Goal: Task Accomplishment & Management: Complete application form

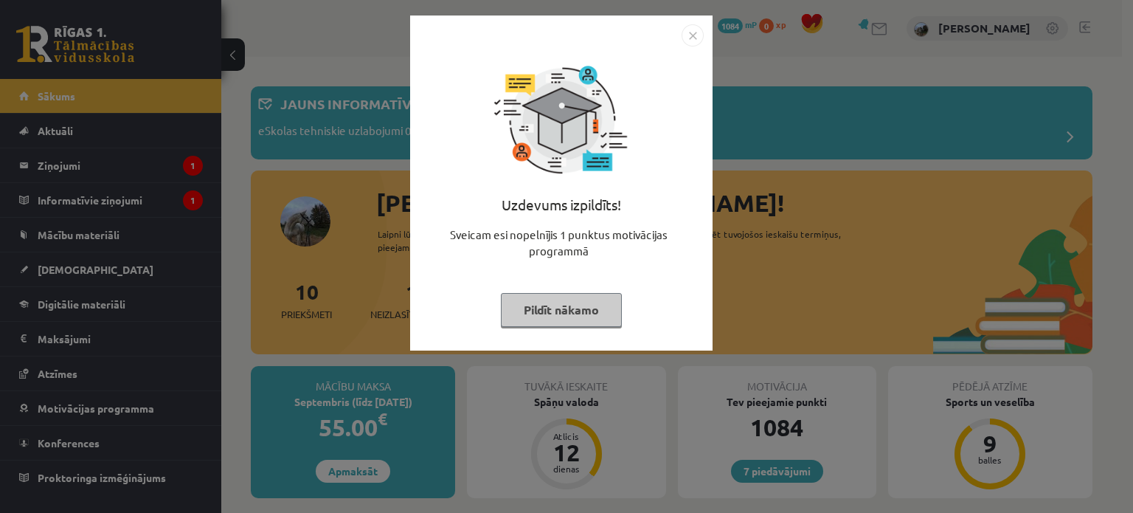
click at [543, 302] on button "Pildīt nākamo" at bounding box center [561, 310] width 121 height 34
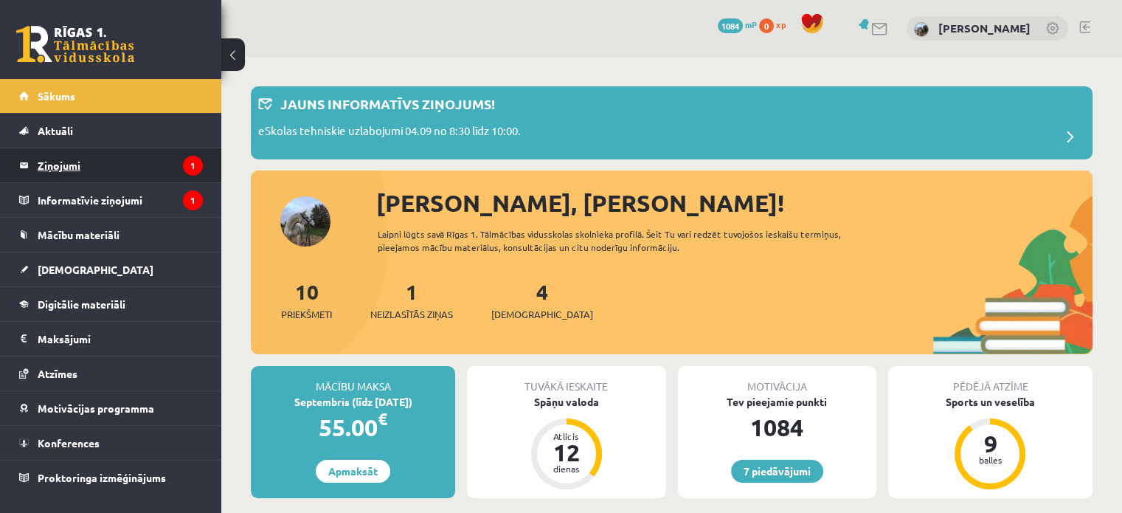
click at [137, 162] on legend "Ziņojumi 1" at bounding box center [120, 165] width 165 height 34
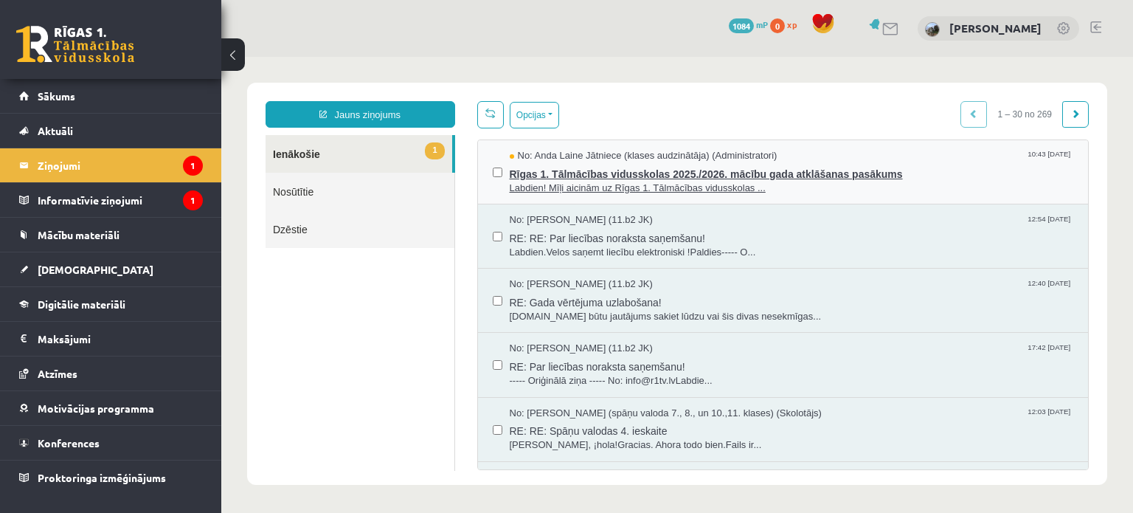
click at [591, 159] on span "No: Anda Laine Jātniece (klases audzinātāja) (Administratori)" at bounding box center [644, 156] width 268 height 14
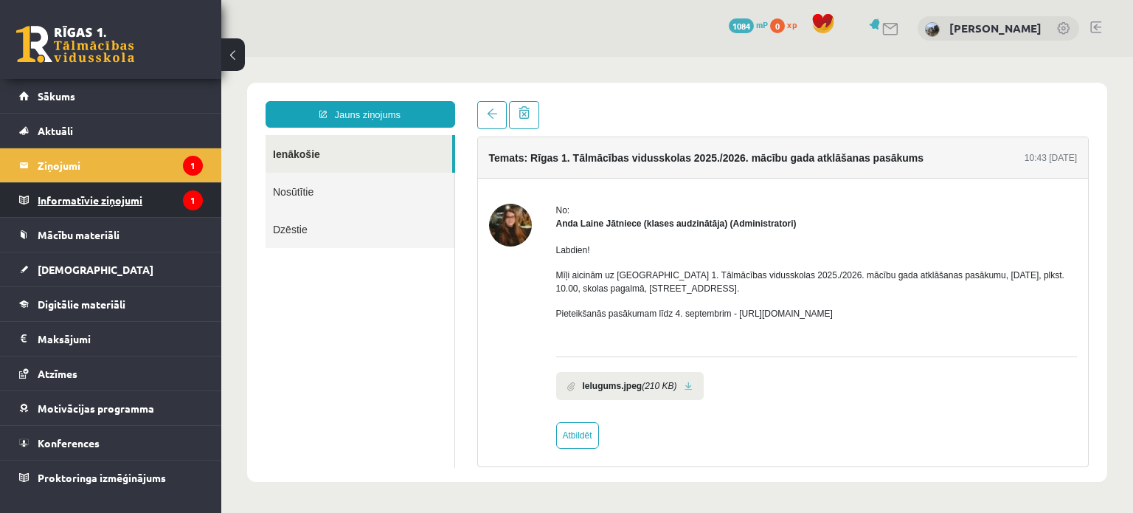
click at [74, 197] on legend "Informatīvie ziņojumi 1" at bounding box center [120, 200] width 165 height 34
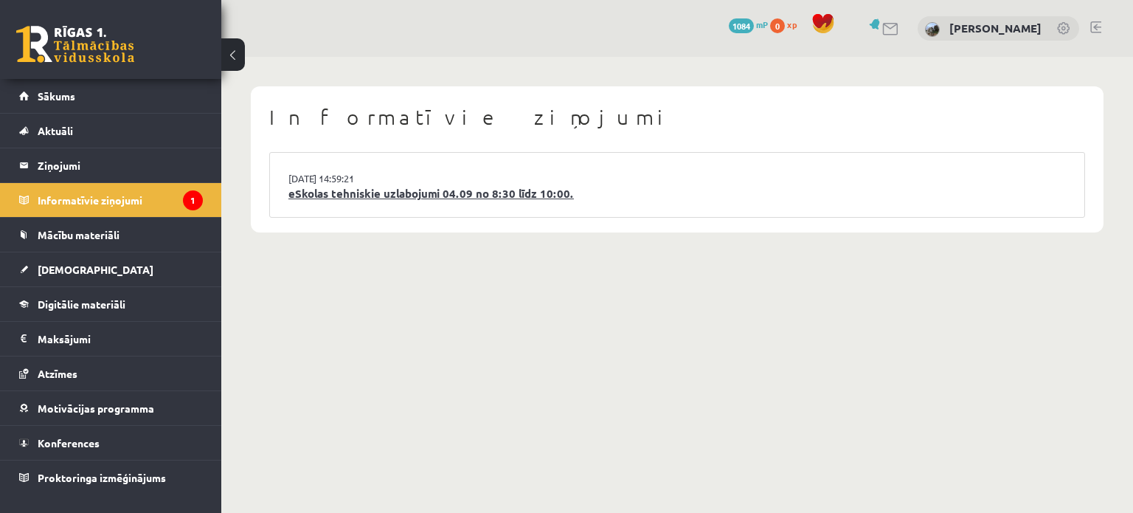
click at [414, 191] on link "eSkolas tehniskie uzlabojumi 04.09 no 8:30 līdz 10:00." at bounding box center [676, 193] width 777 height 17
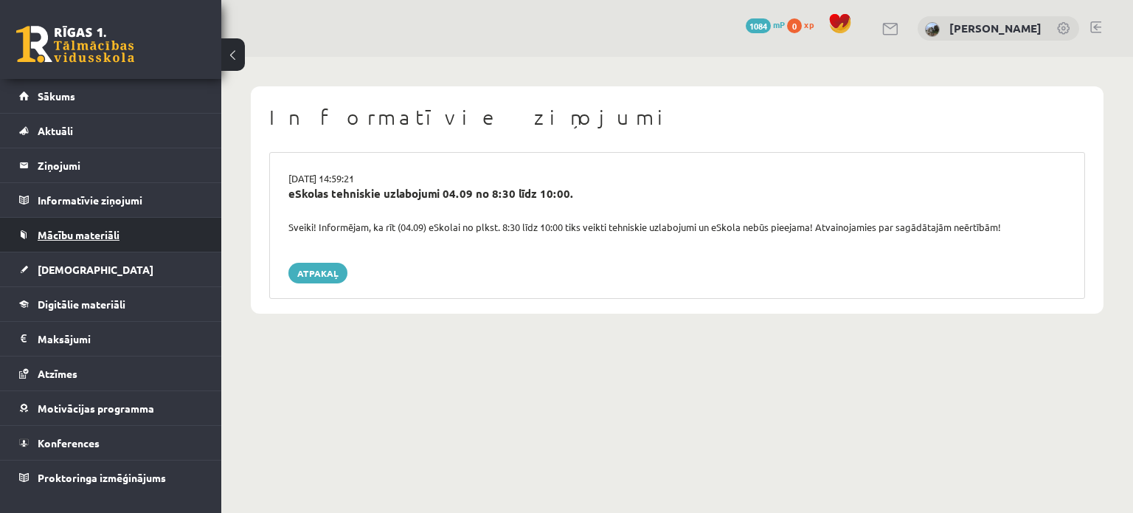
click at [66, 240] on link "Mācību materiāli" at bounding box center [111, 235] width 184 height 34
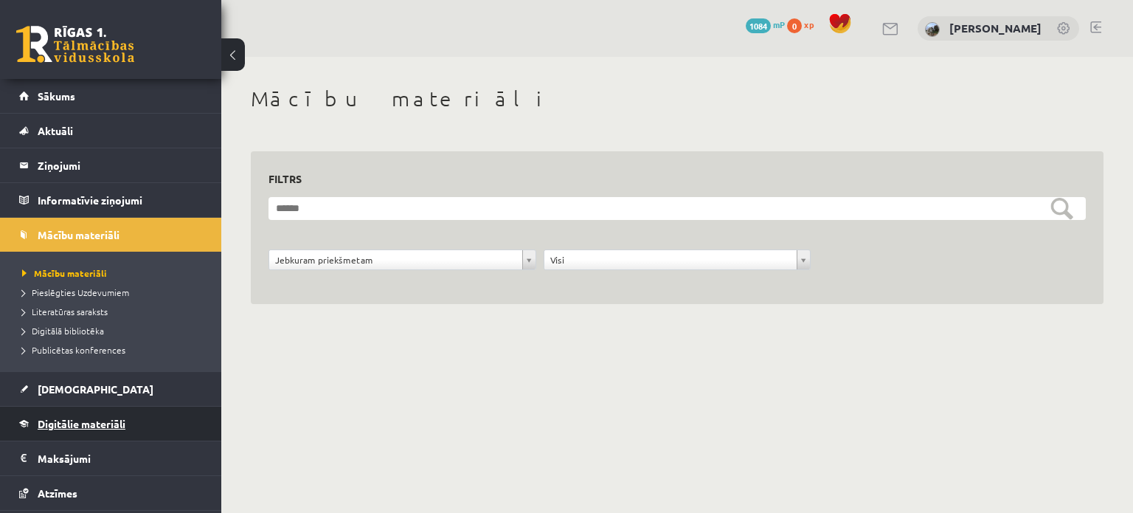
click at [62, 423] on span "Digitālie materiāli" at bounding box center [82, 423] width 88 height 13
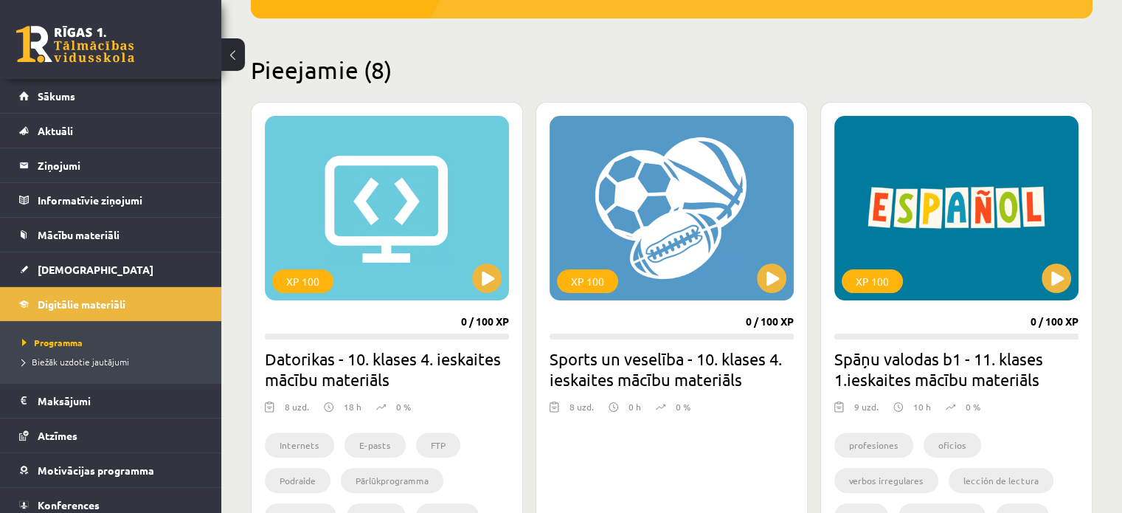
scroll to position [78, 0]
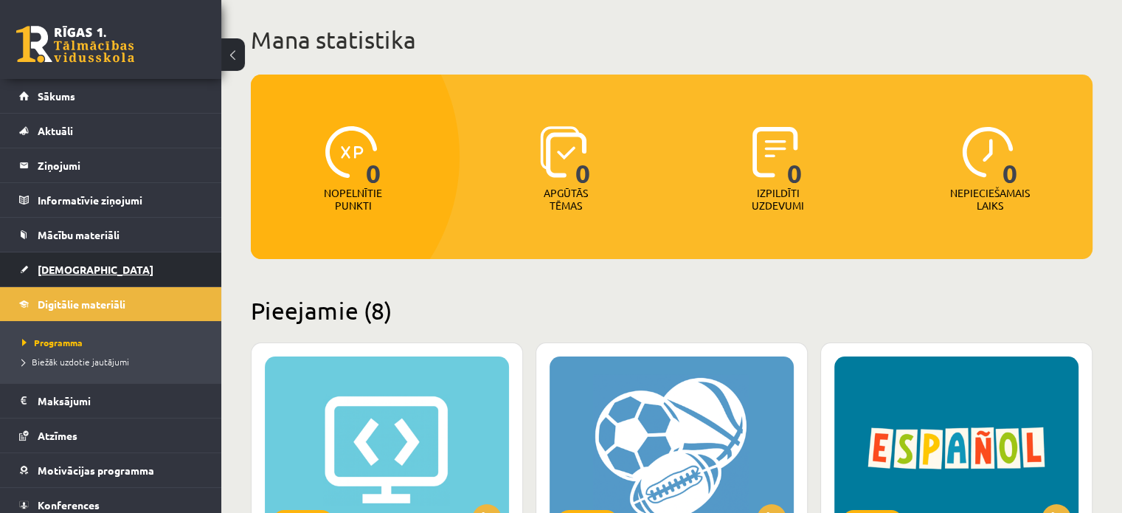
click at [62, 265] on span "[DEMOGRAPHIC_DATA]" at bounding box center [96, 269] width 116 height 13
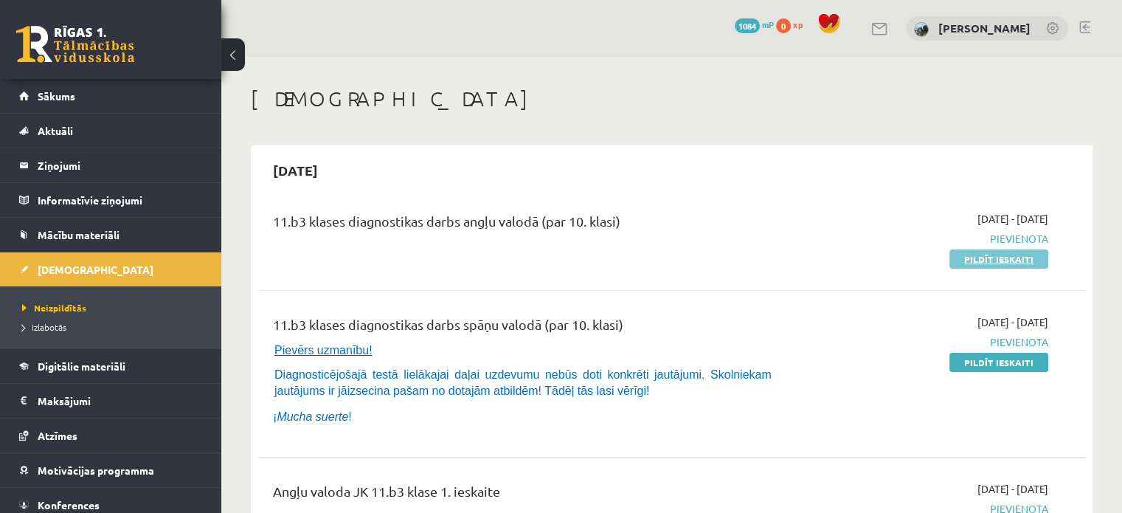
click at [994, 253] on link "Pildīt ieskaiti" at bounding box center [998, 258] width 99 height 19
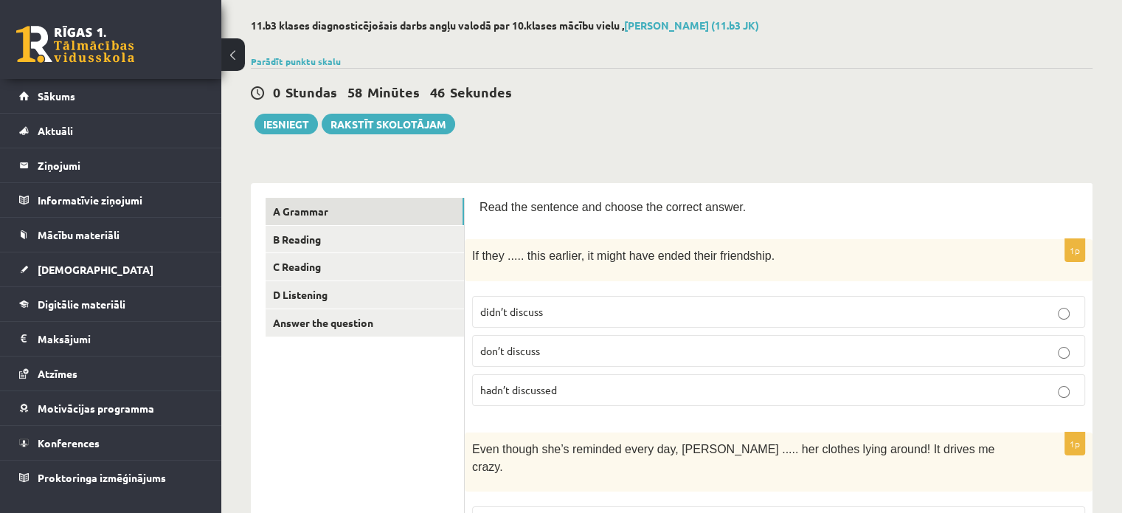
scroll to position [73, 0]
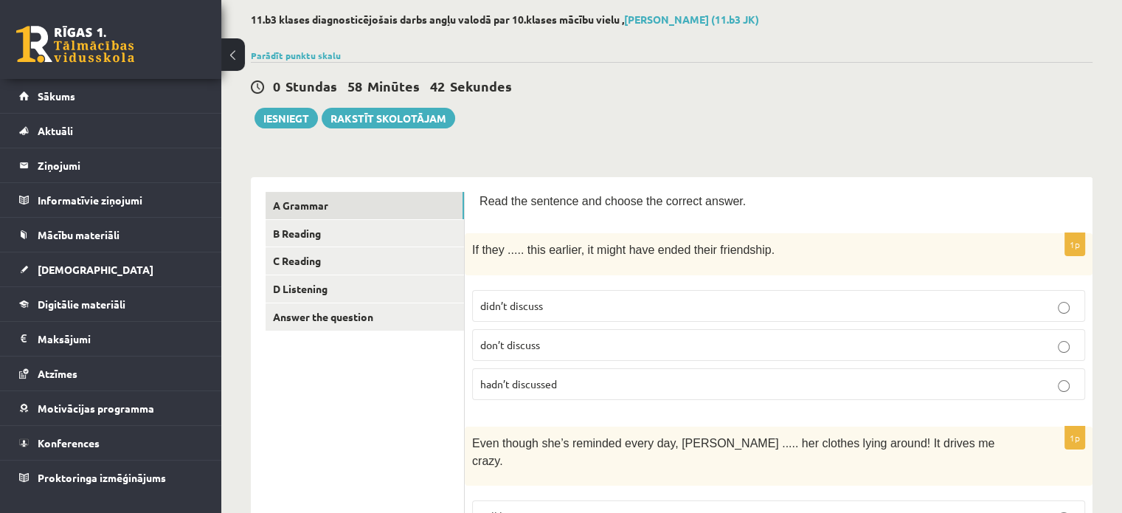
click at [729, 305] on p "didn’t discuss" at bounding box center [778, 305] width 597 height 15
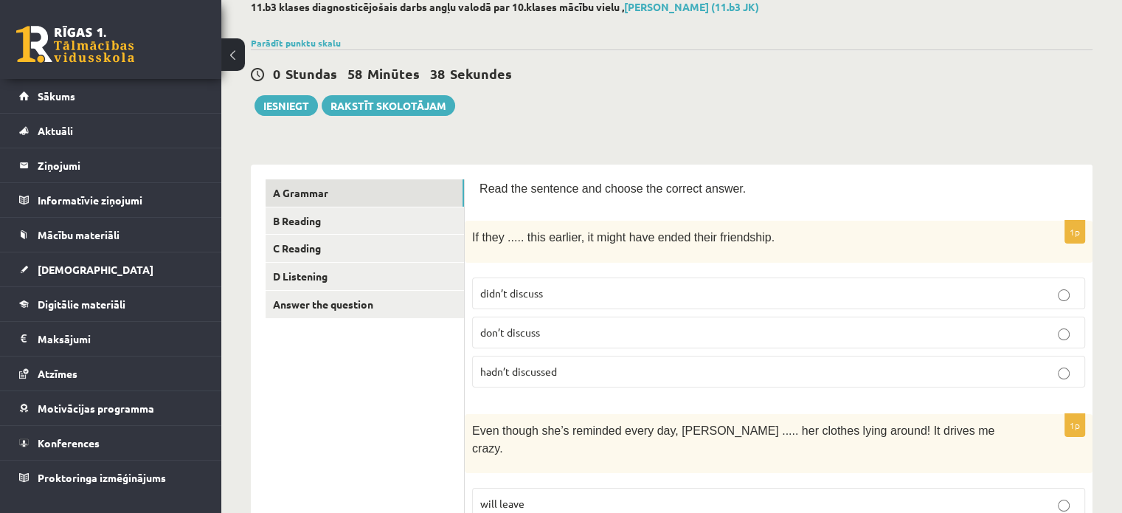
scroll to position [86, 0]
click at [697, 364] on p "hadn’t discussed" at bounding box center [778, 371] width 597 height 15
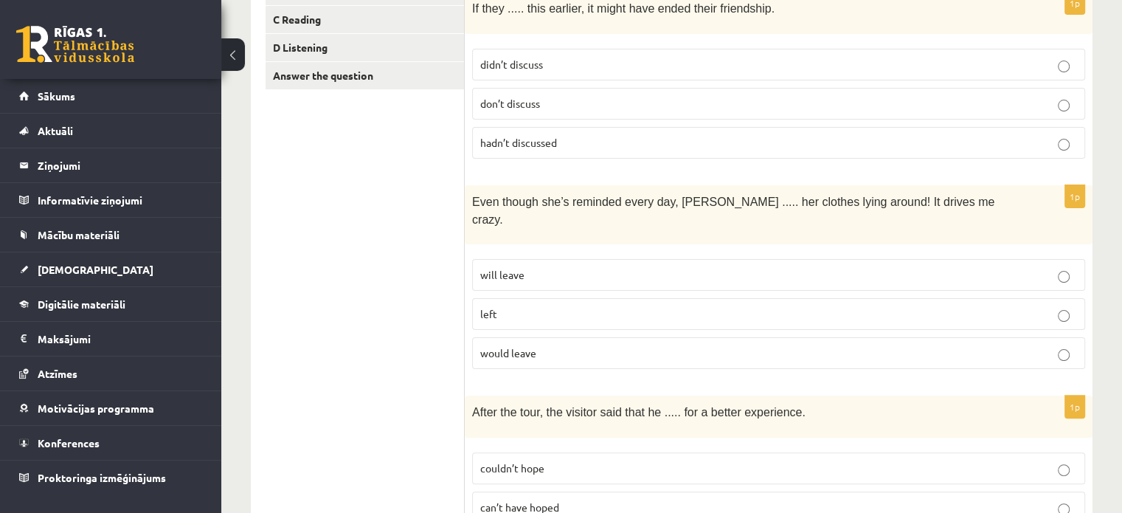
scroll to position [315, 0]
click at [696, 305] on p "left" at bounding box center [778, 312] width 597 height 15
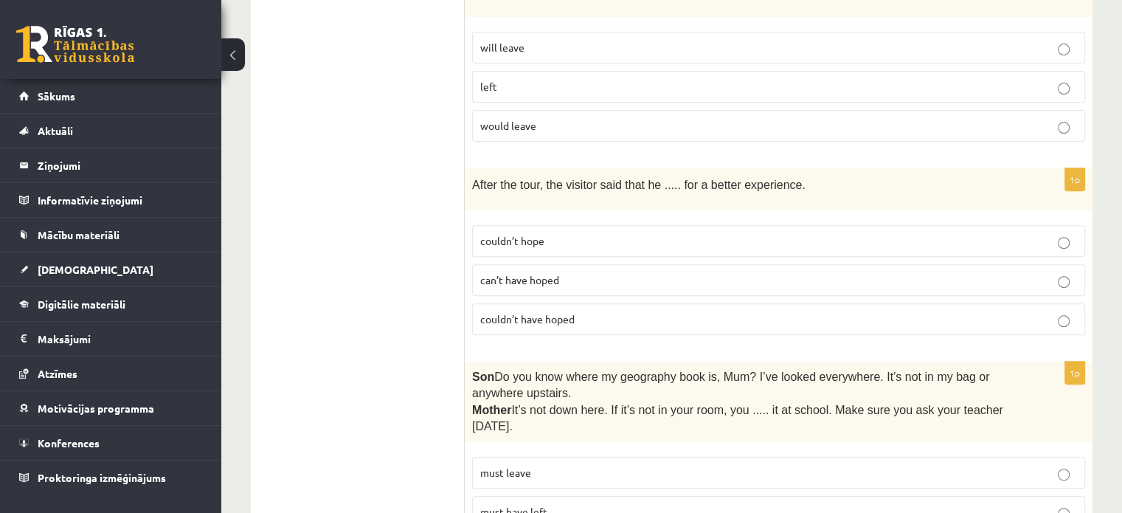
scroll to position [542, 0]
click at [662, 271] on p "can’t have hoped" at bounding box center [778, 278] width 597 height 15
click at [650, 310] on p "couldn’t have hoped" at bounding box center [778, 317] width 597 height 15
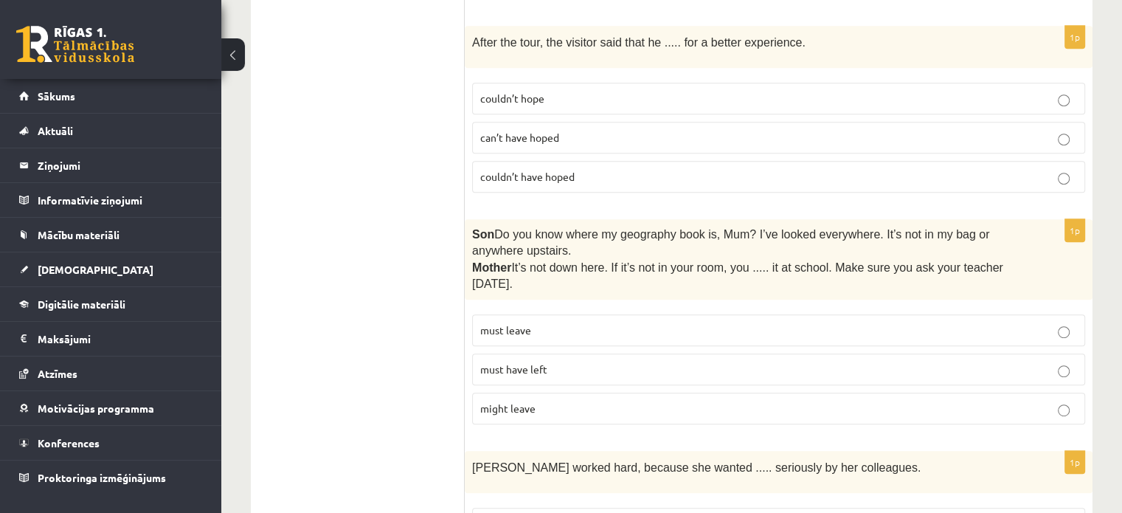
scroll to position [684, 0]
click at [634, 361] on p "must have left" at bounding box center [778, 368] width 597 height 15
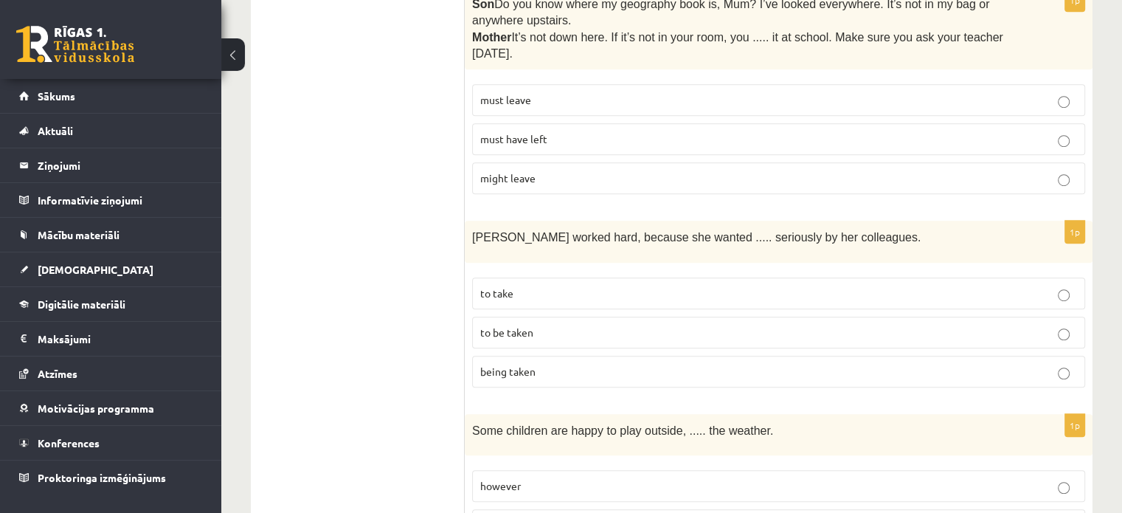
scroll to position [914, 0]
click at [603, 324] on p "to be taken" at bounding box center [778, 331] width 597 height 15
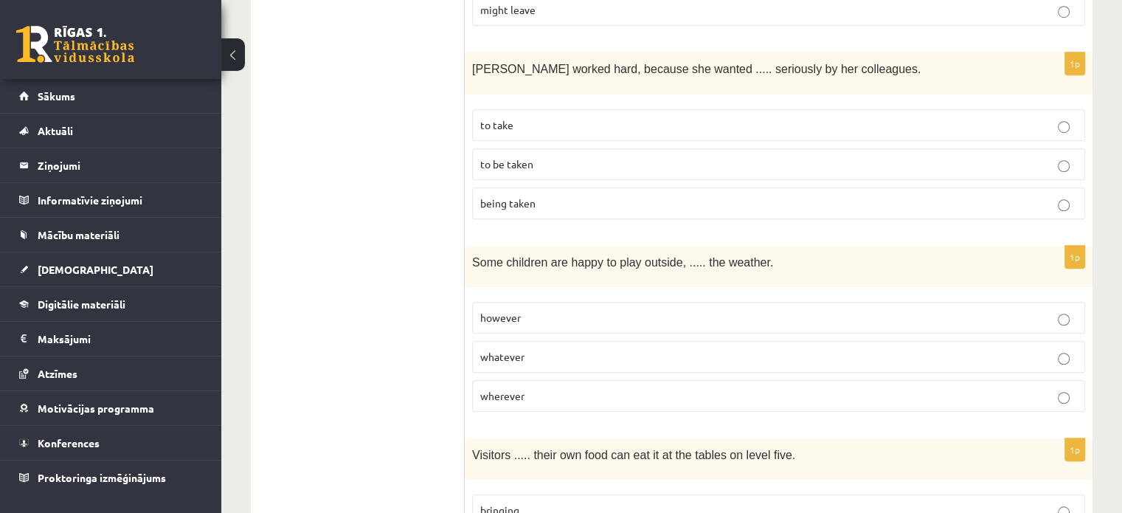
scroll to position [1083, 0]
click at [553, 348] on p "whatever" at bounding box center [778, 355] width 597 height 15
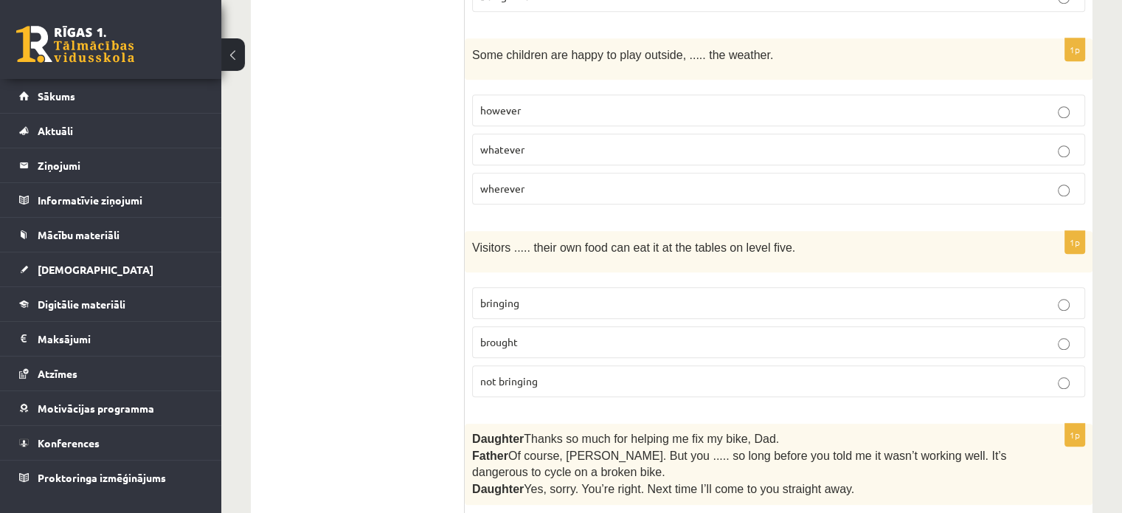
scroll to position [1294, 0]
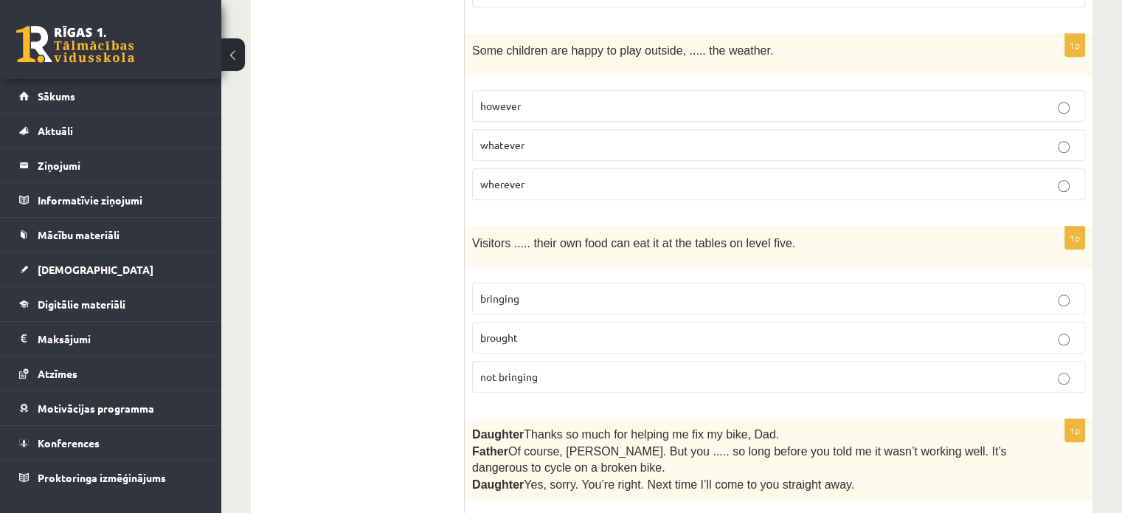
click at [579, 291] on p "bringing" at bounding box center [778, 298] width 597 height 15
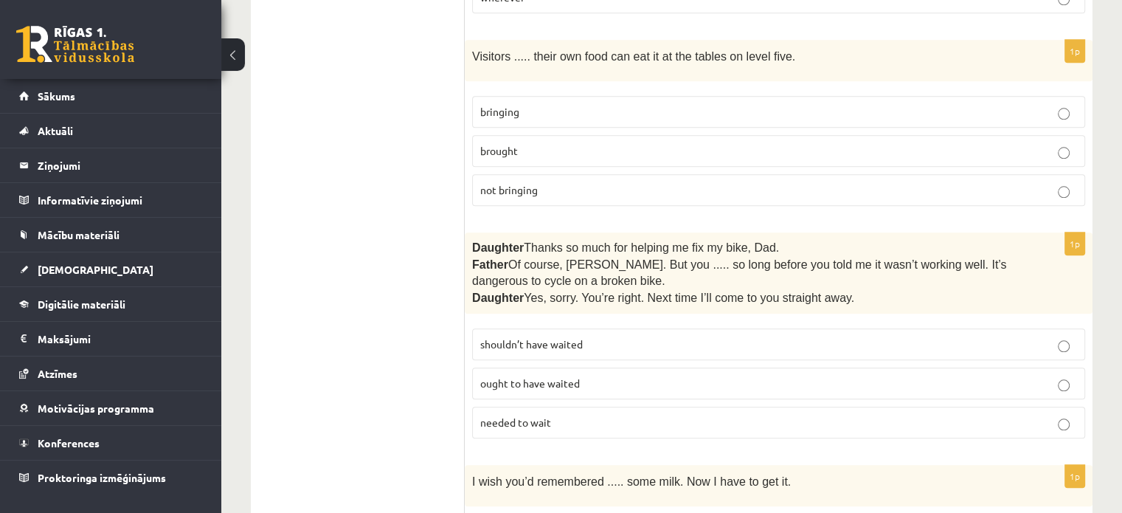
scroll to position [1486, 0]
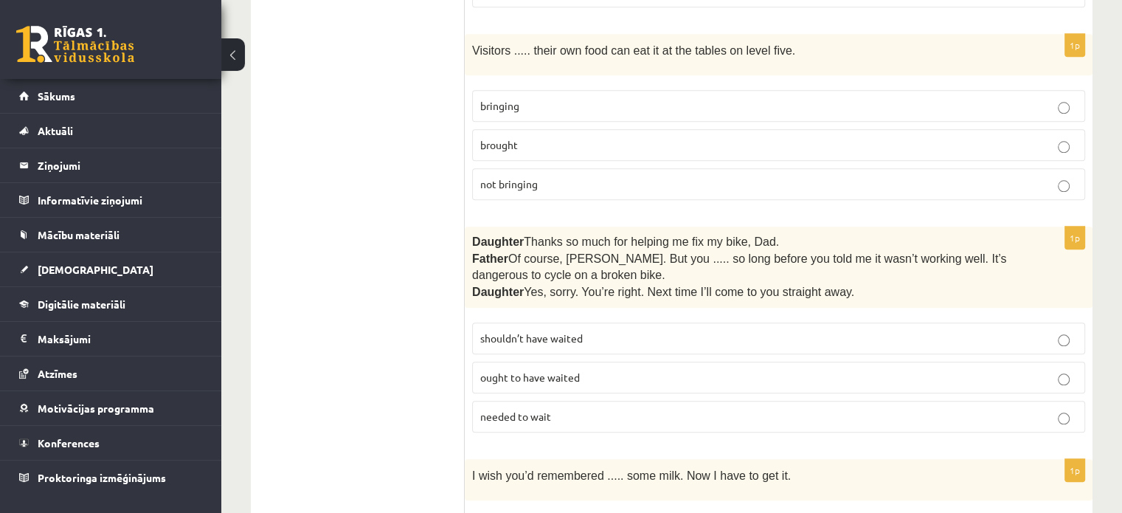
click at [580, 331] on span "shouldn’t have waited" at bounding box center [531, 337] width 103 height 13
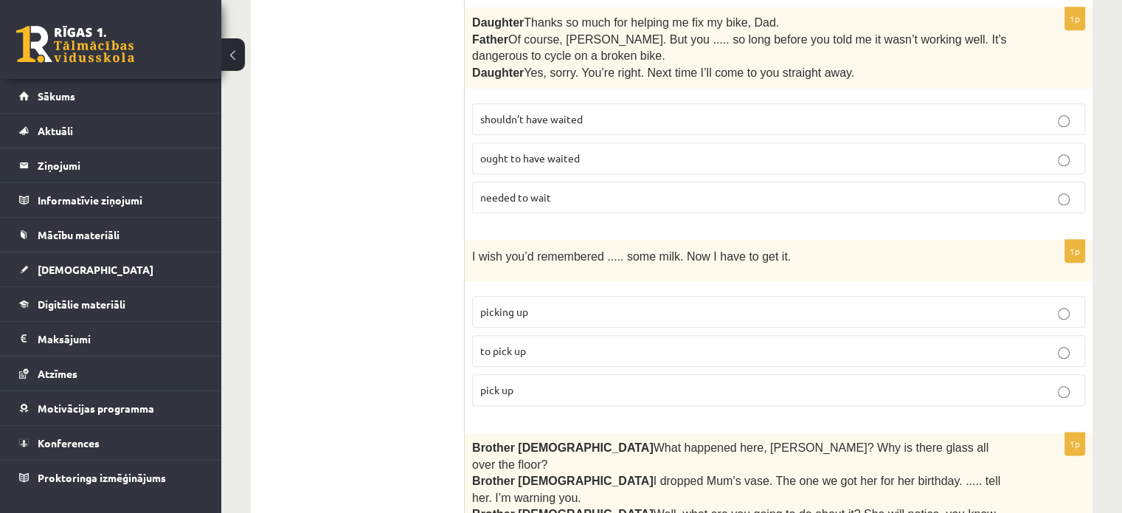
scroll to position [1707, 0]
click at [580, 333] on label "to pick up" at bounding box center [778, 349] width 613 height 32
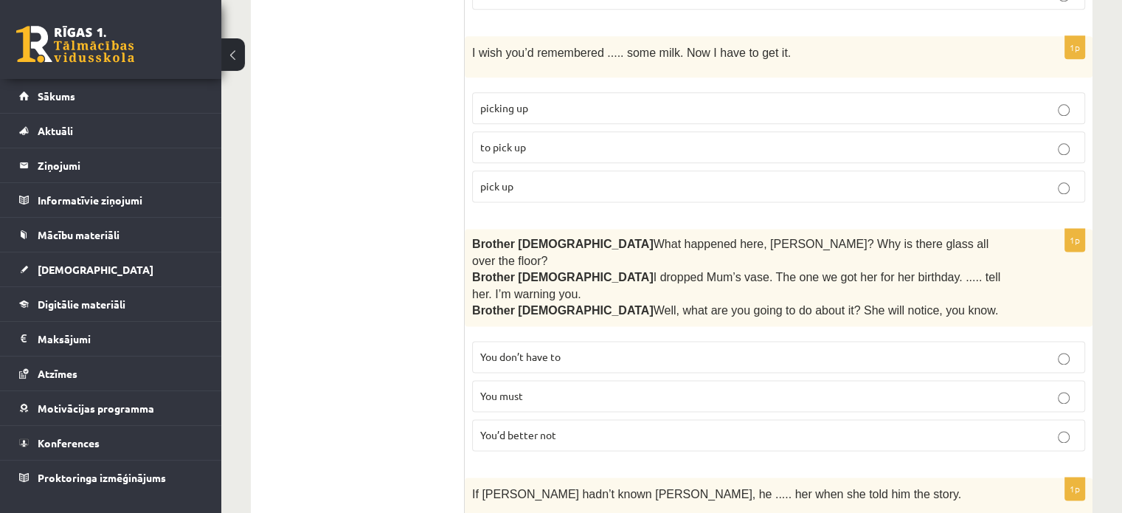
scroll to position [1910, 0]
click at [601, 426] on p "You’d better not" at bounding box center [778, 433] width 597 height 15
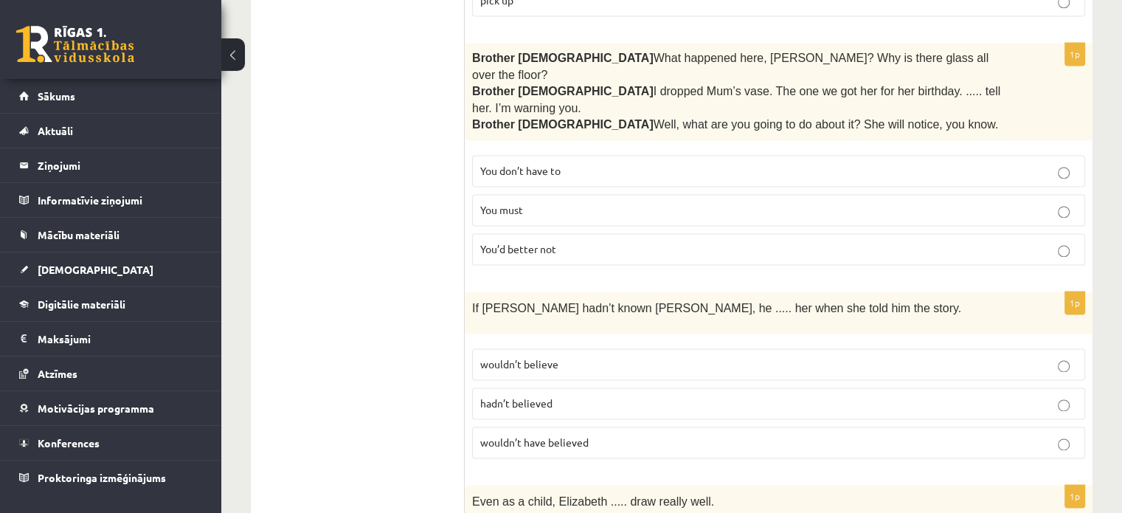
scroll to position [2096, 0]
click at [656, 425] on label "wouldn’t have believed" at bounding box center [778, 441] width 613 height 32
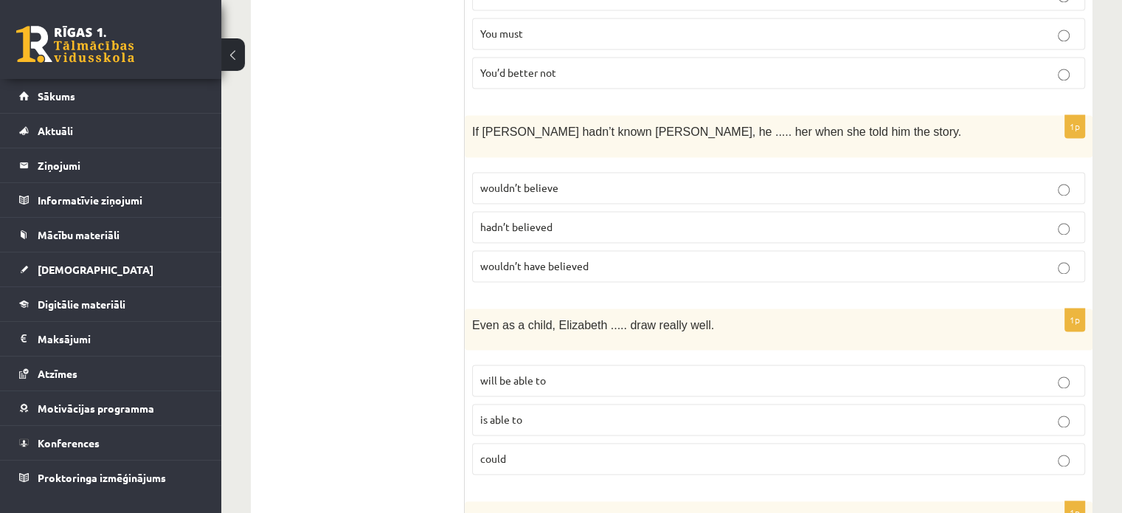
scroll to position [2274, 0]
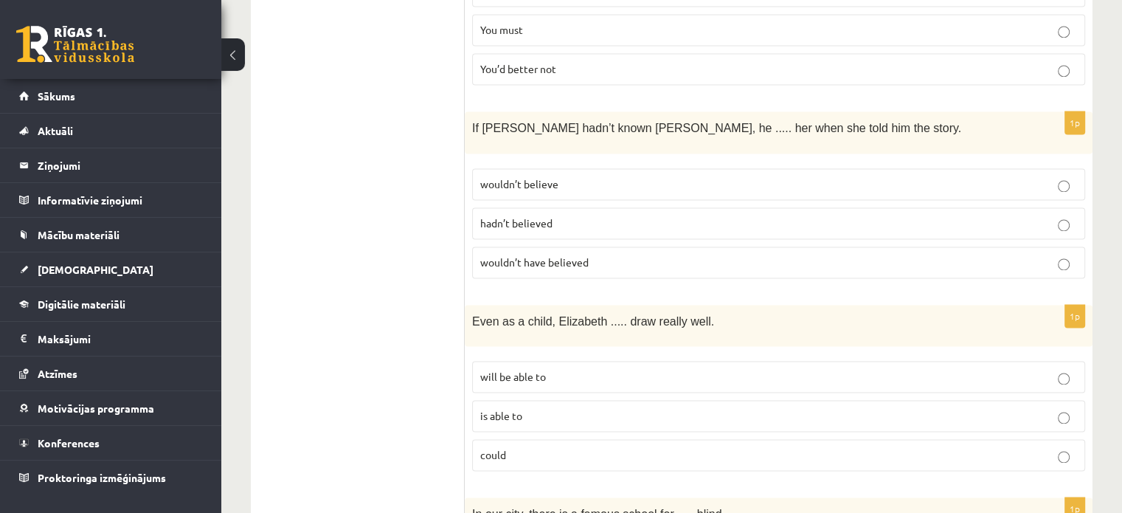
click at [578, 447] on p "could" at bounding box center [778, 454] width 597 height 15
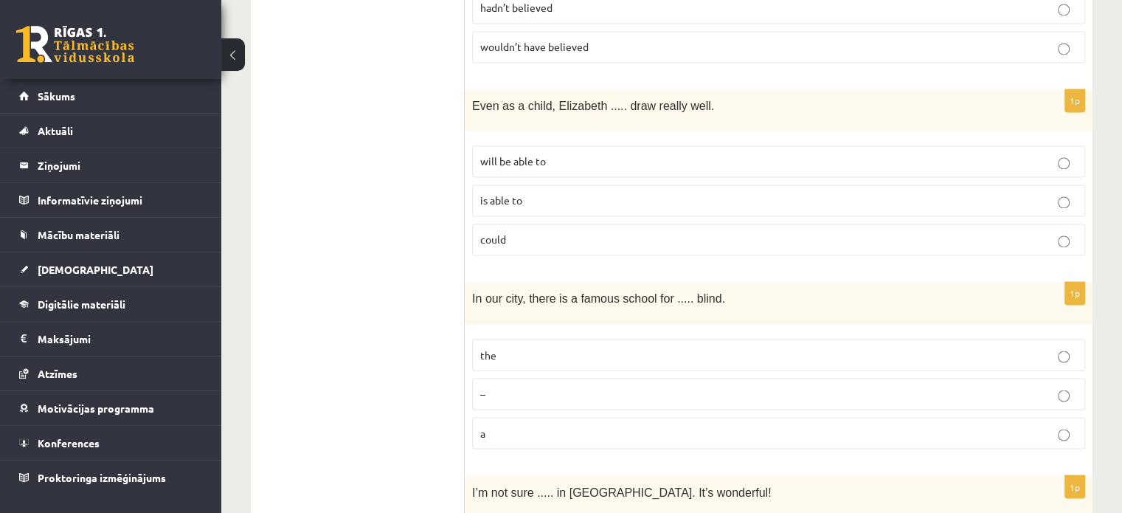
scroll to position [2509, 0]
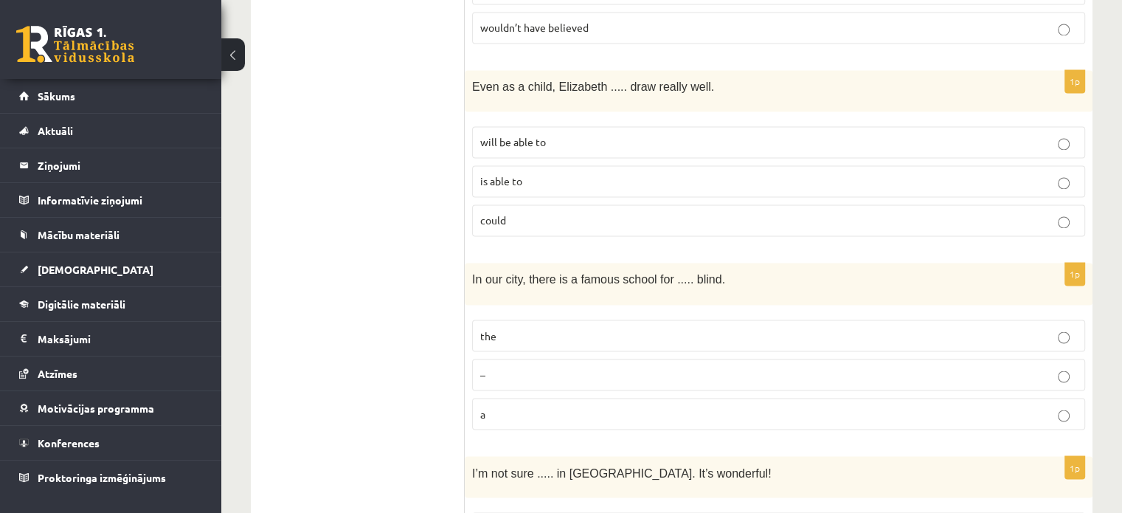
click at [541, 327] on p "the" at bounding box center [778, 334] width 597 height 15
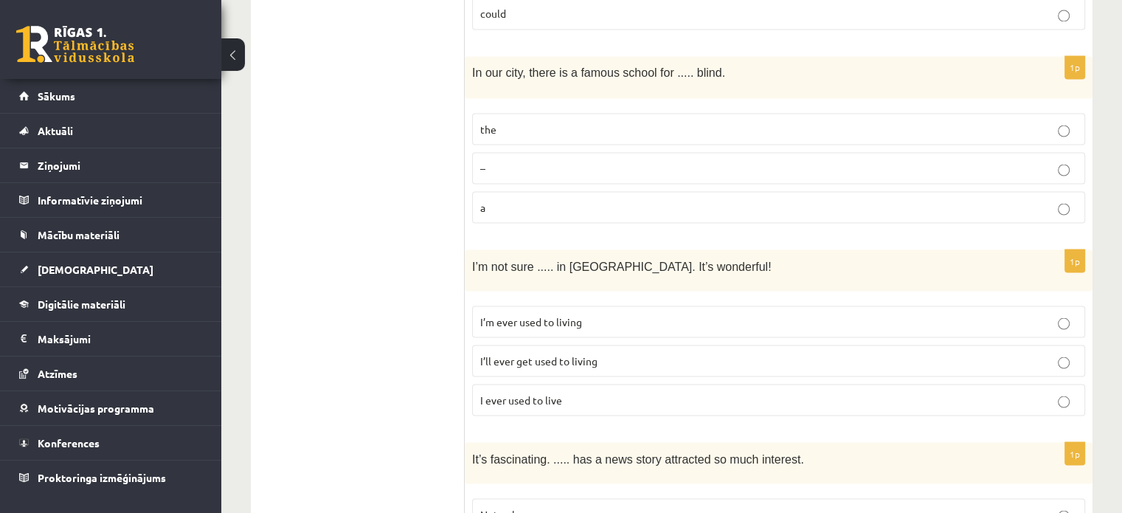
scroll to position [2751, 0]
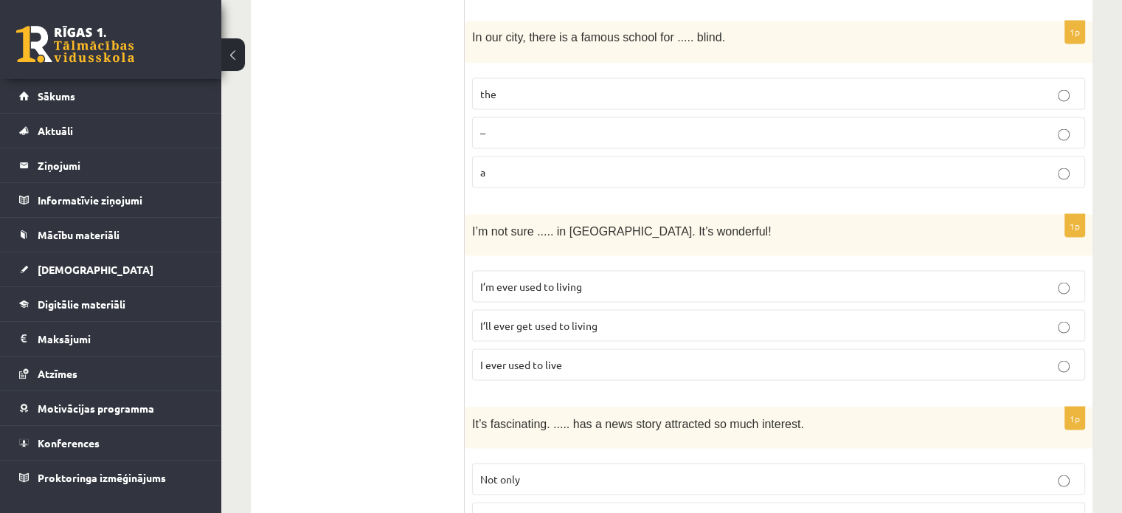
click at [650, 317] on p "I’ll ever get used to living" at bounding box center [778, 324] width 597 height 15
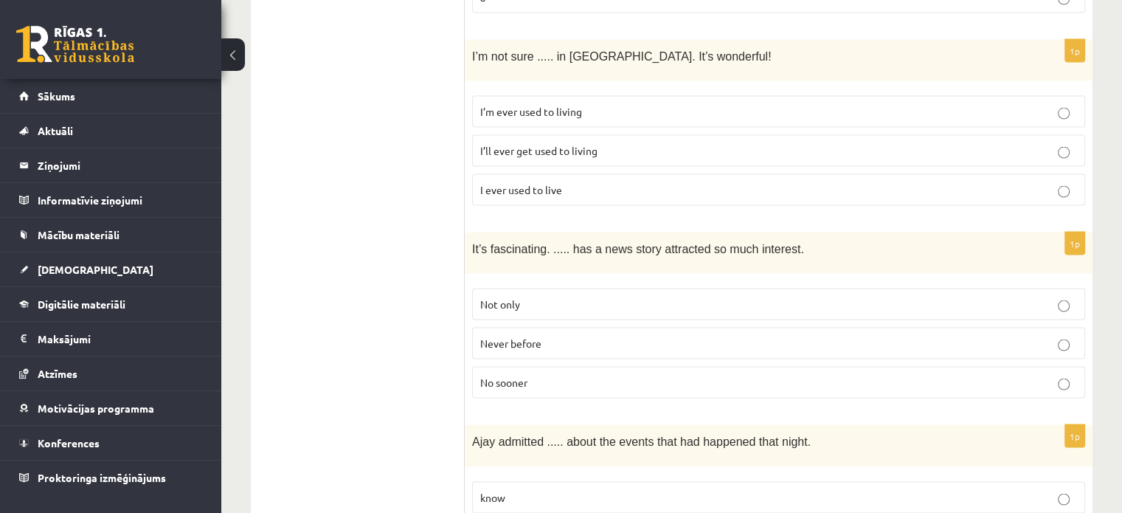
scroll to position [2926, 0]
click at [676, 334] on p "Never before" at bounding box center [778, 341] width 597 height 15
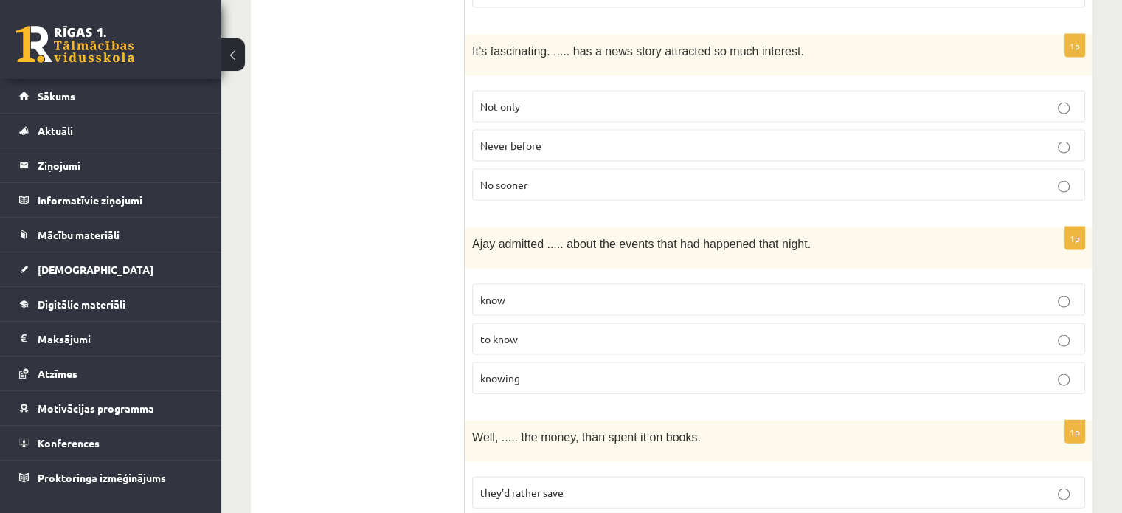
scroll to position [3135, 0]
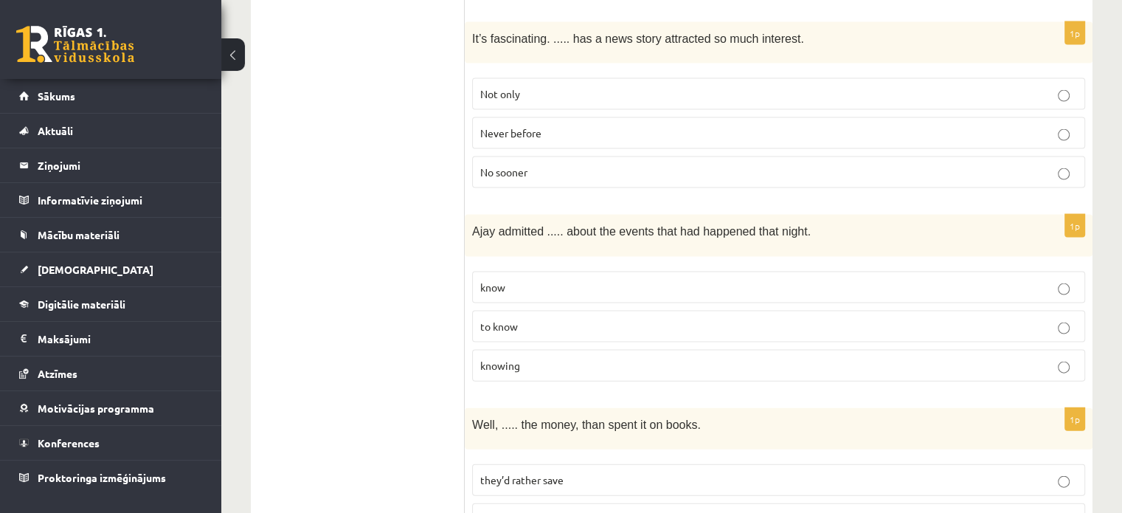
click at [662, 319] on p "to know" at bounding box center [778, 326] width 597 height 15
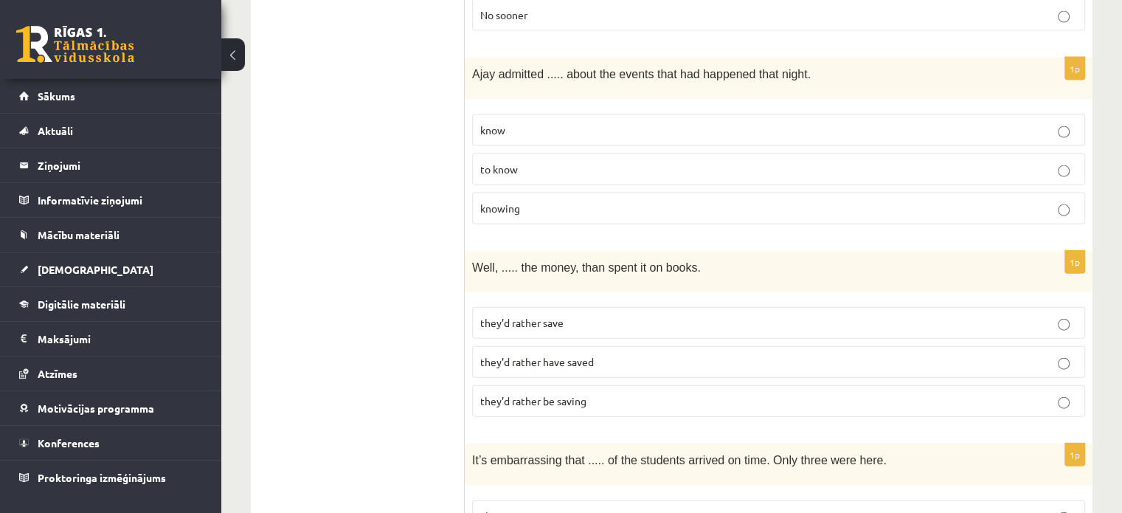
scroll to position [3302, 0]
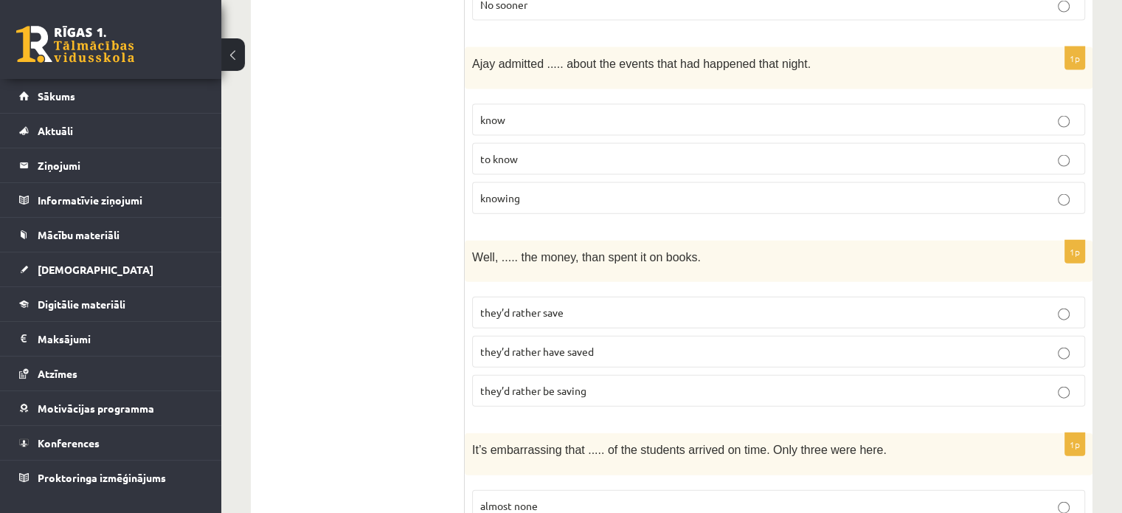
click at [622, 305] on p "they’d rather save" at bounding box center [778, 312] width 597 height 15
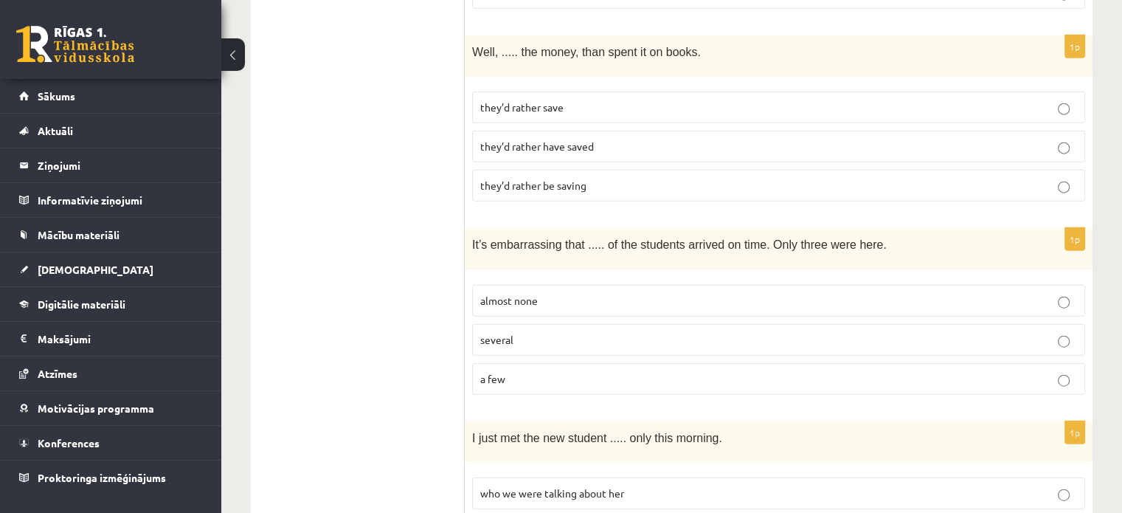
scroll to position [3507, 0]
click at [622, 285] on label "almost none" at bounding box center [778, 301] width 613 height 32
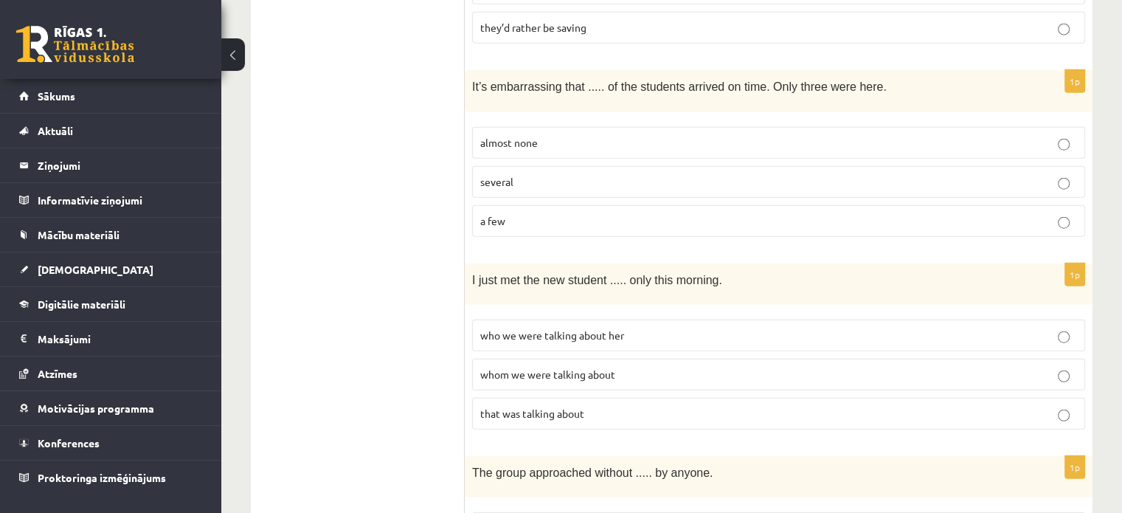
scroll to position [3666, 0]
click at [622, 366] on p "whom we were talking about" at bounding box center [778, 373] width 597 height 15
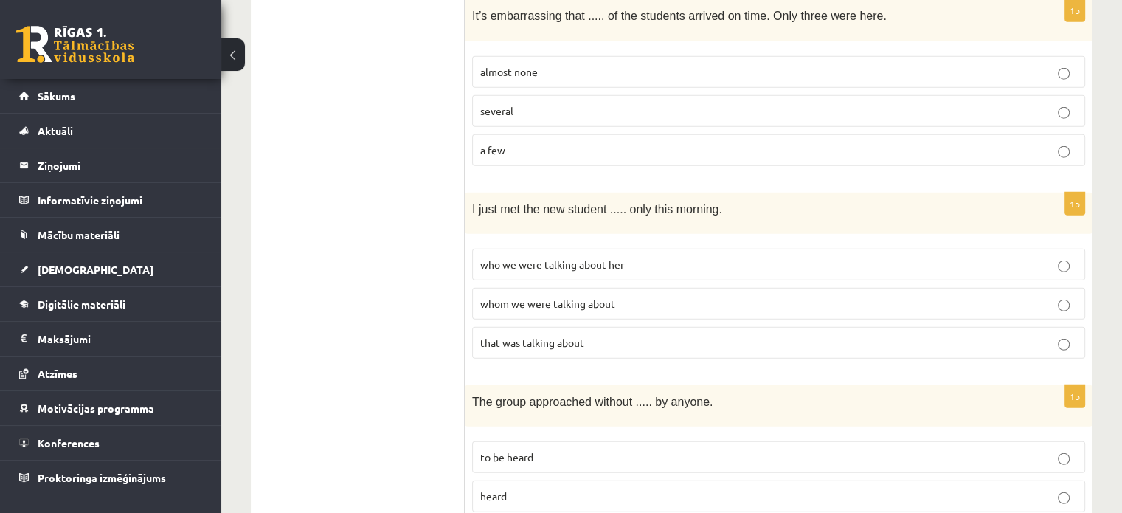
scroll to position [3740, 0]
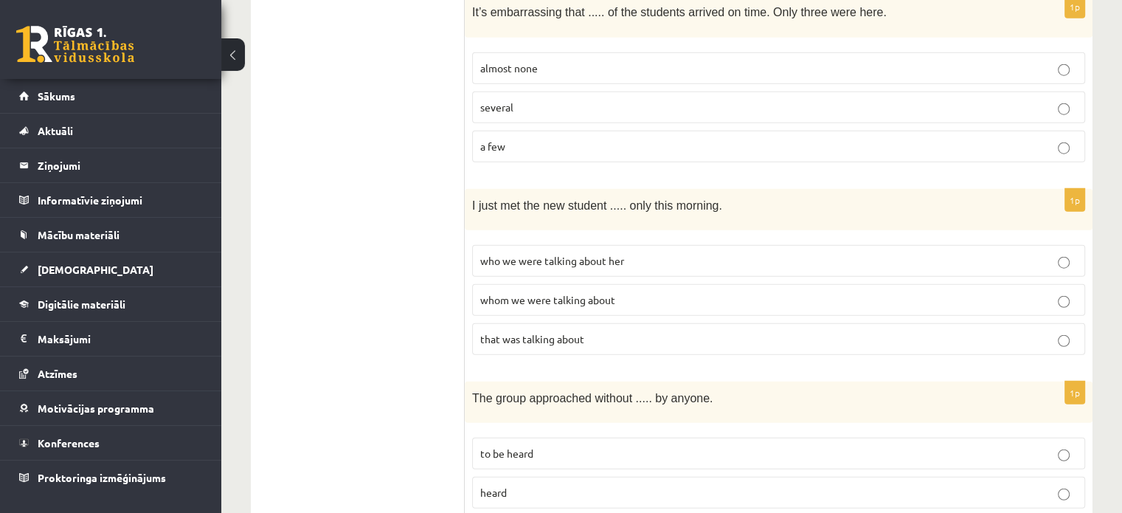
click at [668, 445] on p "to be heard" at bounding box center [778, 452] width 597 height 15
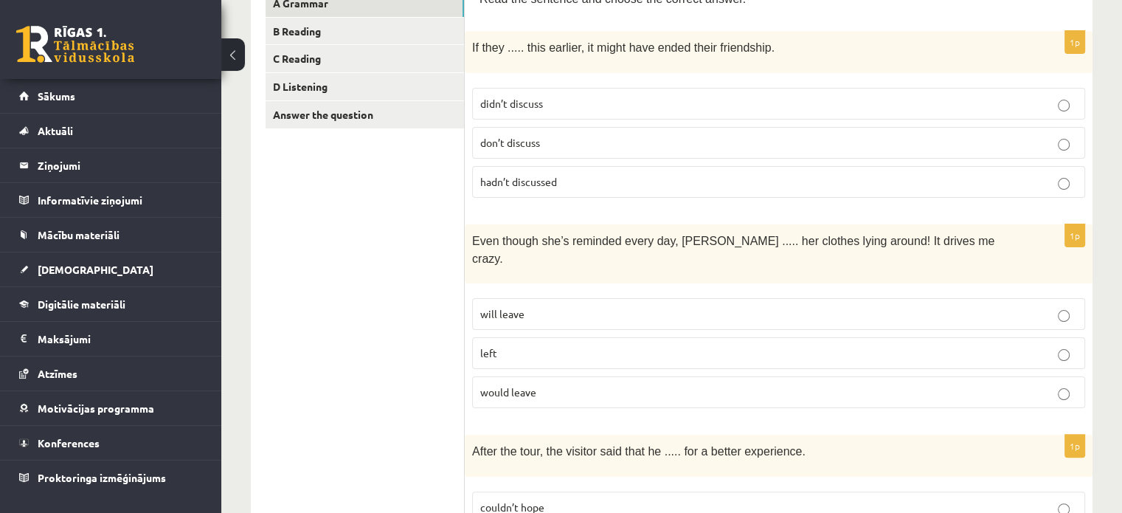
scroll to position [0, 0]
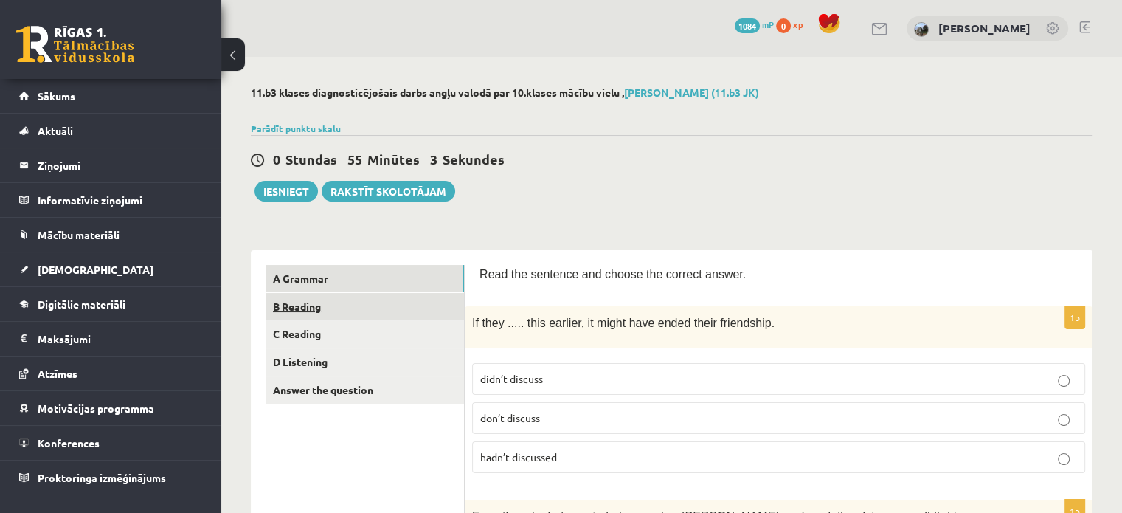
click at [313, 316] on link "B Reading" at bounding box center [364, 306] width 198 height 27
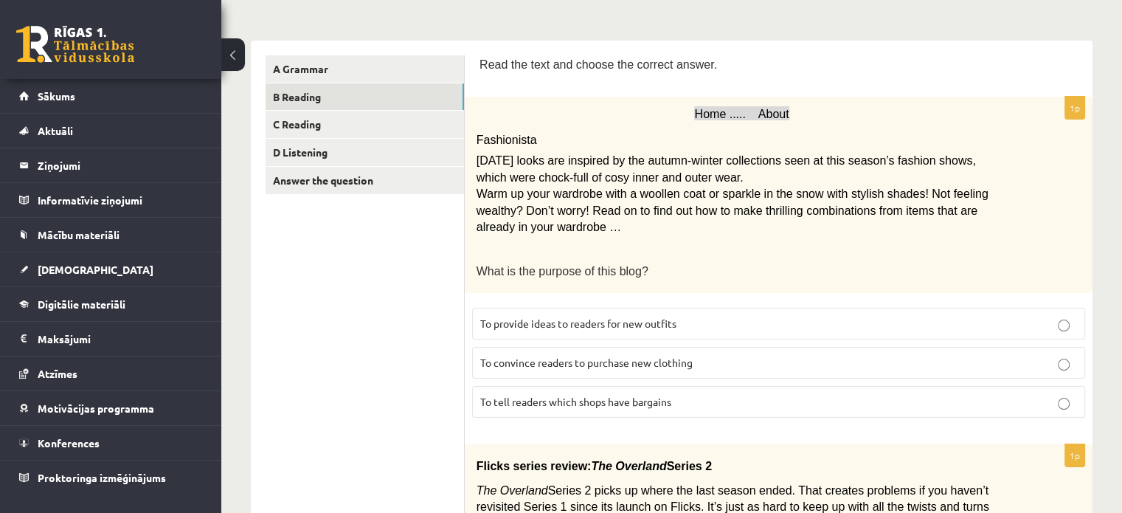
scroll to position [206, 0]
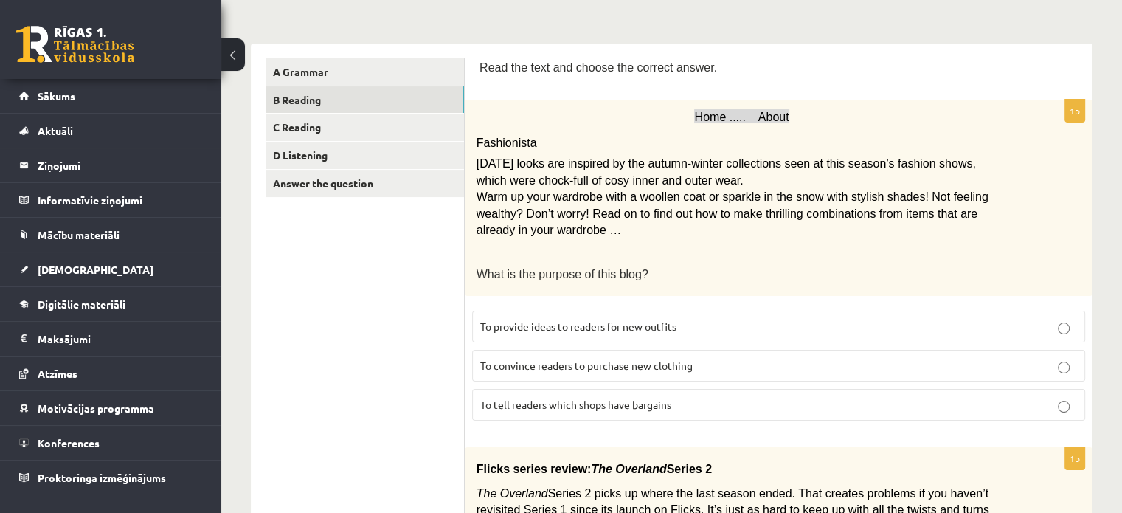
click at [723, 324] on p "To provide ideas to readers for new outfits" at bounding box center [778, 326] width 597 height 15
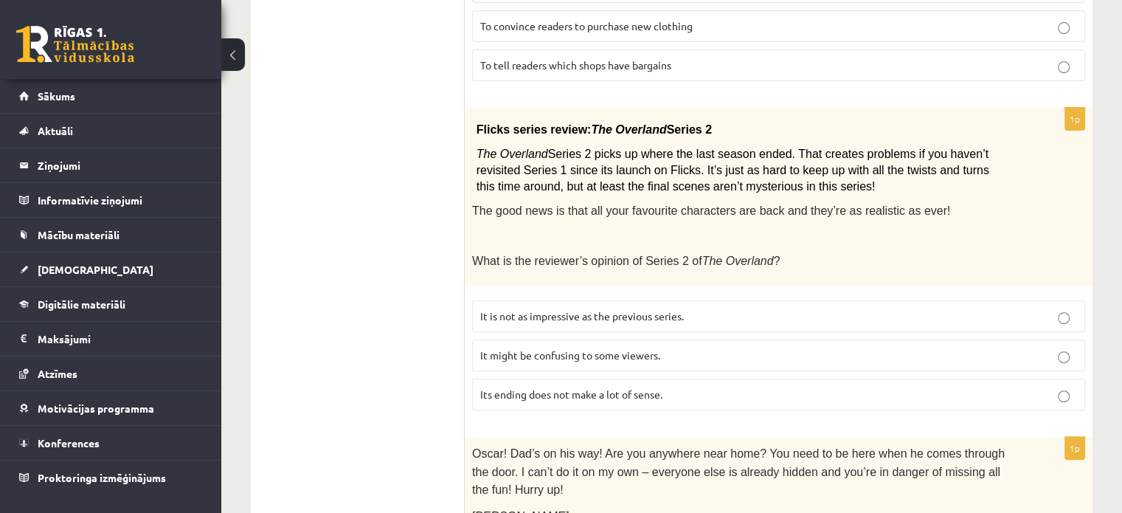
scroll to position [554, 0]
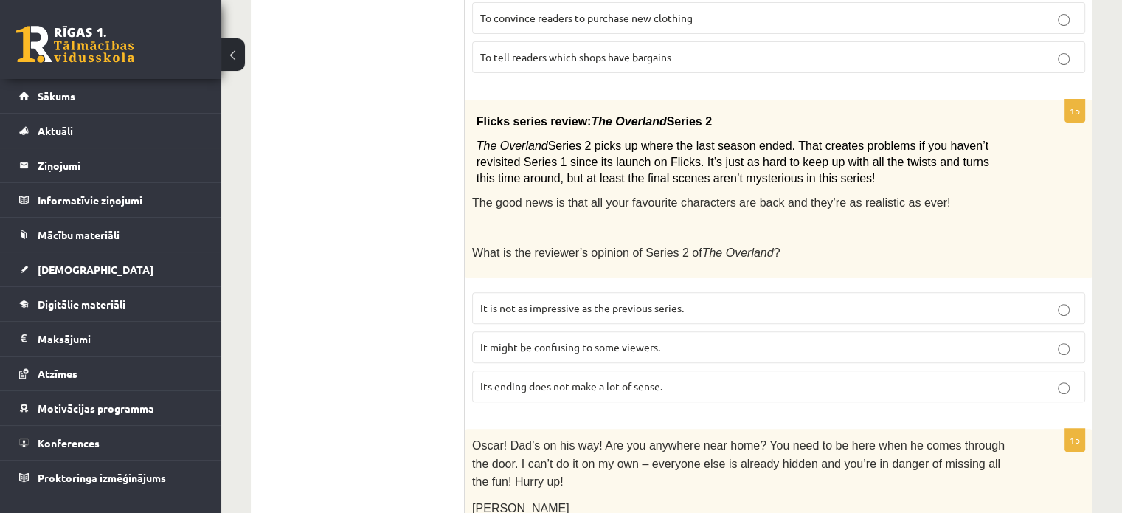
click at [731, 341] on p "It might be confusing to some viewers." at bounding box center [778, 346] width 597 height 15
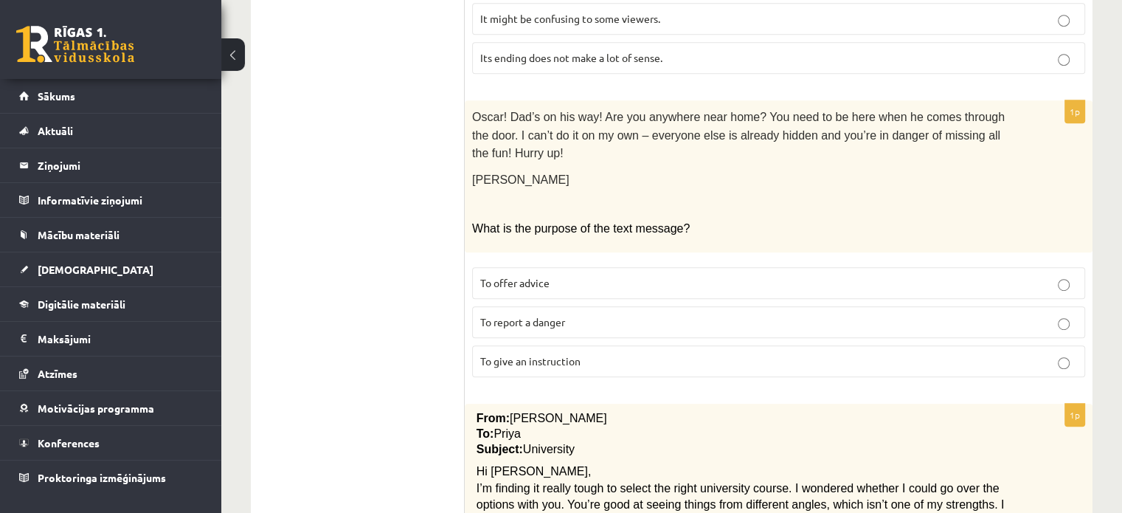
scroll to position [884, 0]
click at [709, 352] on p "To give an instruction" at bounding box center [778, 359] width 597 height 15
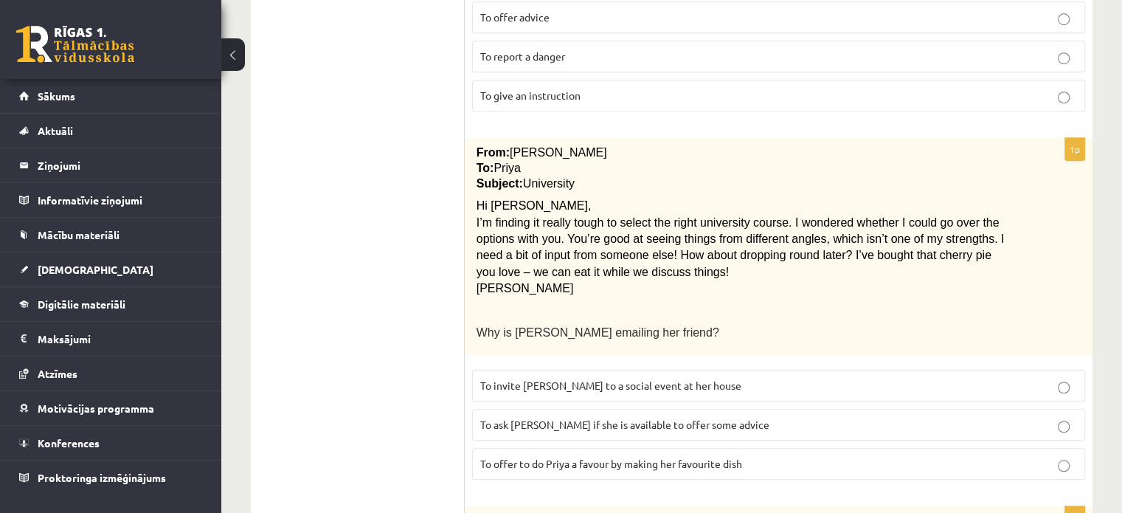
scroll to position [1147, 0]
click at [747, 417] on p "To ask [PERSON_NAME] if she is available to offer some advice" at bounding box center [778, 424] width 597 height 15
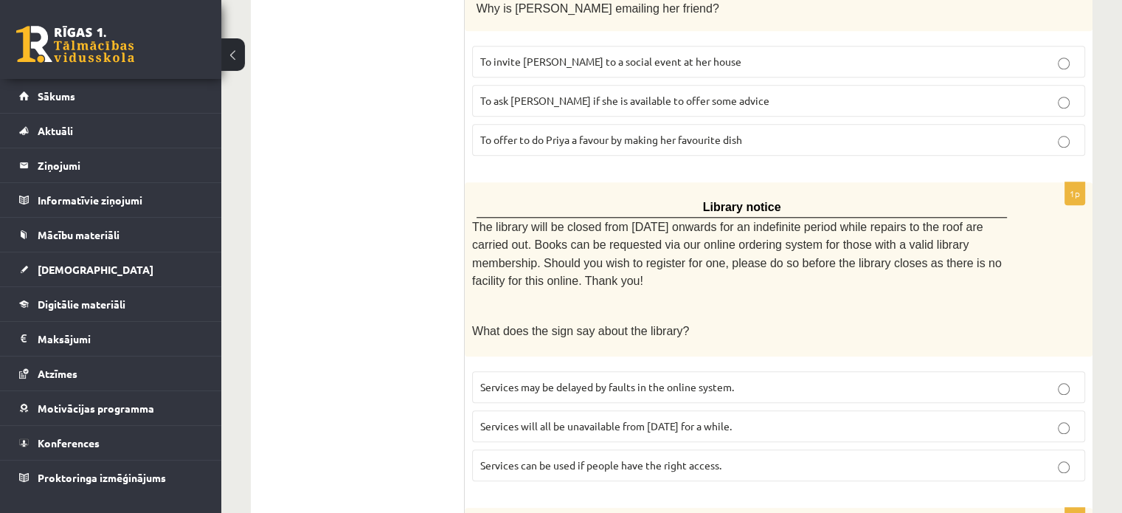
scroll to position [1472, 0]
click at [735, 409] on label "Services will all be unavailable from [DATE] for a while." at bounding box center [778, 425] width 613 height 32
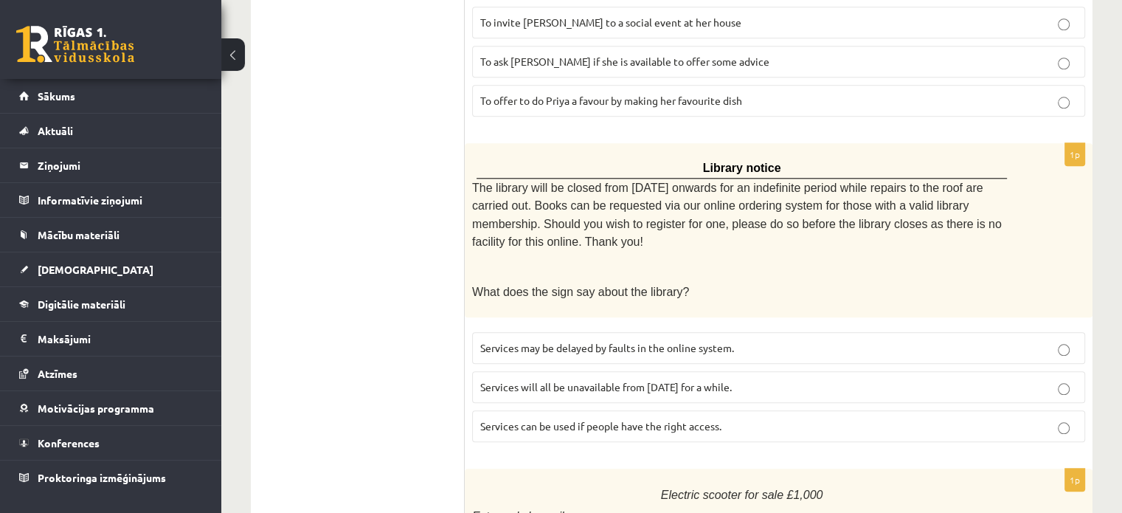
click at [768, 418] on p "Services can be used if people have the right access." at bounding box center [778, 425] width 597 height 15
click at [752, 379] on p "Services will all be unavailable from [DATE] for a while." at bounding box center [778, 386] width 597 height 15
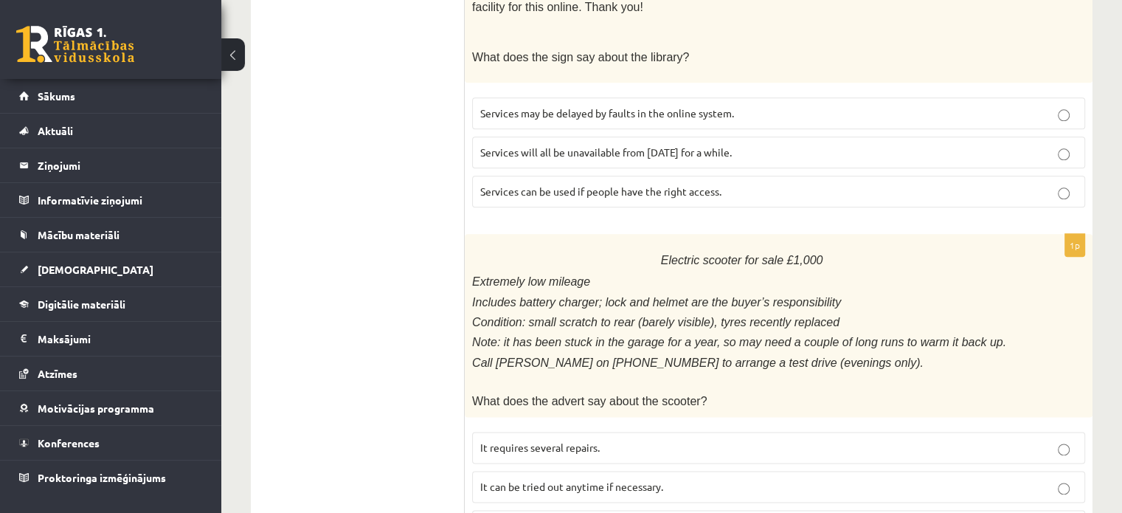
scroll to position [1761, 0]
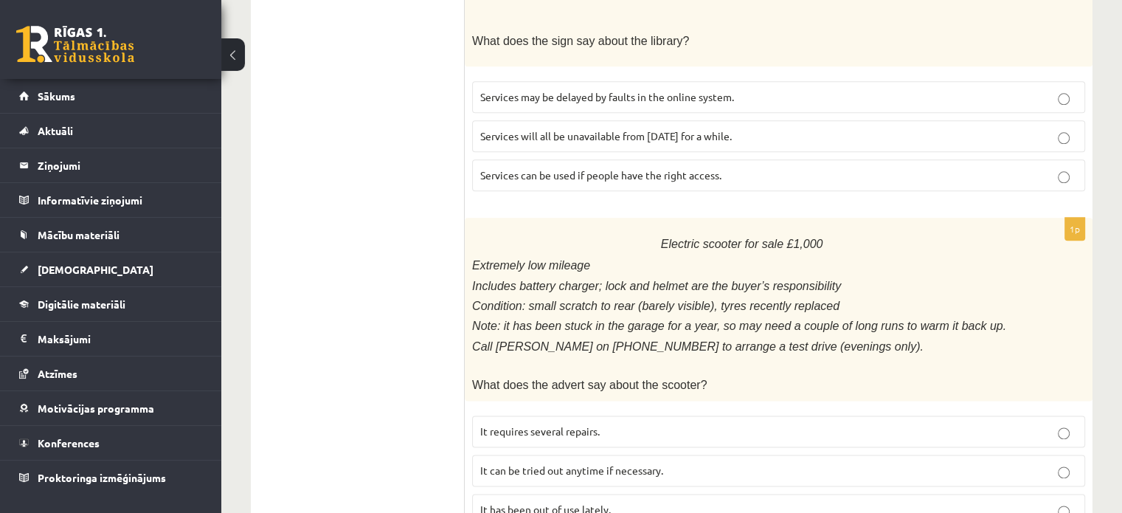
click at [761, 501] on p "It has been out of use lately." at bounding box center [778, 508] width 597 height 15
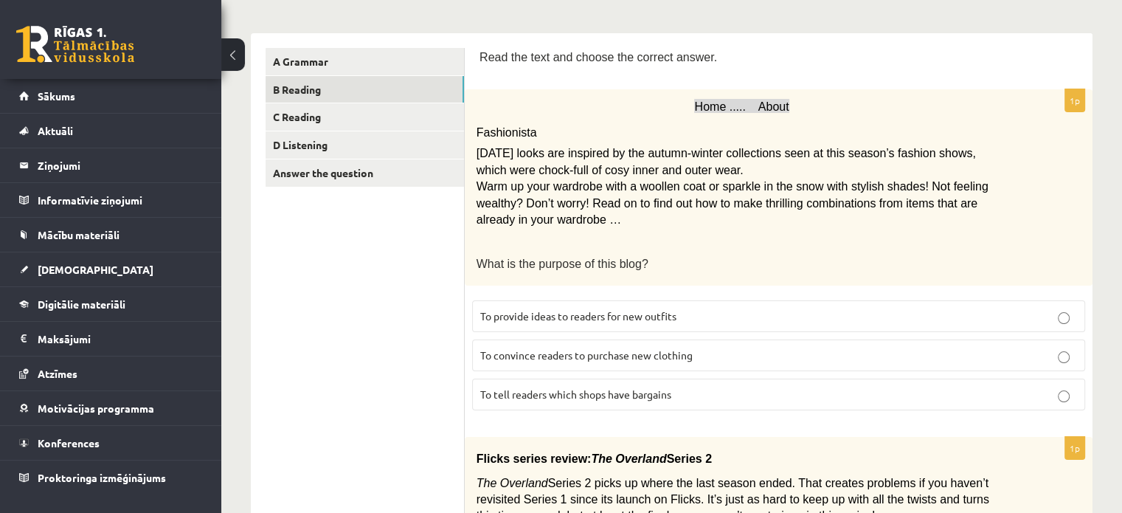
scroll to position [0, 0]
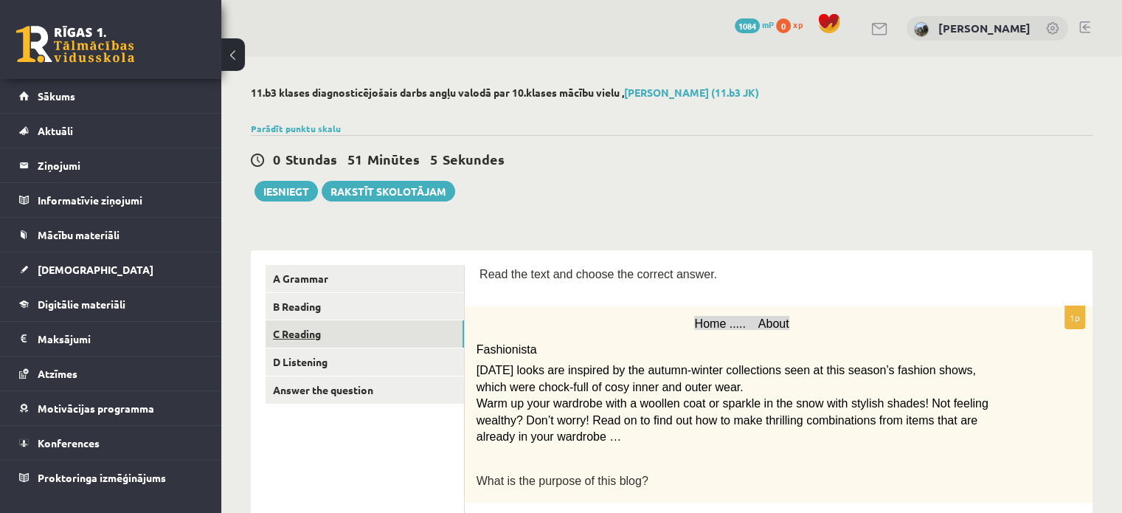
click at [301, 333] on link "C Reading" at bounding box center [364, 333] width 198 height 27
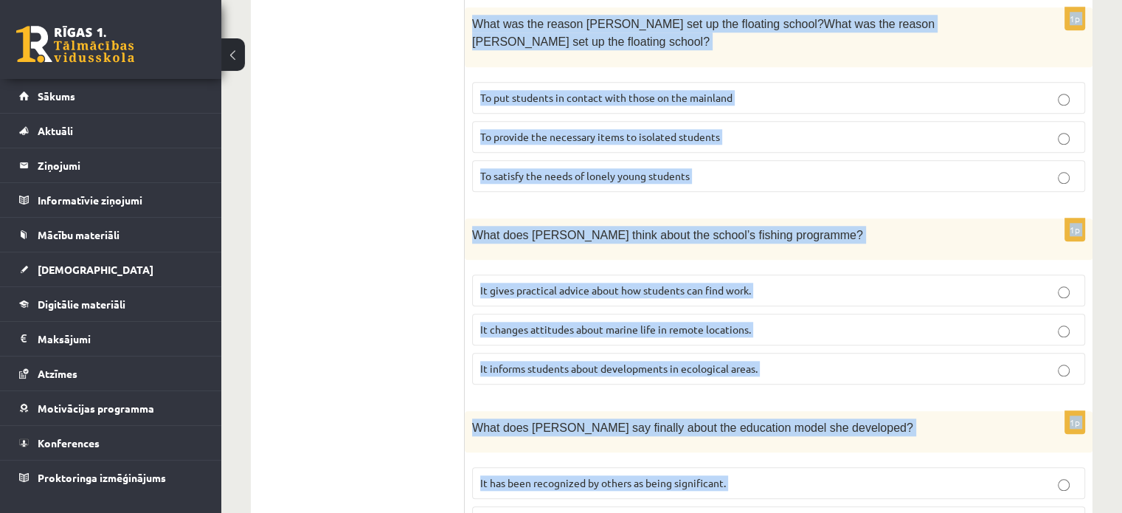
scroll to position [1493, 0]
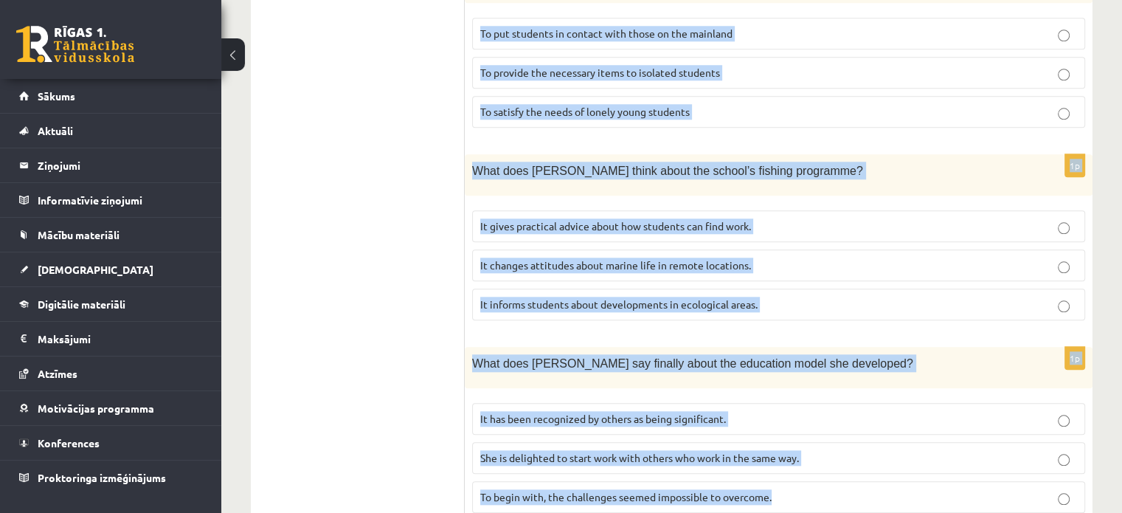
drag, startPoint x: 469, startPoint y: 268, endPoint x: 971, endPoint y: 453, distance: 535.3
copy form "Read the article about an unusual school and choose the correct answer for each…"
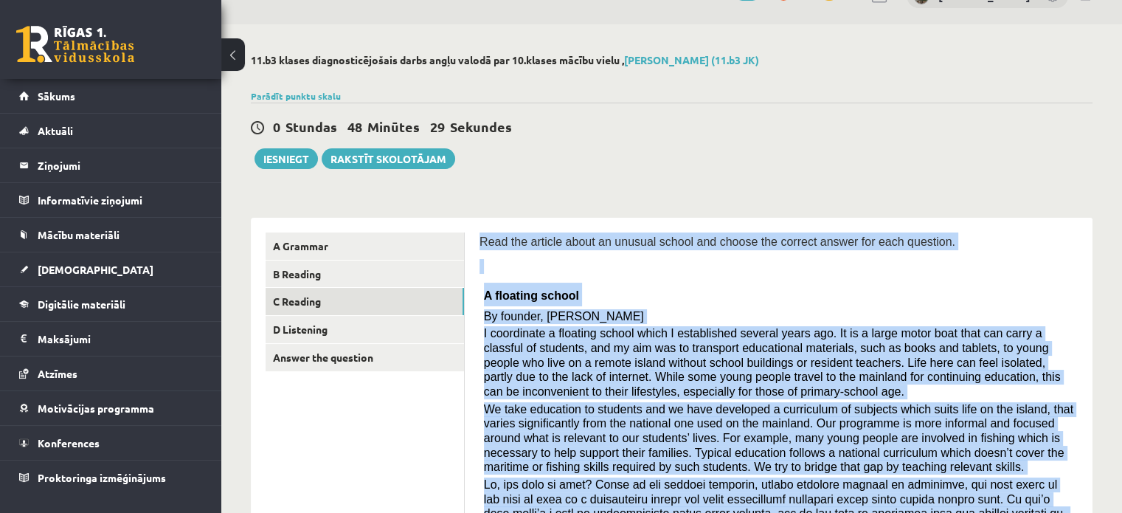
scroll to position [0, 0]
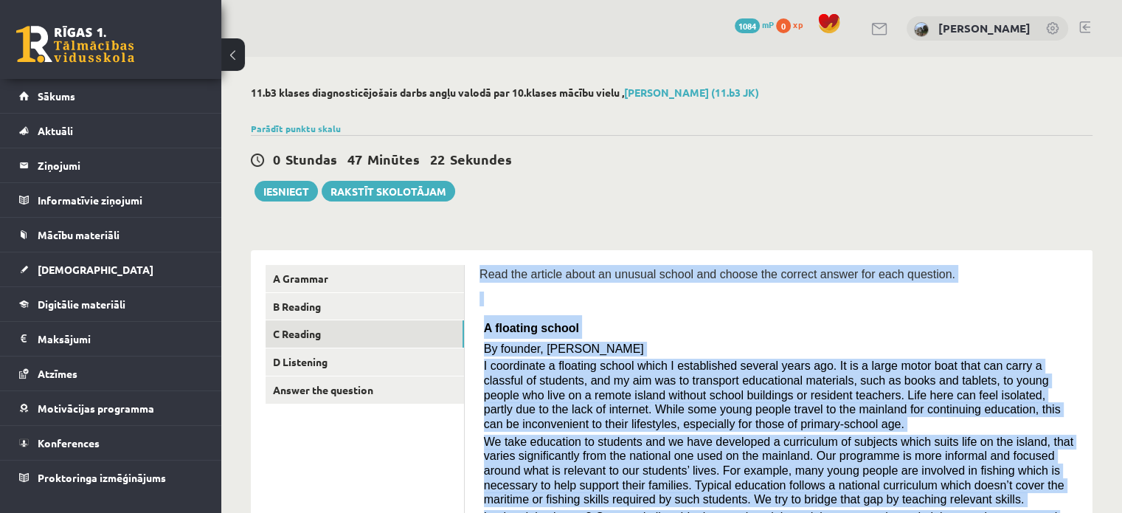
click at [861, 346] on p "By founder, [PERSON_NAME]" at bounding box center [779, 348] width 590 height 15
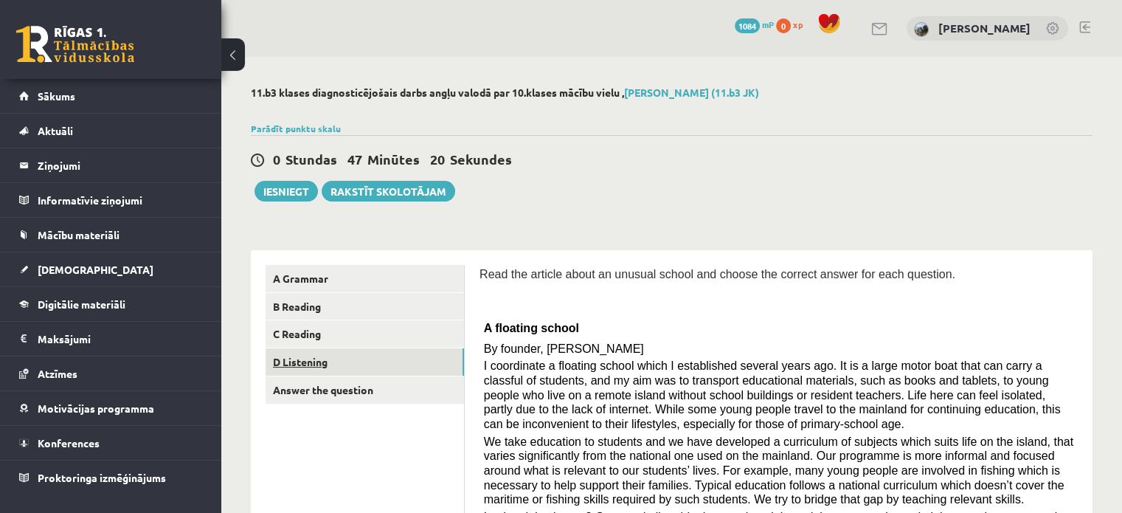
click at [298, 363] on link "D Listening" at bounding box center [364, 361] width 198 height 27
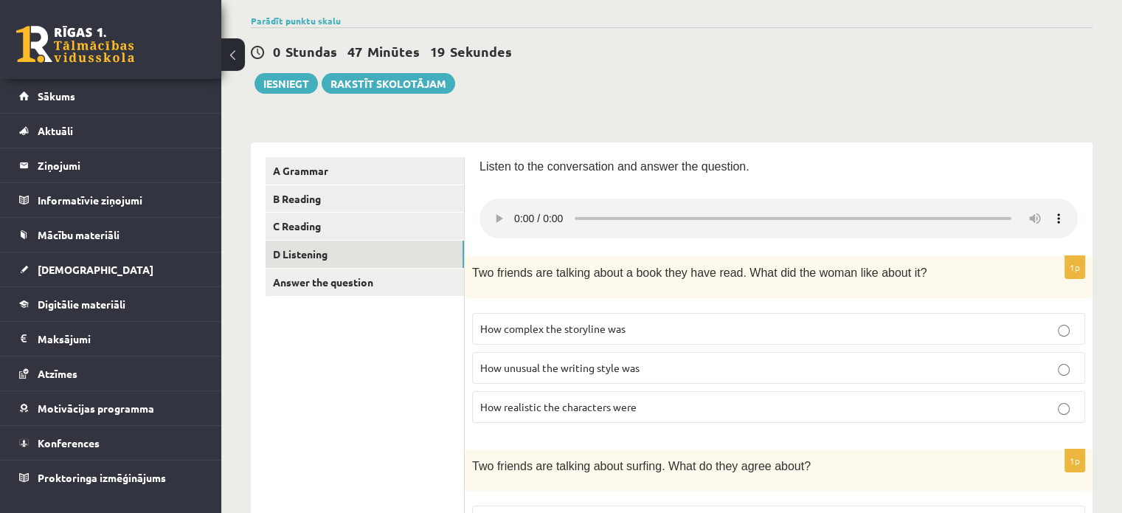
scroll to position [94, 0]
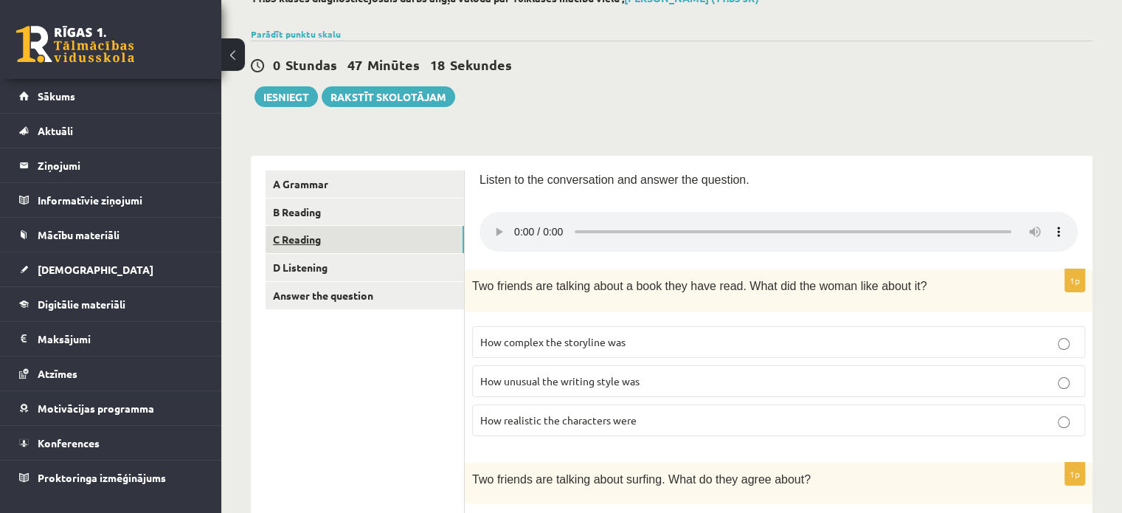
click at [309, 233] on link "C Reading" at bounding box center [364, 239] width 198 height 27
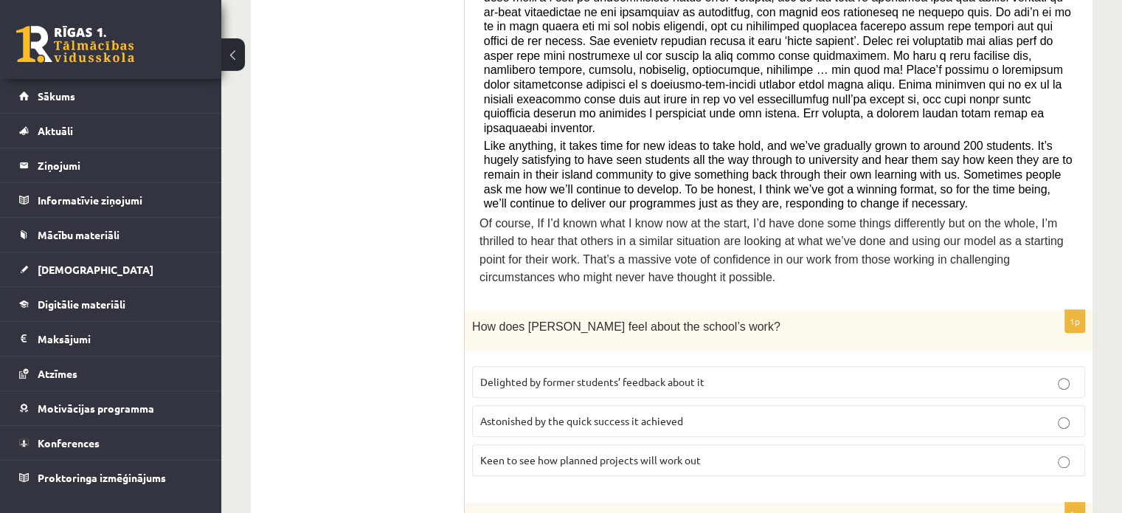
scroll to position [547, 0]
click at [582, 375] on span "Delighted by former students’ feedback about it" at bounding box center [592, 381] width 224 height 13
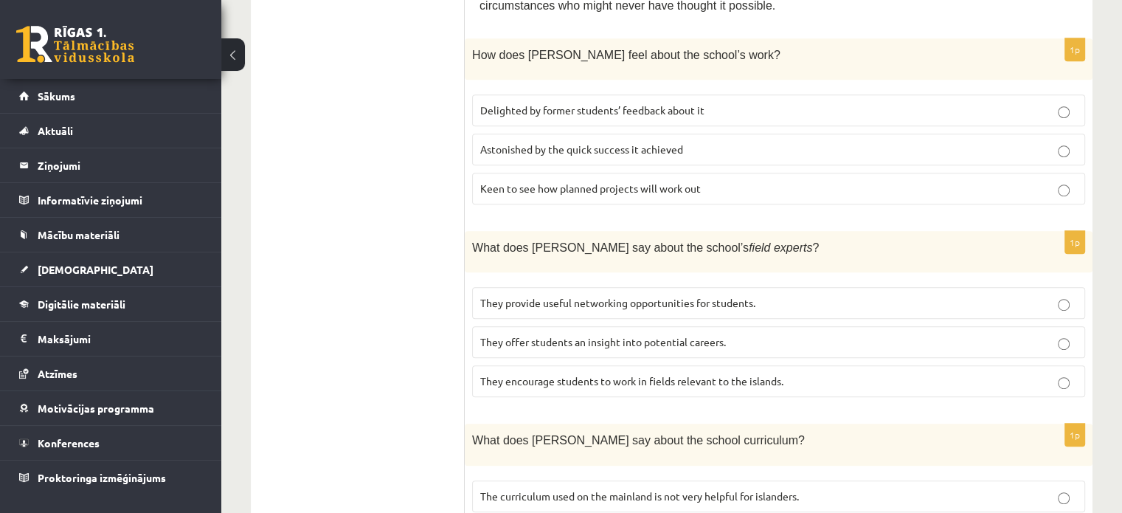
scroll to position [820, 0]
click at [637, 334] on span "They offer students an insight into potential careers." at bounding box center [603, 340] width 246 height 13
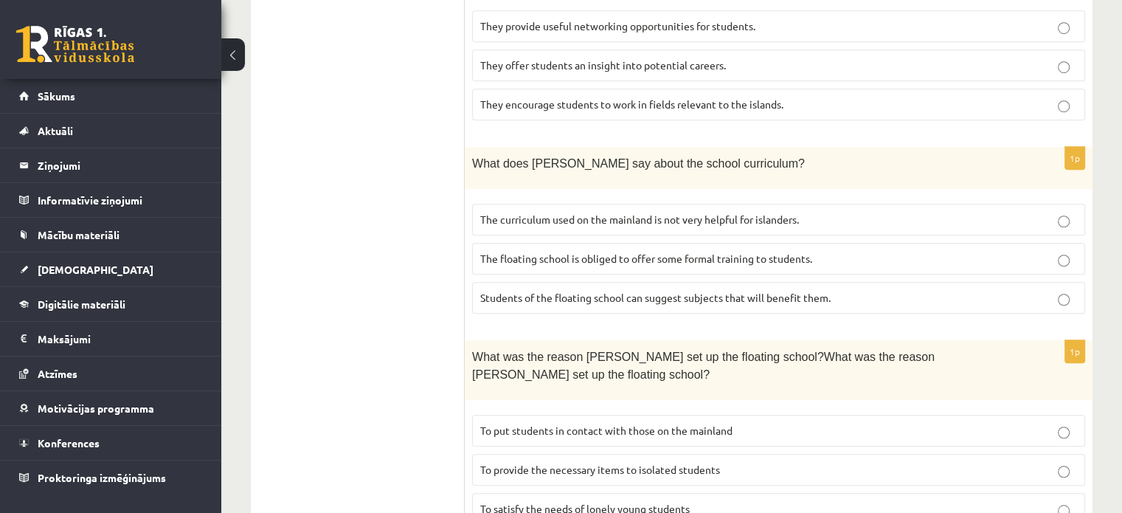
scroll to position [1106, 0]
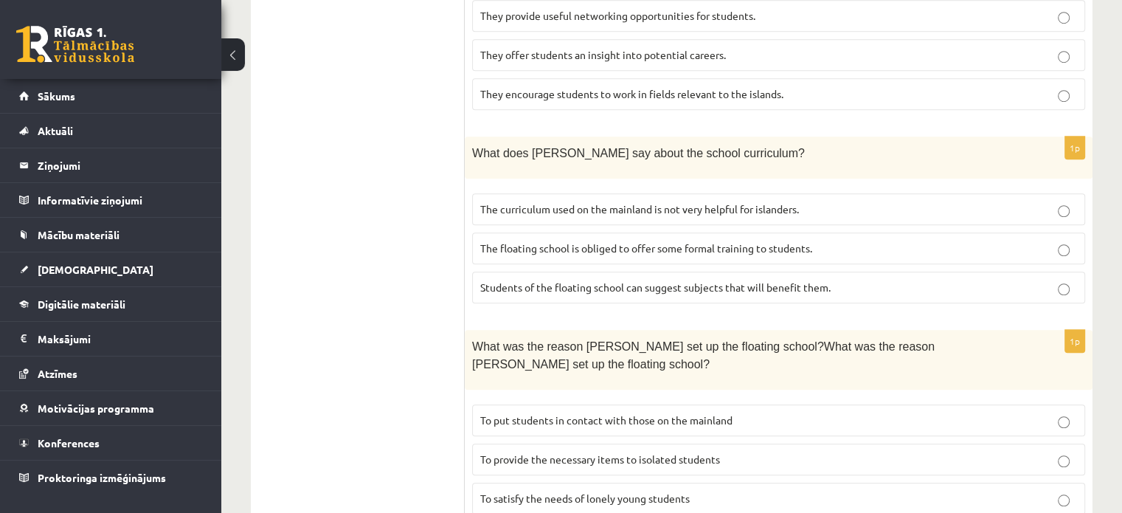
click at [651, 202] on span "The curriculum used on the mainland is not very helpful for islanders." at bounding box center [639, 208] width 319 height 13
click at [581, 443] on label "To provide the necessary items to isolated students" at bounding box center [778, 459] width 613 height 32
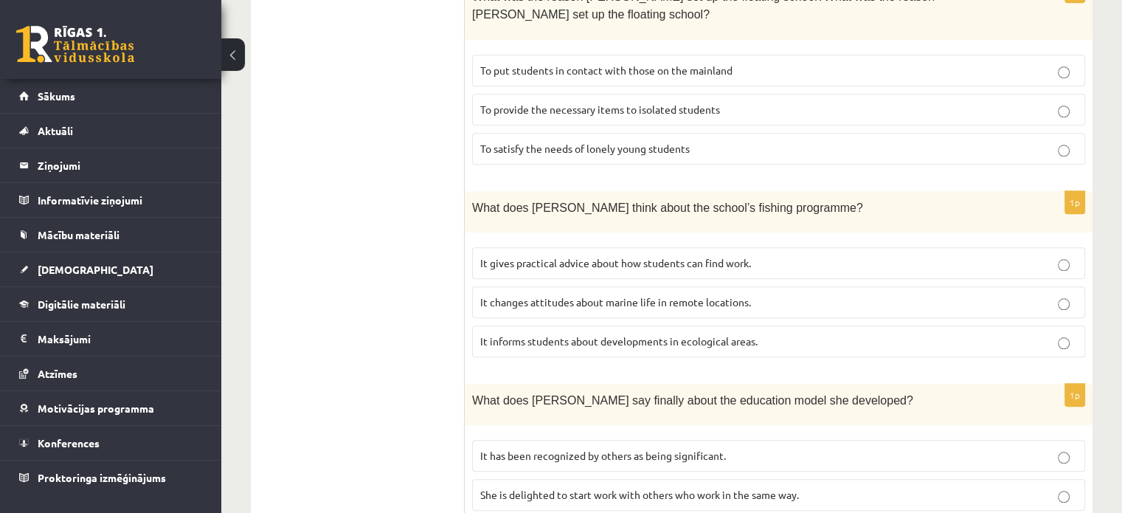
scroll to position [1483, 0]
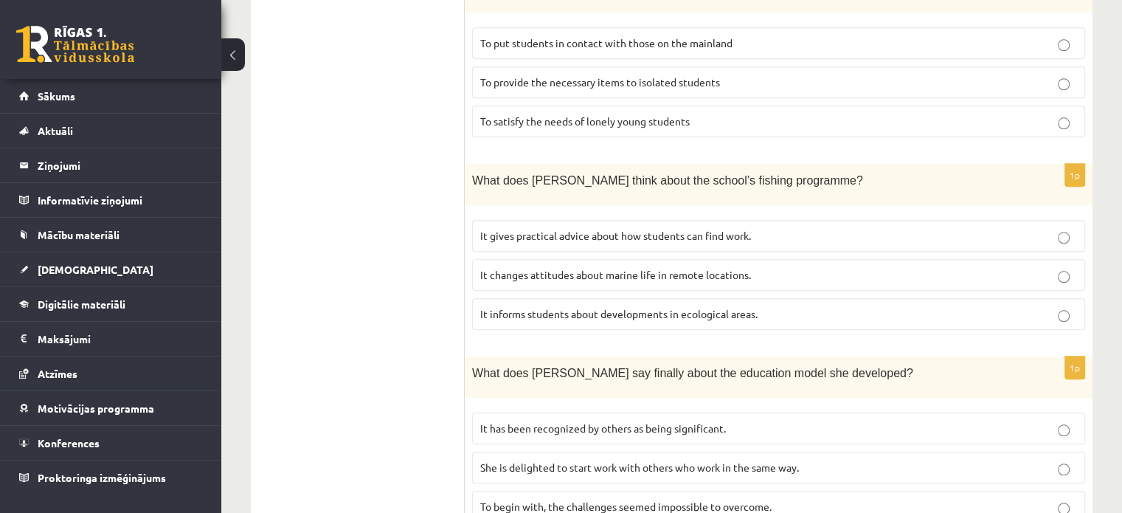
click at [611, 307] on span "It informs students about developments in ecological areas." at bounding box center [618, 313] width 277 height 13
click at [638, 412] on label "It has been recognized by others as being significant." at bounding box center [778, 428] width 613 height 32
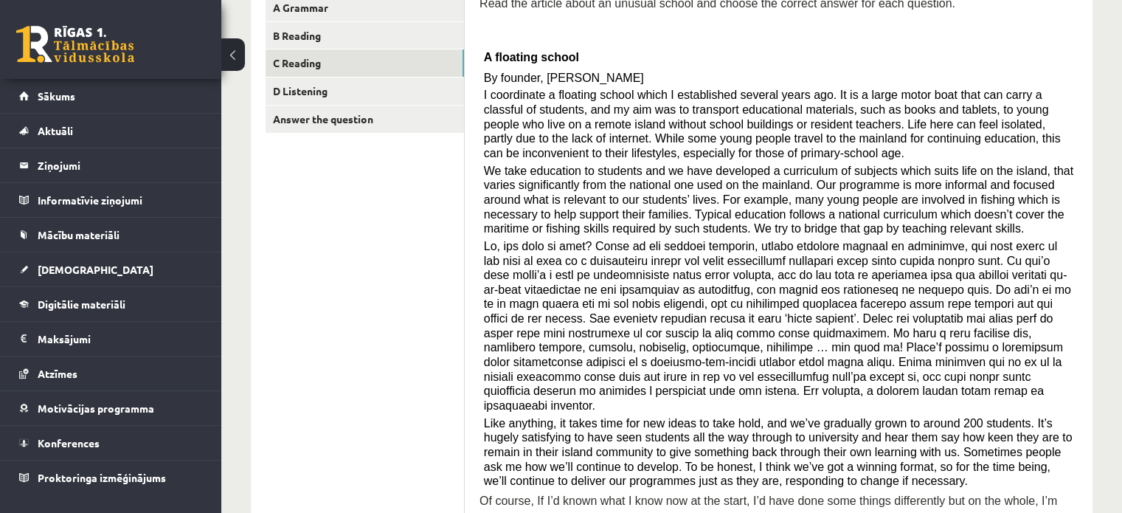
scroll to position [97, 0]
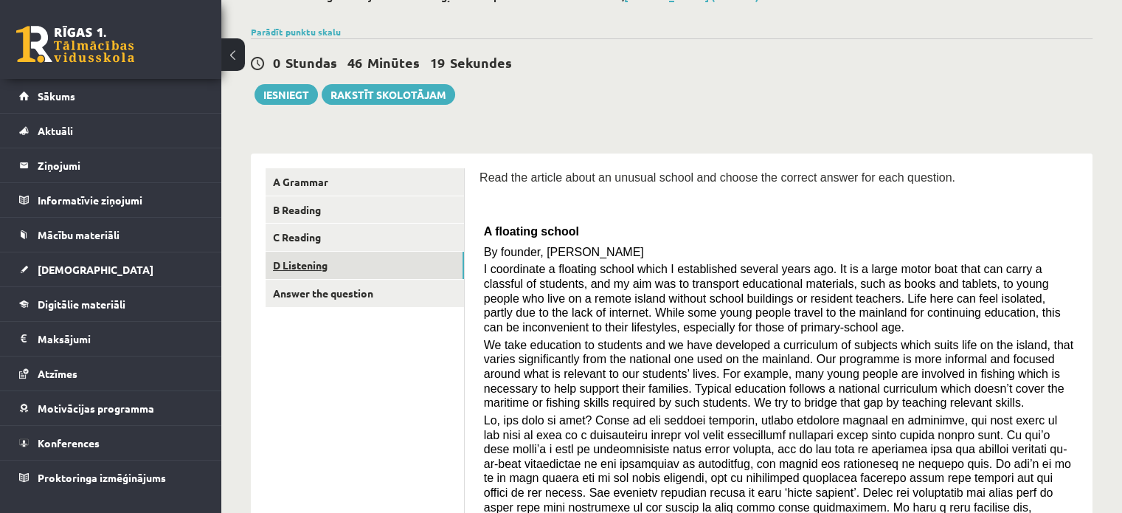
click at [318, 259] on link "D Listening" at bounding box center [364, 264] width 198 height 27
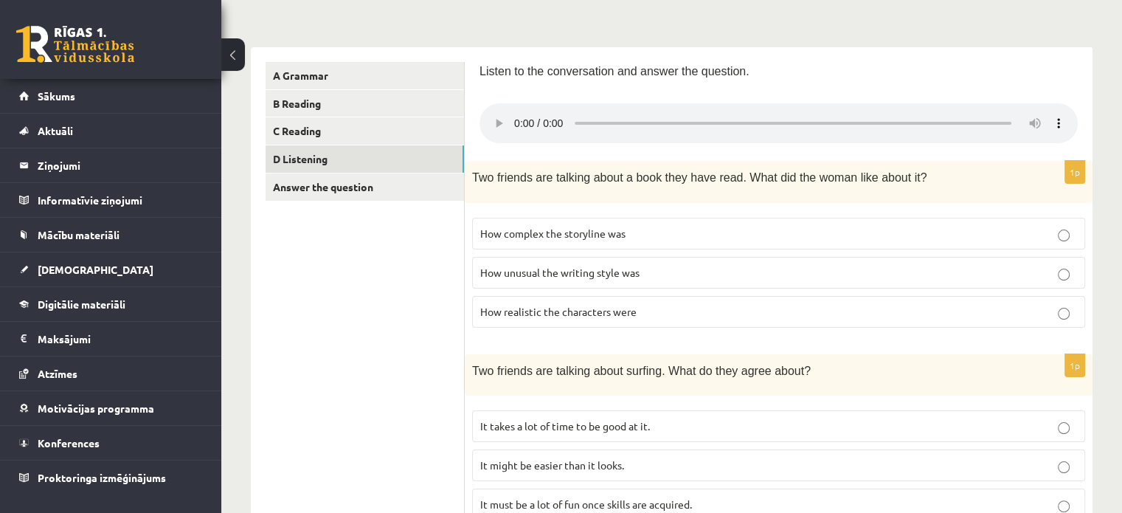
scroll to position [0, 0]
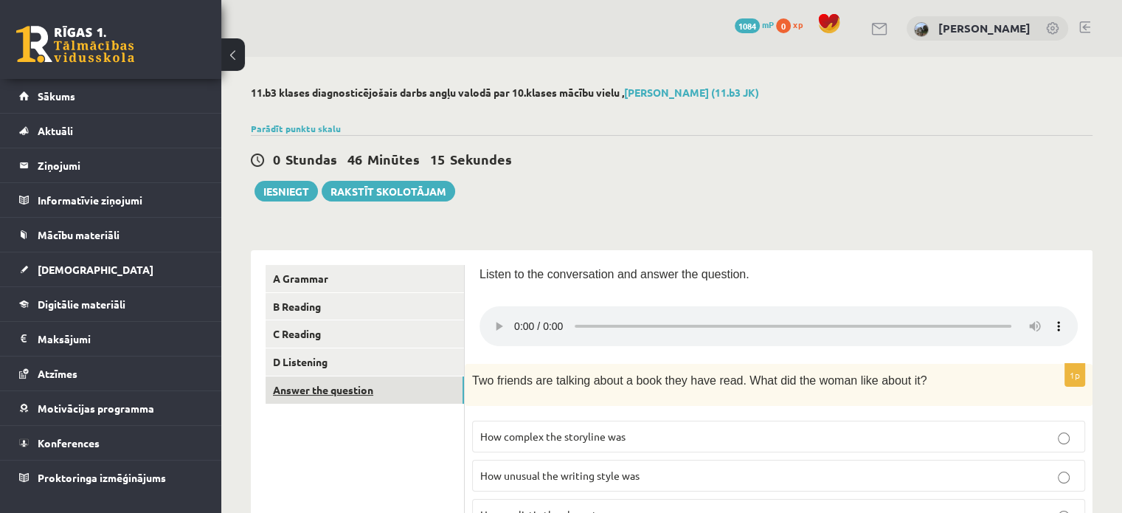
click at [298, 395] on link "Answer the question" at bounding box center [364, 389] width 198 height 27
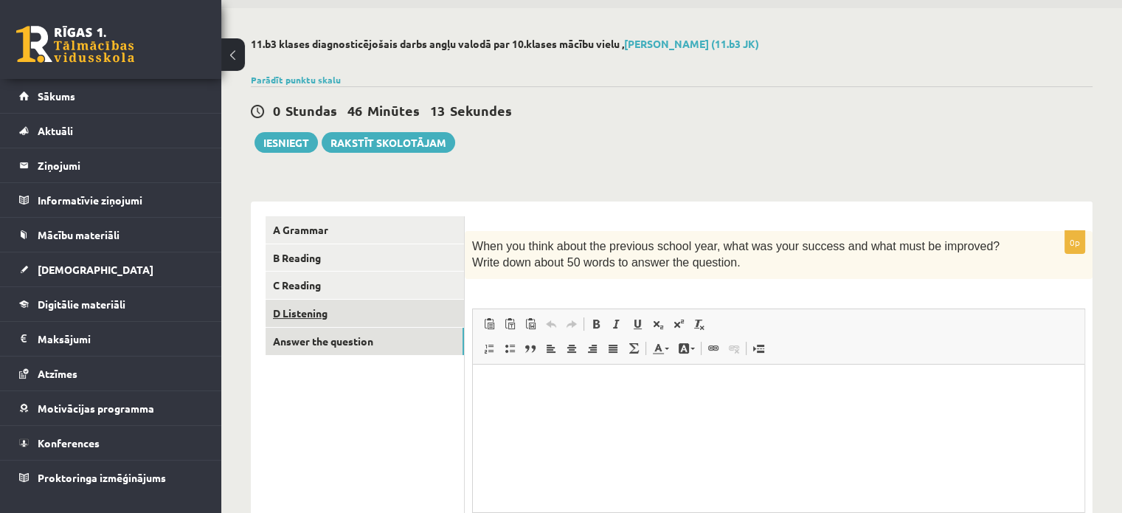
click at [295, 311] on link "D Listening" at bounding box center [364, 312] width 198 height 27
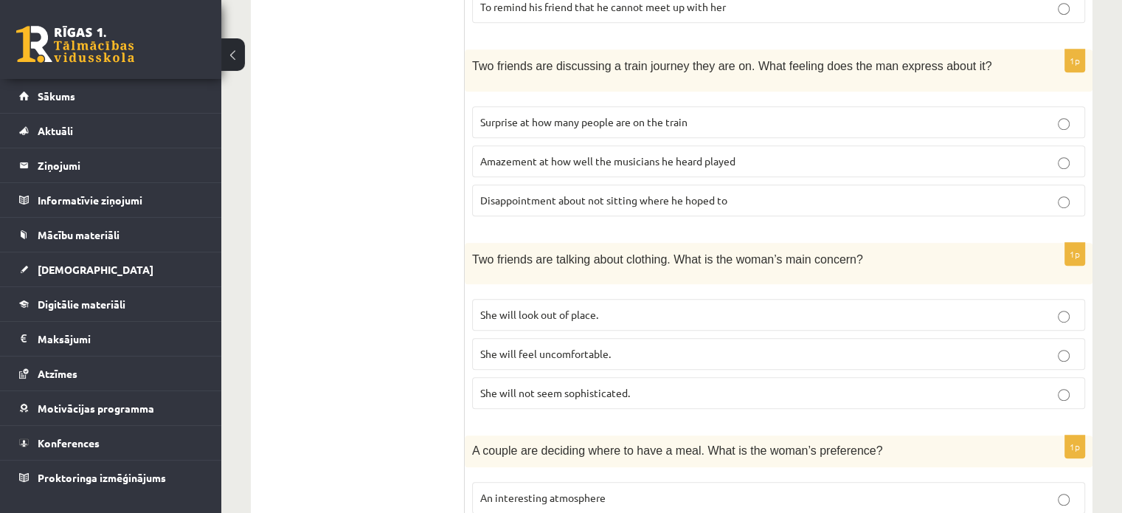
scroll to position [1006, 0]
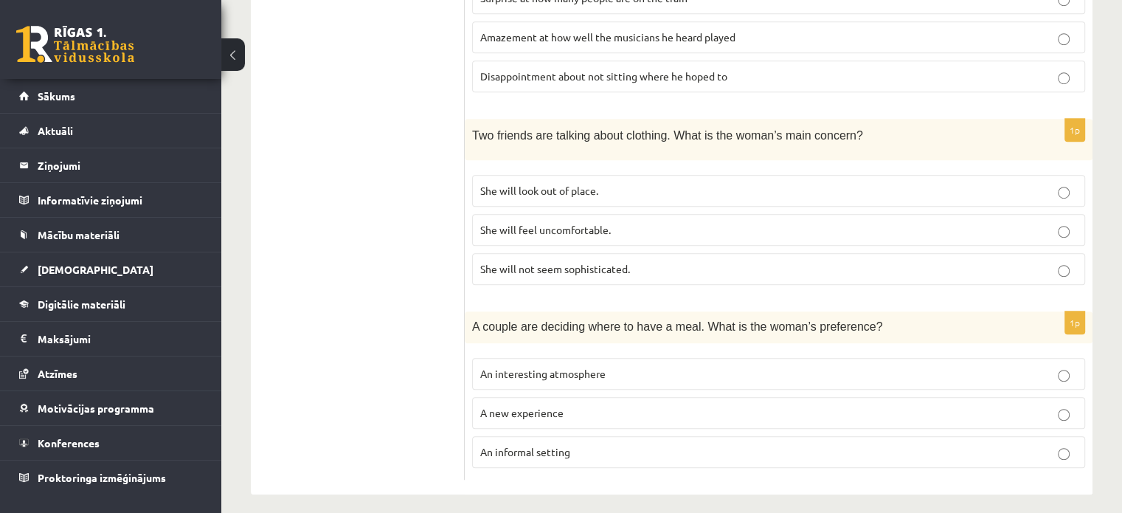
click at [676, 444] on p "An informal setting" at bounding box center [778, 451] width 597 height 15
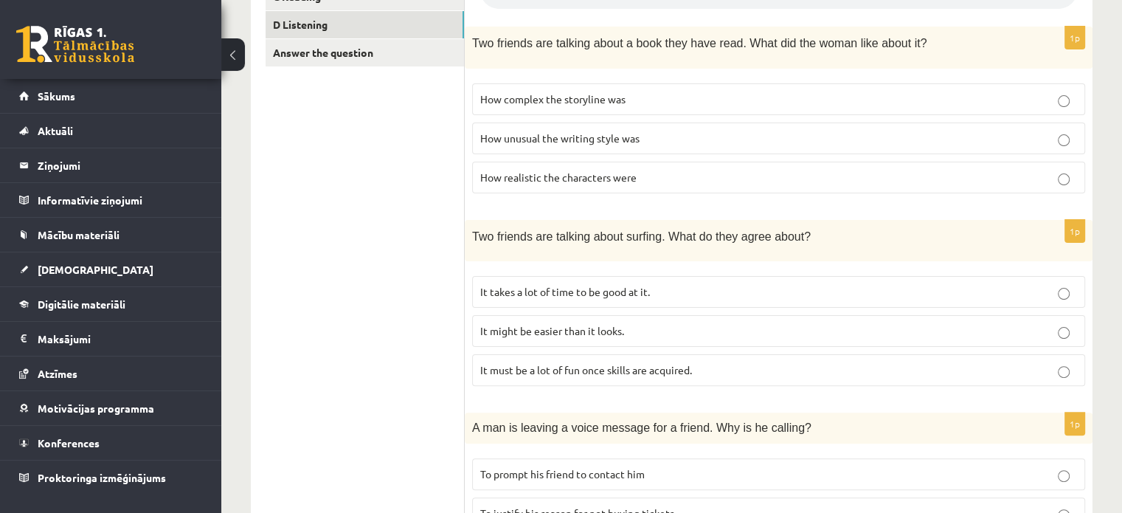
scroll to position [339, 0]
click at [747, 282] on p "It takes a lot of time to be good at it." at bounding box center [778, 289] width 597 height 15
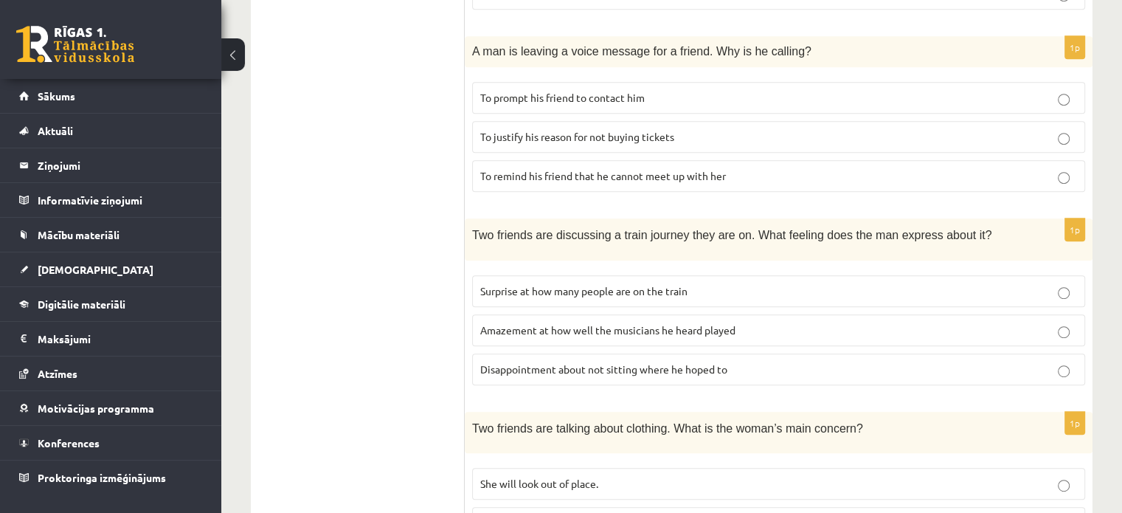
scroll to position [718, 0]
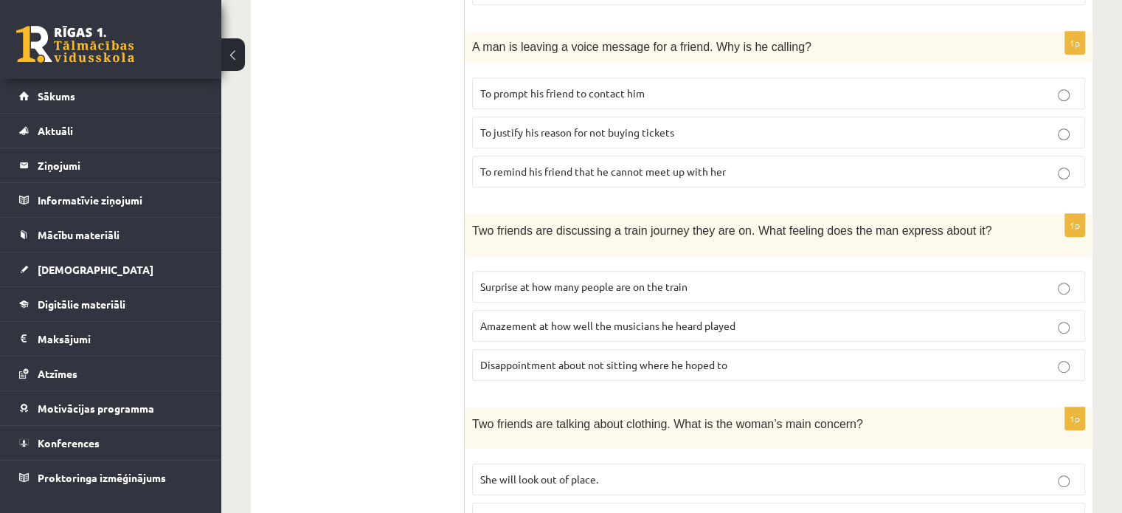
click at [776, 164] on p "To remind his friend that he cannot meet up with her" at bounding box center [778, 171] width 597 height 15
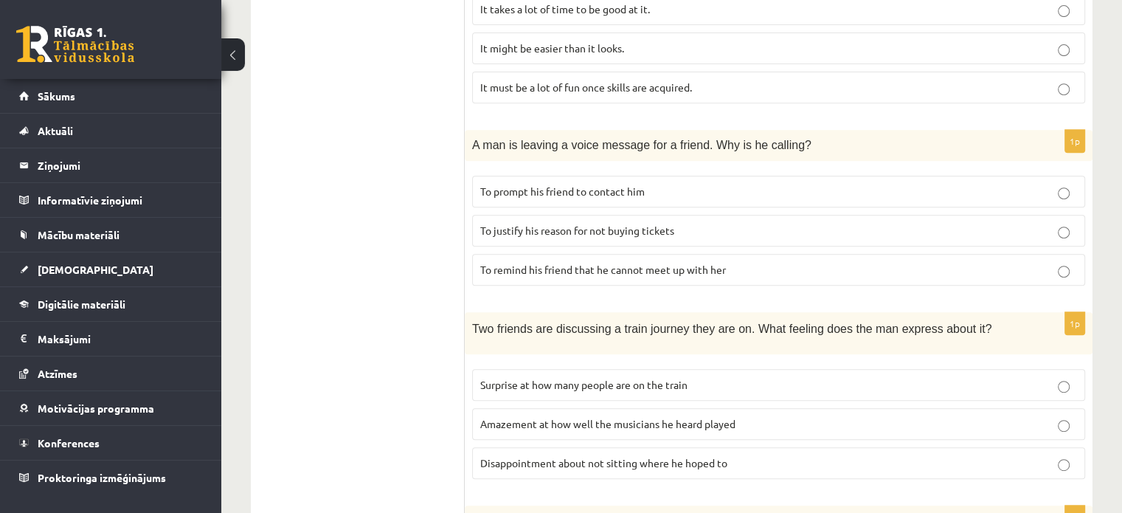
scroll to position [617, 0]
click at [759, 193] on p "To prompt his friend to contact him" at bounding box center [778, 193] width 597 height 15
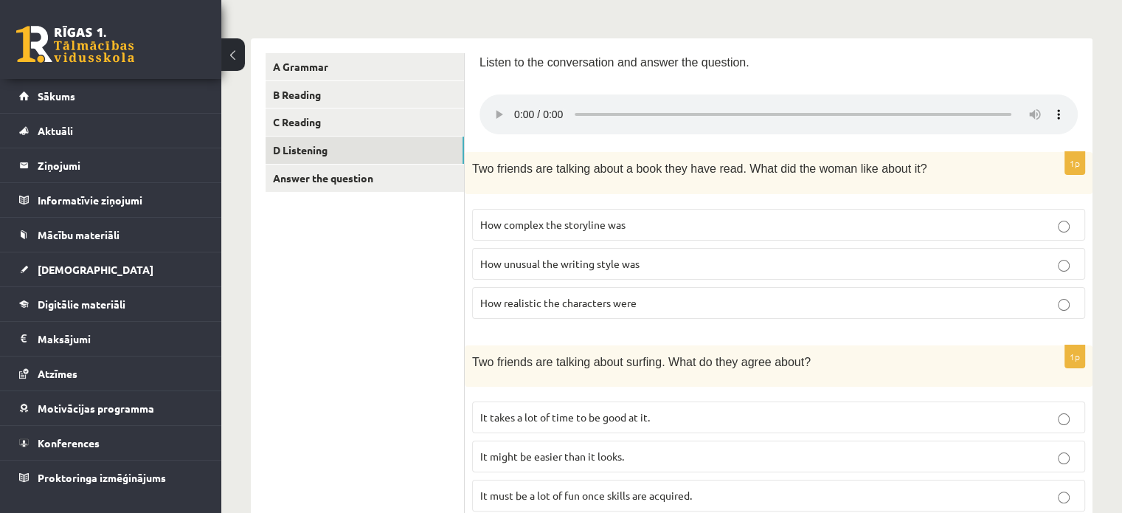
scroll to position [192, 0]
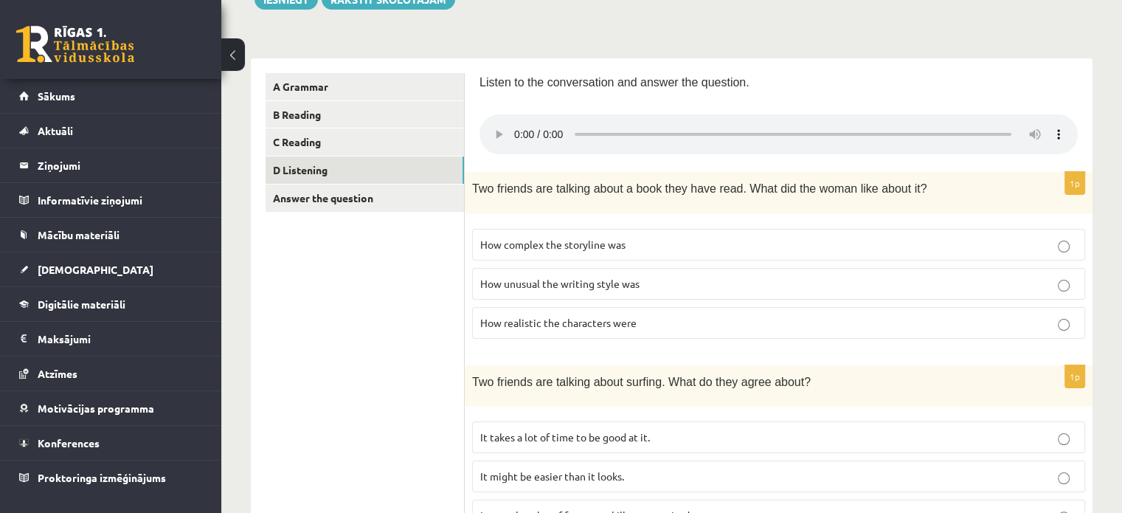
click at [726, 315] on p "How realistic the characters were" at bounding box center [778, 322] width 597 height 15
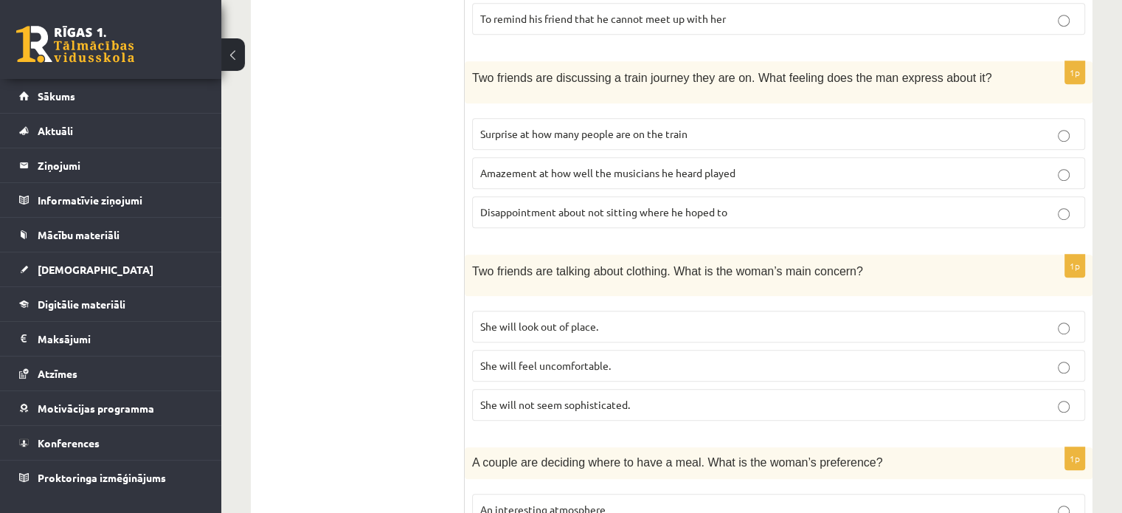
scroll to position [867, 0]
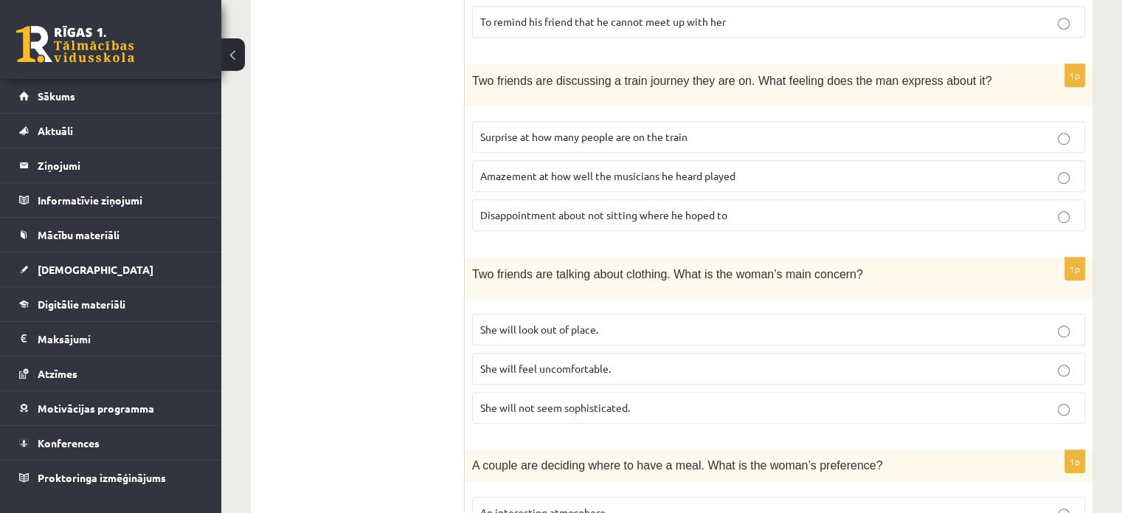
click at [748, 322] on p "She will look out of place." at bounding box center [778, 329] width 597 height 15
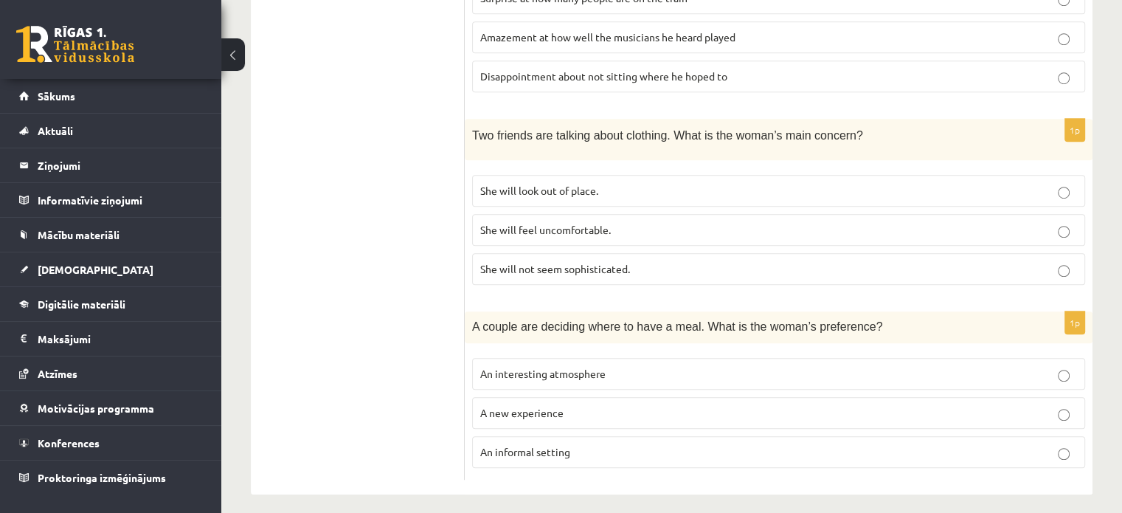
scroll to position [752, 0]
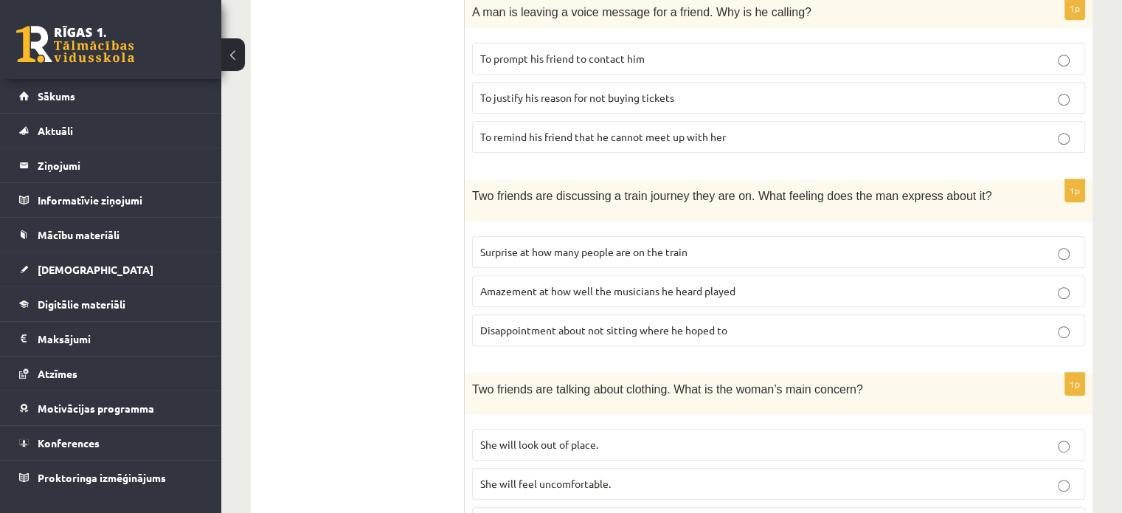
click at [822, 322] on p "Disappointment about not sitting where he hoped to" at bounding box center [778, 329] width 597 height 15
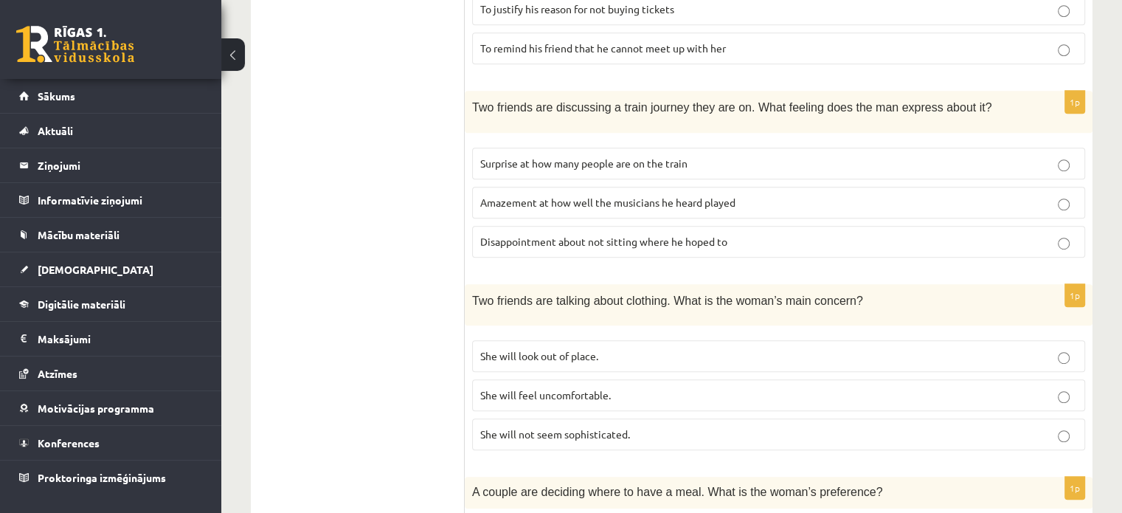
scroll to position [838, 0]
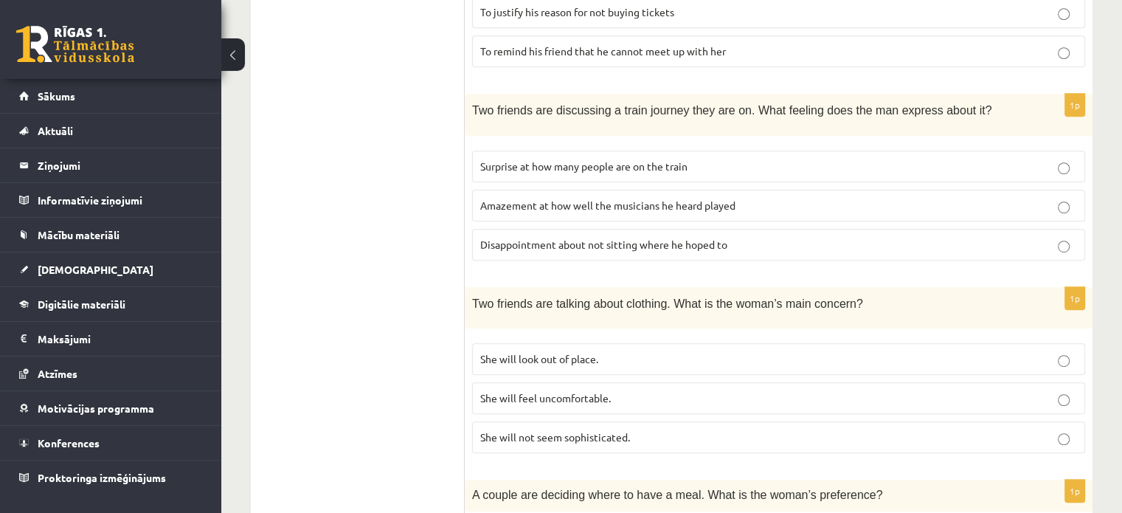
click at [773, 198] on p "Amazement at how well the musicians he heard played" at bounding box center [778, 205] width 597 height 15
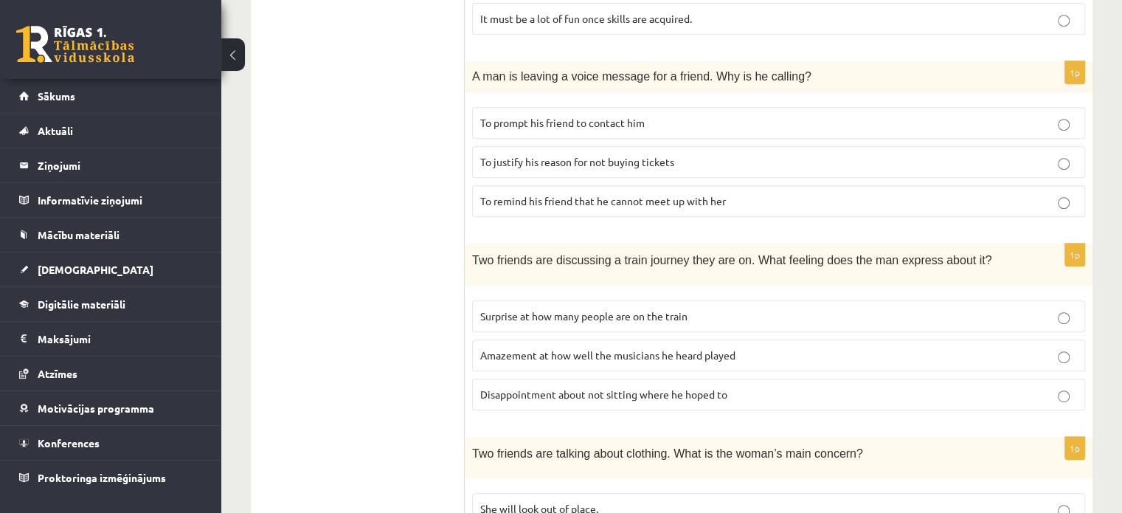
scroll to position [687, 0]
click at [788, 309] on p "Surprise at how many people are on the train" at bounding box center [778, 316] width 597 height 15
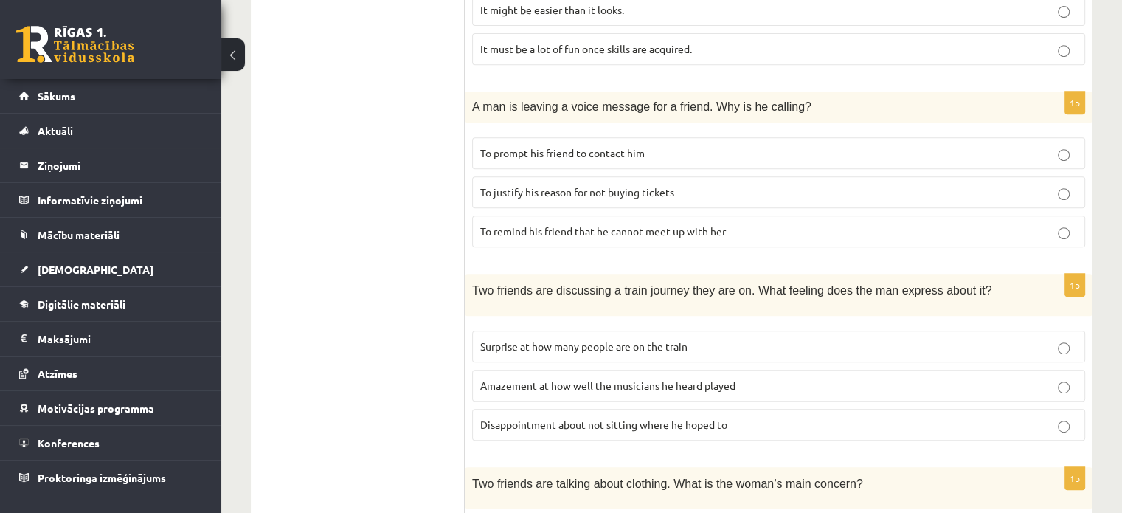
scroll to position [657, 0]
click at [806, 417] on p "Disappointment about not sitting where he hoped to" at bounding box center [778, 424] width 597 height 15
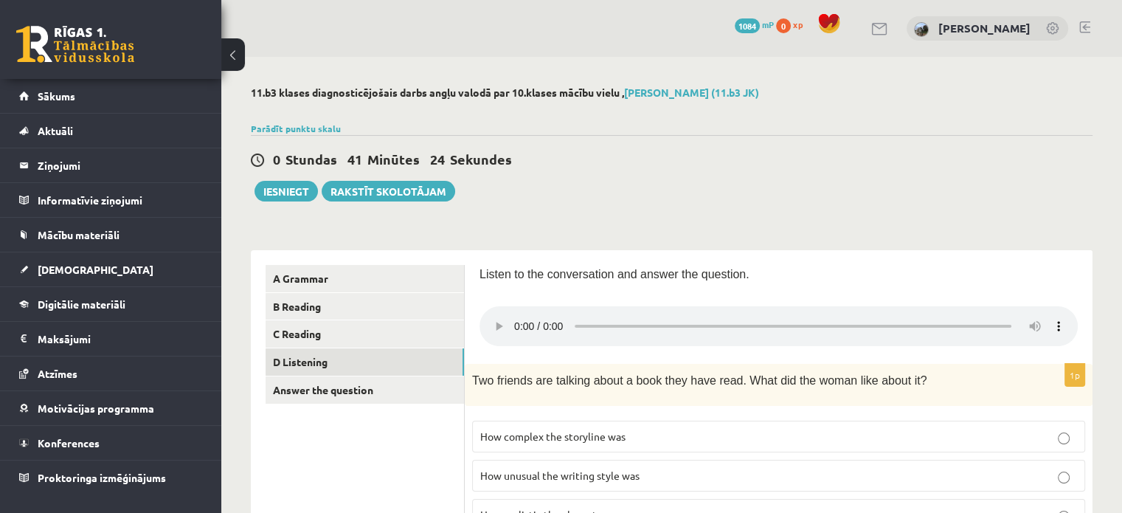
scroll to position [0, 0]
click at [308, 392] on link "Answer the question" at bounding box center [364, 389] width 198 height 27
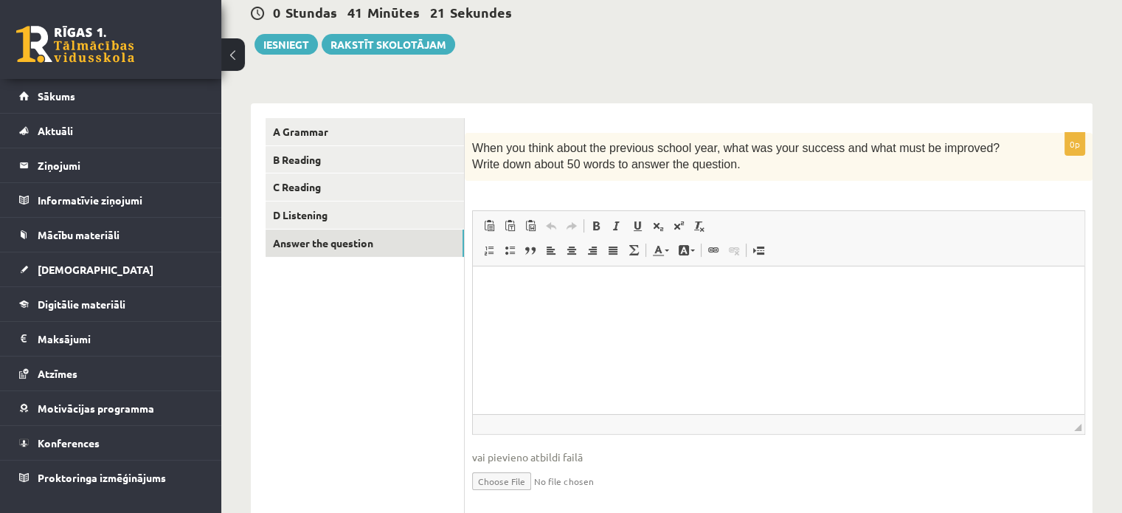
scroll to position [161, 0]
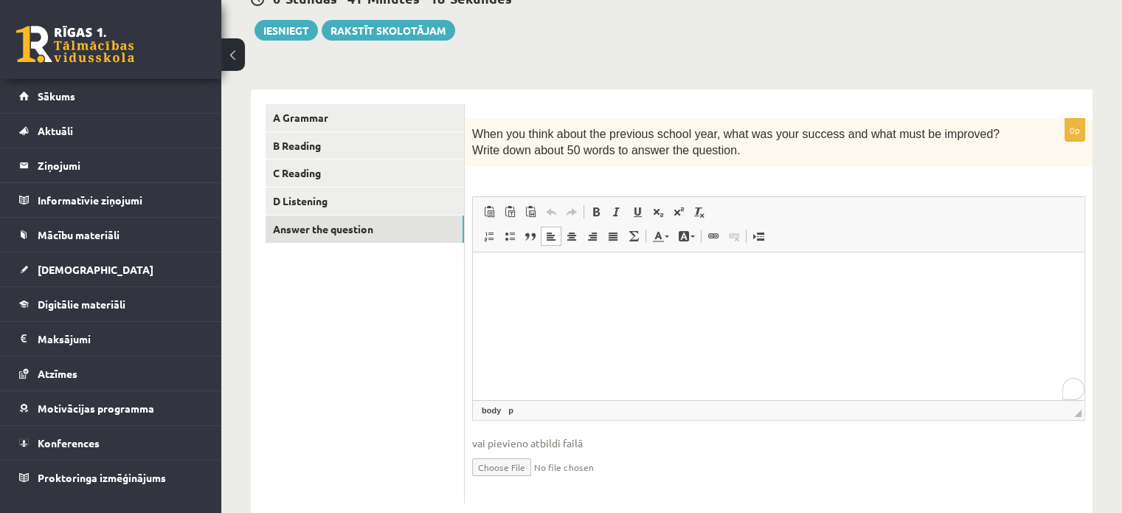
click at [798, 296] on html at bounding box center [778, 273] width 611 height 45
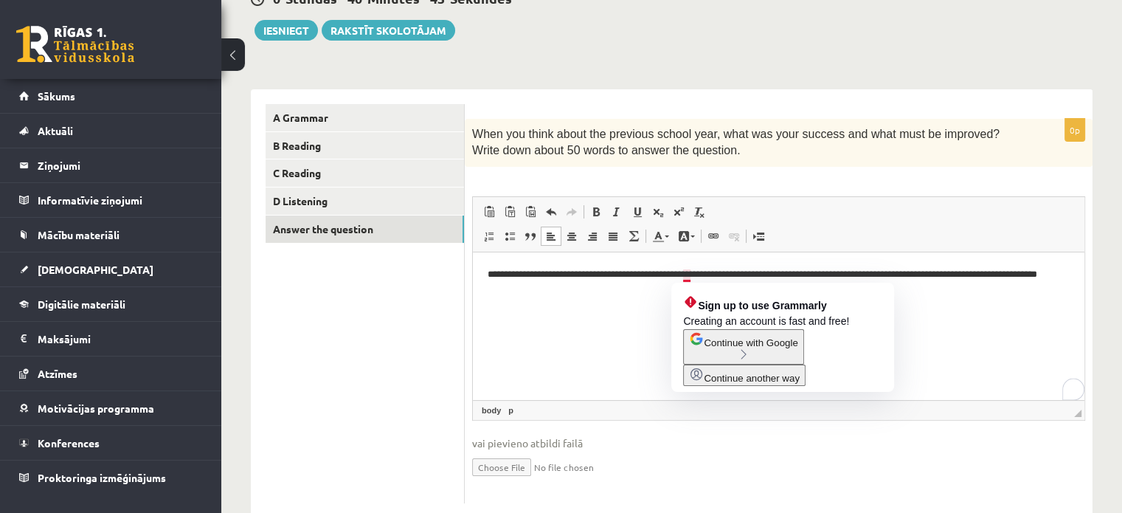
click at [688, 273] on p "**********" at bounding box center [778, 281] width 583 height 31
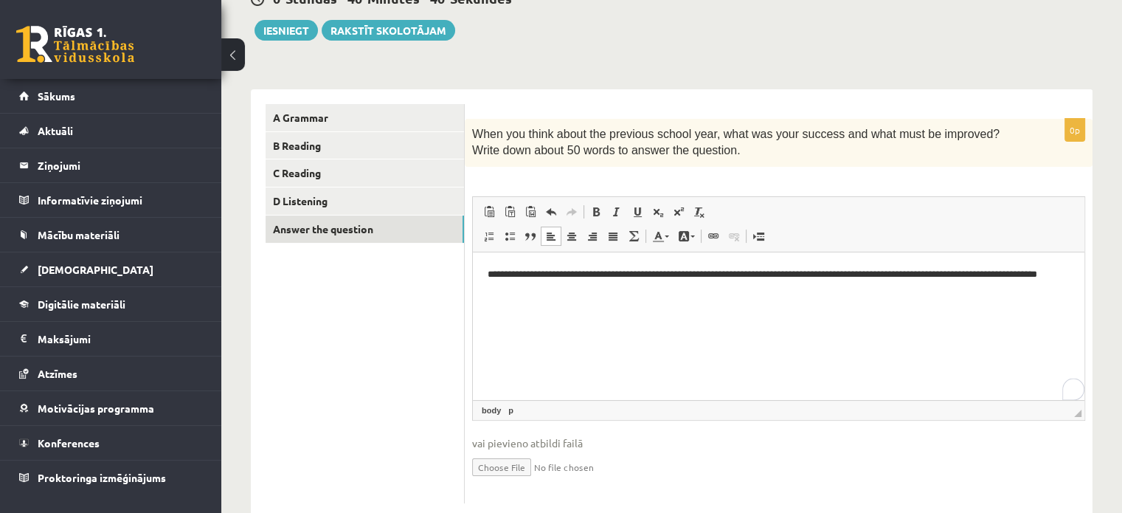
click at [709, 291] on p "**********" at bounding box center [778, 281] width 583 height 31
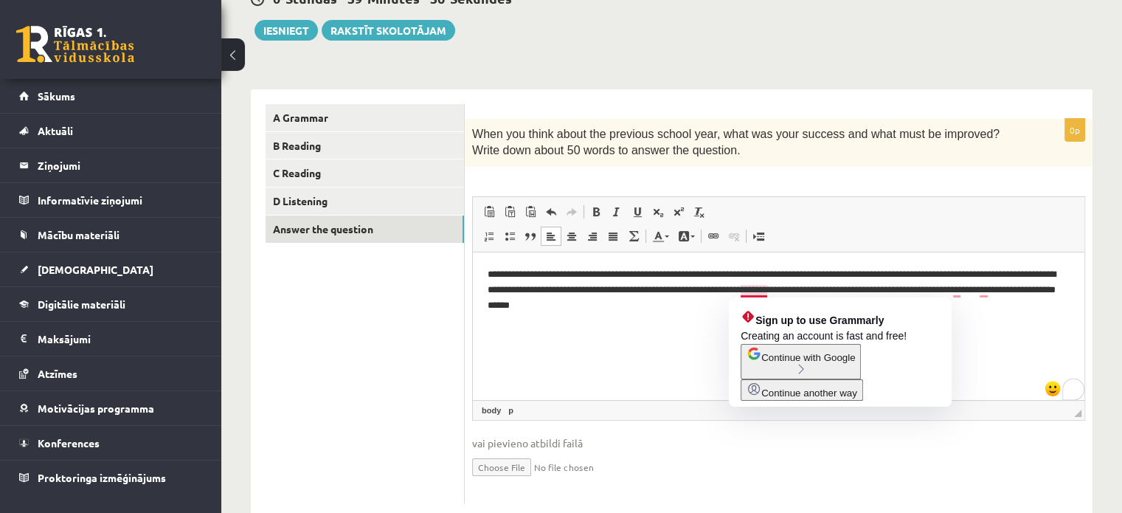
click at [745, 293] on p "**********" at bounding box center [778, 289] width 583 height 46
click at [785, 363] on span "Continue with Google" at bounding box center [808, 357] width 94 height 11
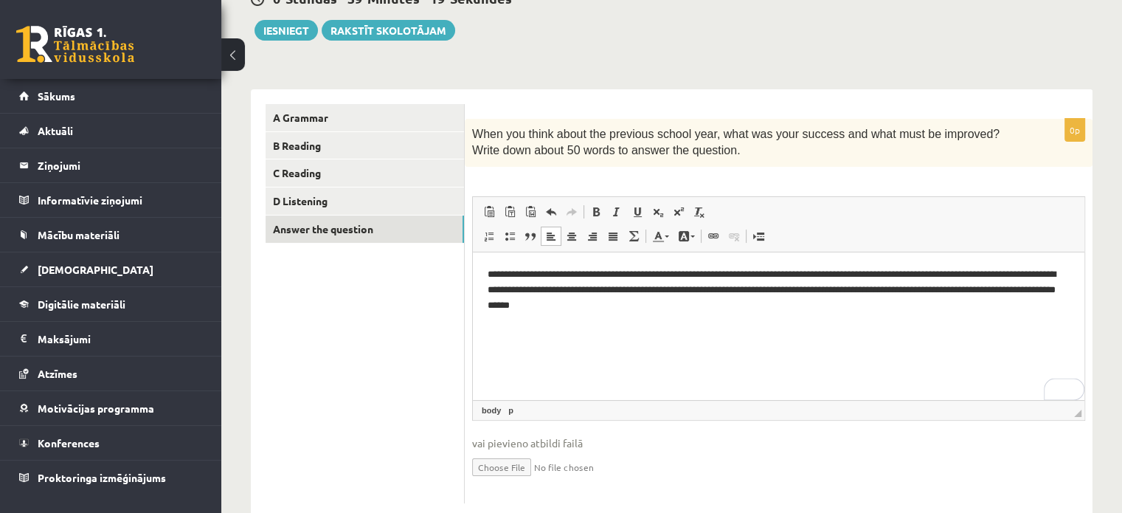
click at [753, 290] on p "**********" at bounding box center [778, 289] width 583 height 46
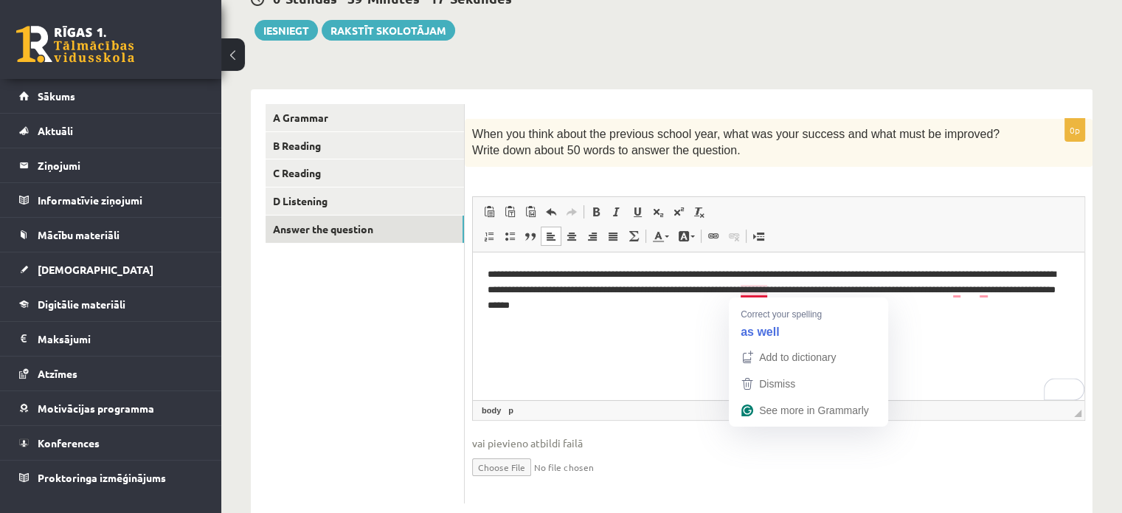
click at [756, 290] on p "**********" at bounding box center [778, 289] width 583 height 46
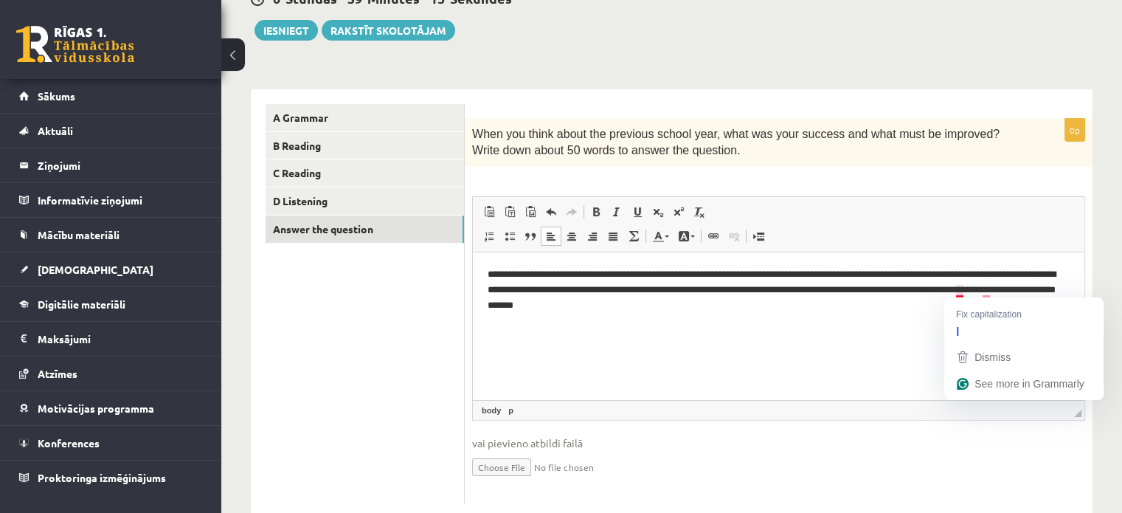
click at [957, 289] on p "**********" at bounding box center [778, 289] width 583 height 46
drag, startPoint x: 989, startPoint y: 292, endPoint x: 1462, endPoint y: 552, distance: 540.0
click at [989, 292] on p "**********" at bounding box center [778, 289] width 583 height 46
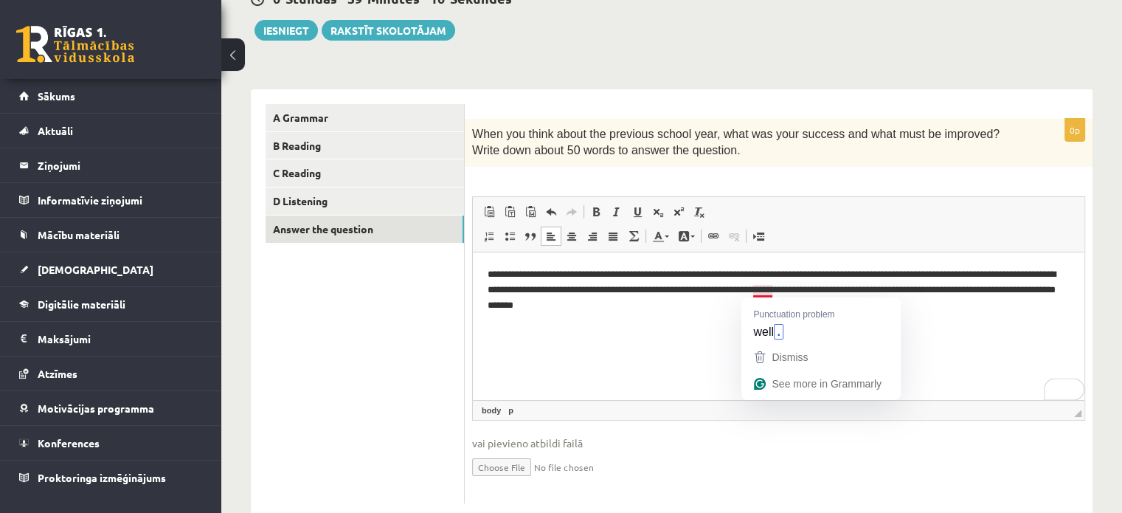
click at [761, 288] on p "**********" at bounding box center [778, 289] width 583 height 46
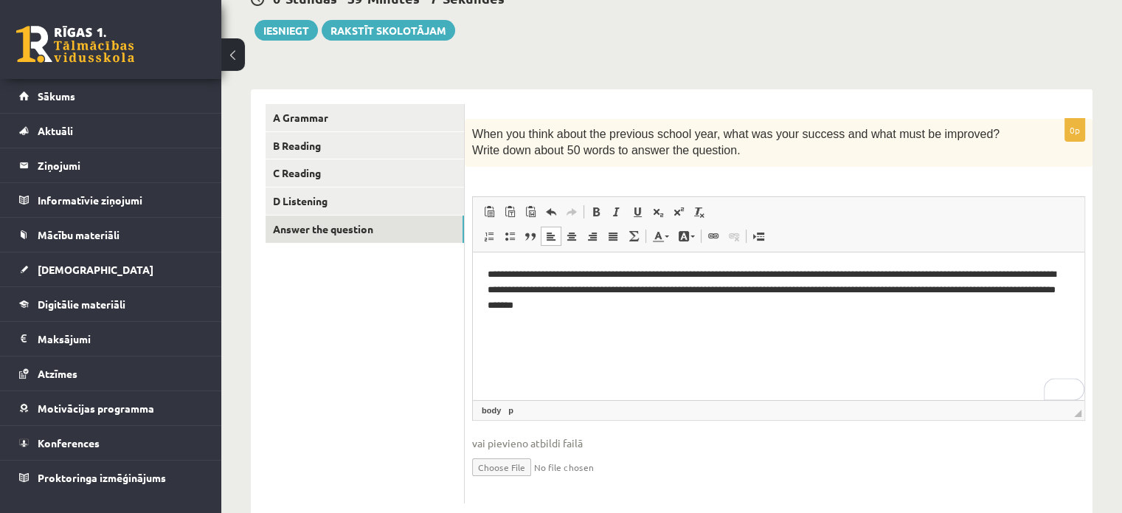
click at [684, 310] on p "**********" at bounding box center [778, 289] width 583 height 46
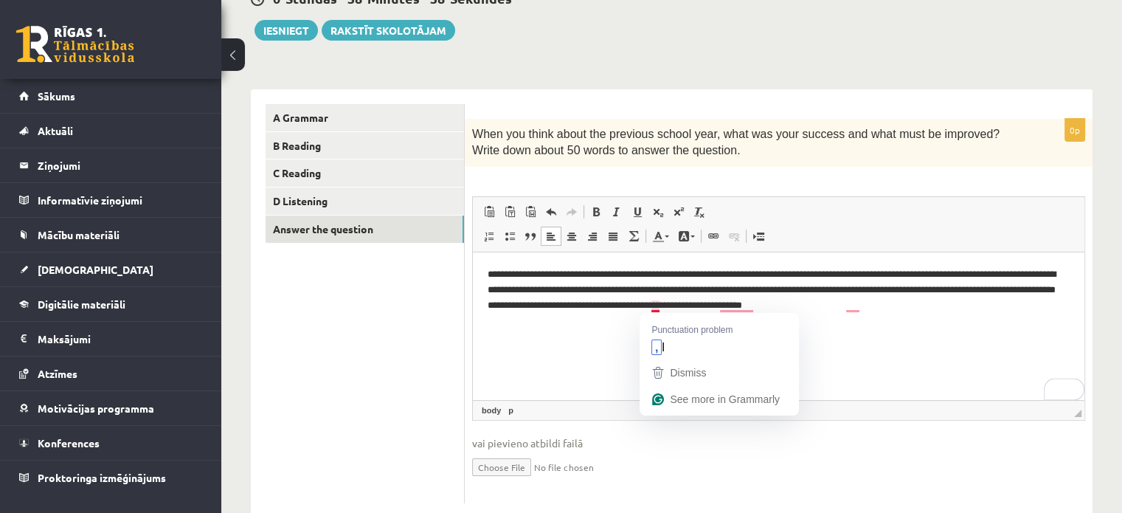
click at [652, 308] on p "**********" at bounding box center [778, 289] width 583 height 46
click at [742, 302] on p "**********" at bounding box center [778, 289] width 583 height 46
click at [743, 307] on p "**********" at bounding box center [778, 289] width 583 height 46
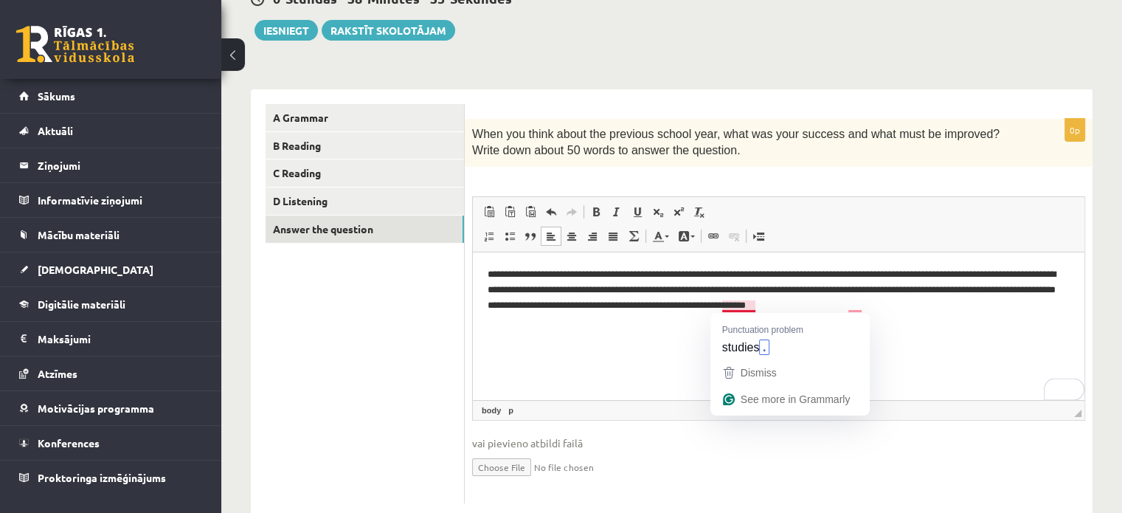
click at [741, 303] on p "**********" at bounding box center [778, 289] width 583 height 46
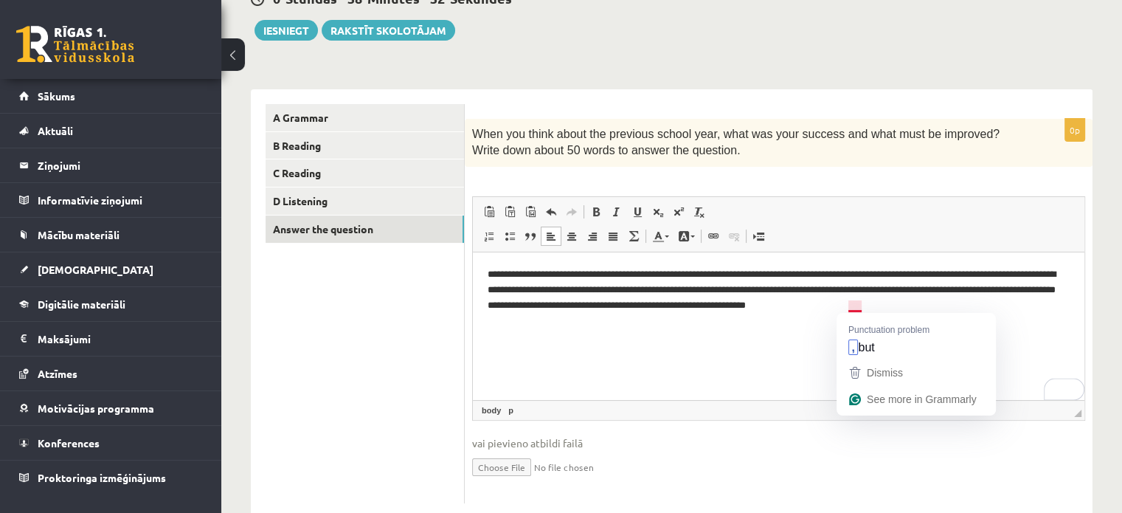
click at [857, 305] on p "**********" at bounding box center [778, 289] width 583 height 46
click at [932, 302] on p "**********" at bounding box center [778, 289] width 583 height 46
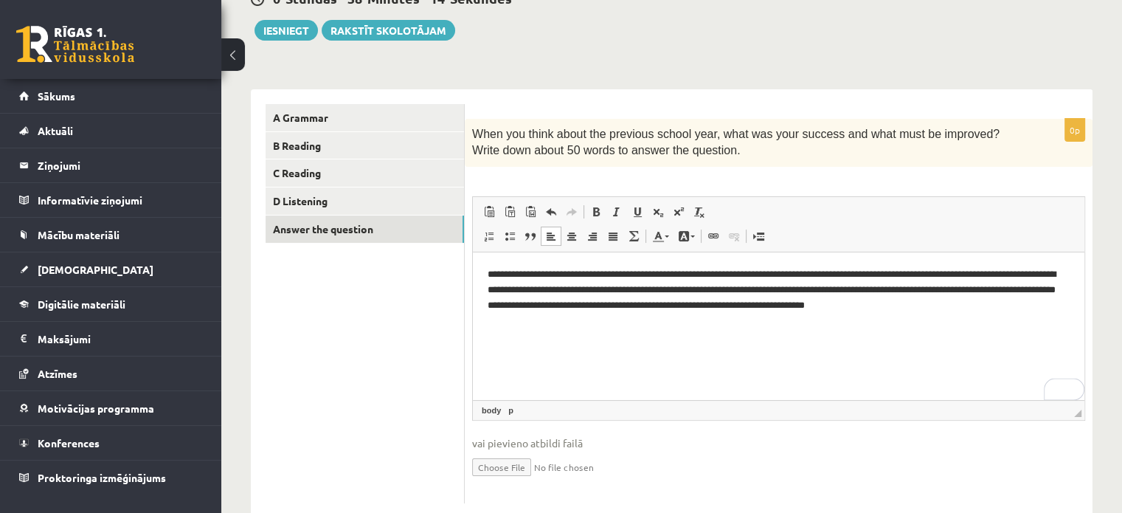
click at [926, 309] on p "**********" at bounding box center [778, 289] width 583 height 46
click at [1005, 313] on html "**********" at bounding box center [778, 288] width 611 height 75
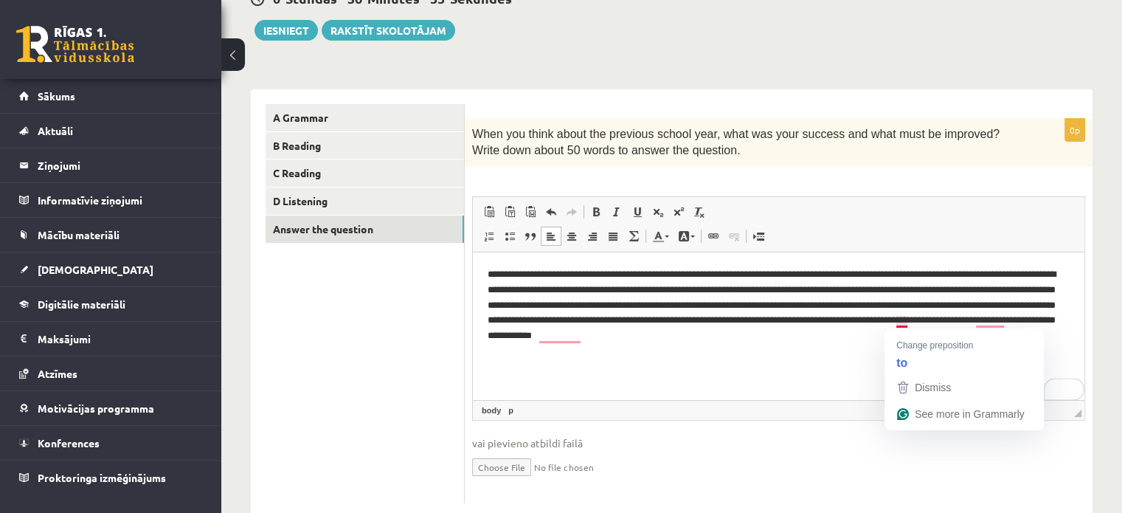
click at [902, 322] on p "**********" at bounding box center [778, 304] width 583 height 77
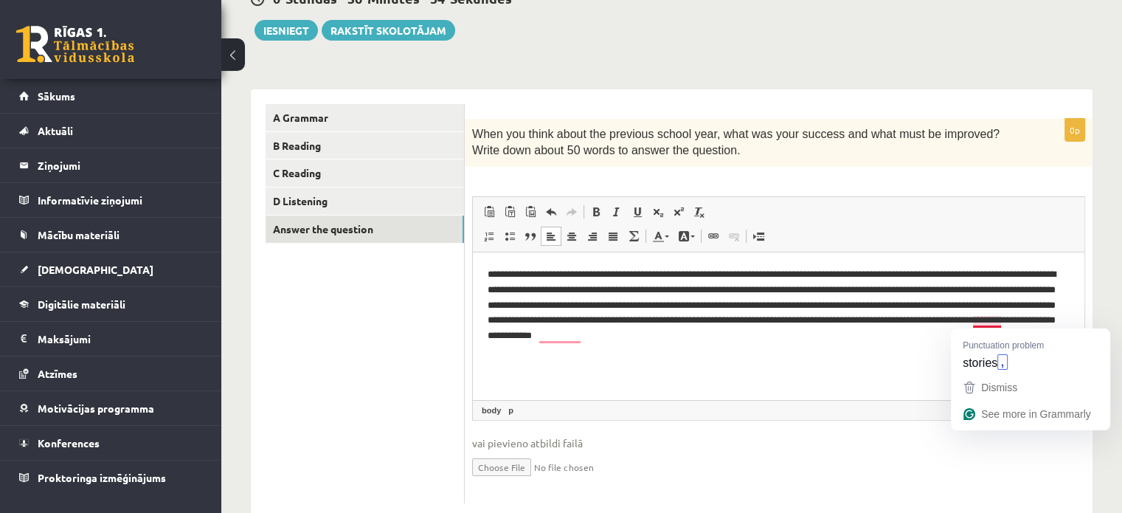
click at [983, 322] on p "**********" at bounding box center [778, 304] width 583 height 77
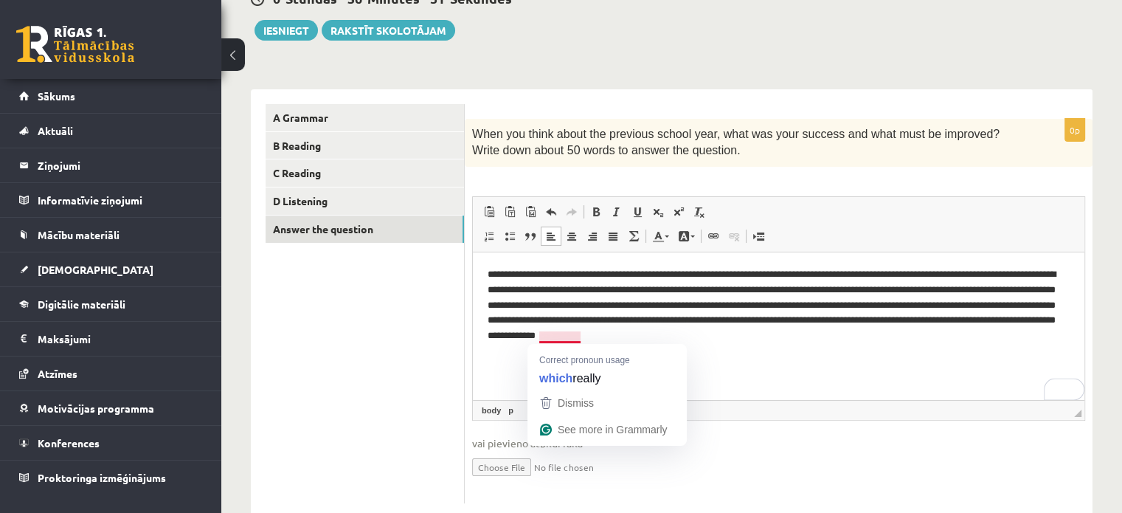
click at [569, 334] on p "**********" at bounding box center [778, 304] width 583 height 77
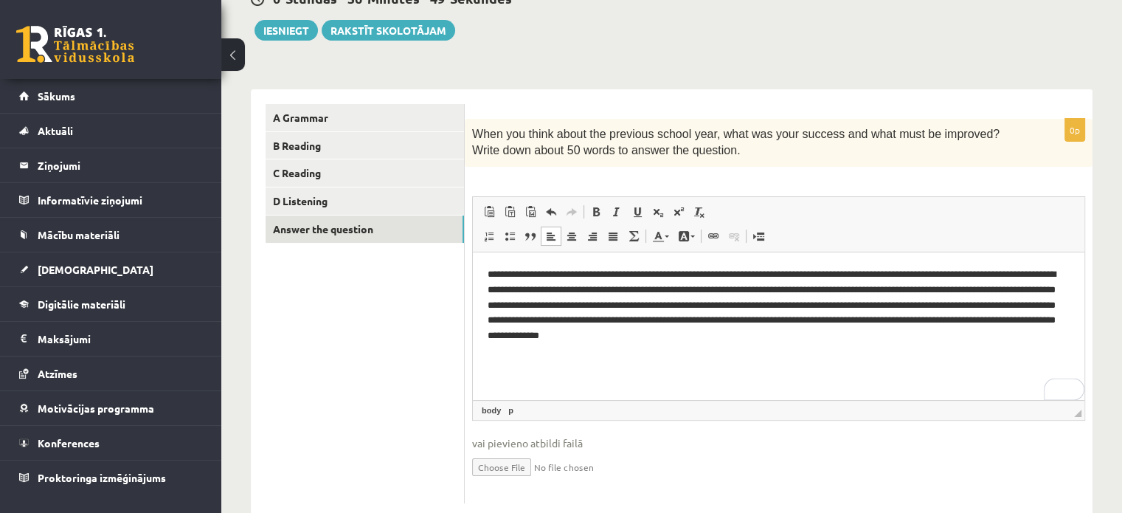
click at [824, 337] on p "**********" at bounding box center [778, 304] width 583 height 77
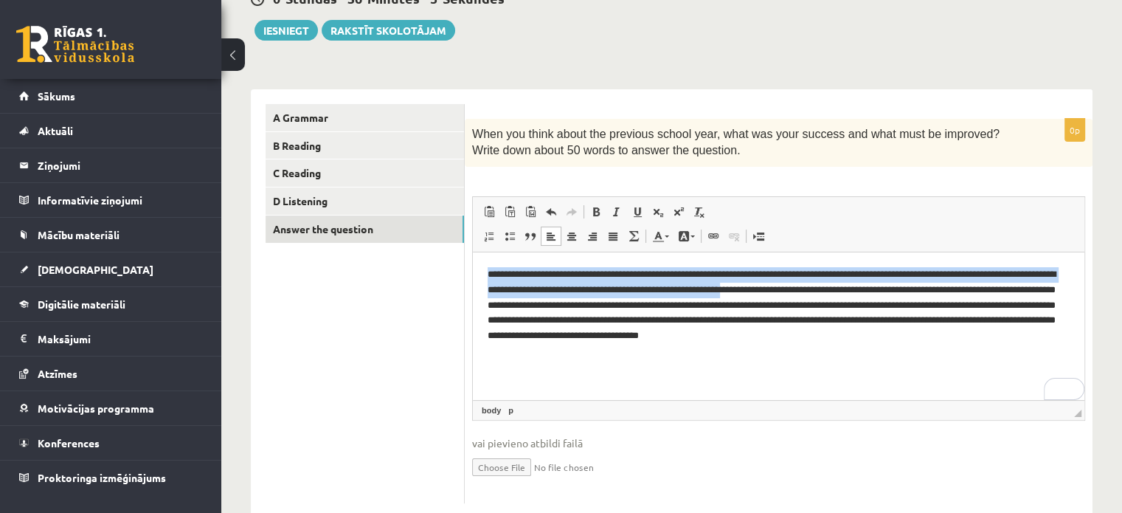
drag, startPoint x: 806, startPoint y: 291, endPoint x: 456, endPoint y: 268, distance: 351.0
click at [473, 268] on html "**********" at bounding box center [778, 304] width 611 height 106
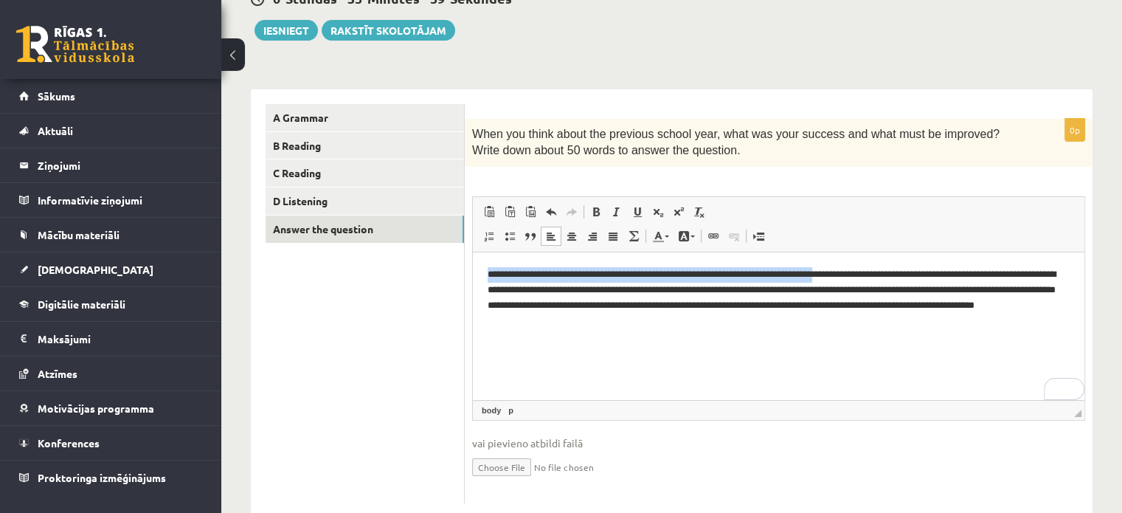
drag, startPoint x: 854, startPoint y: 275, endPoint x: 440, endPoint y: 268, distance: 413.8
click at [473, 268] on html "**********" at bounding box center [778, 296] width 611 height 91
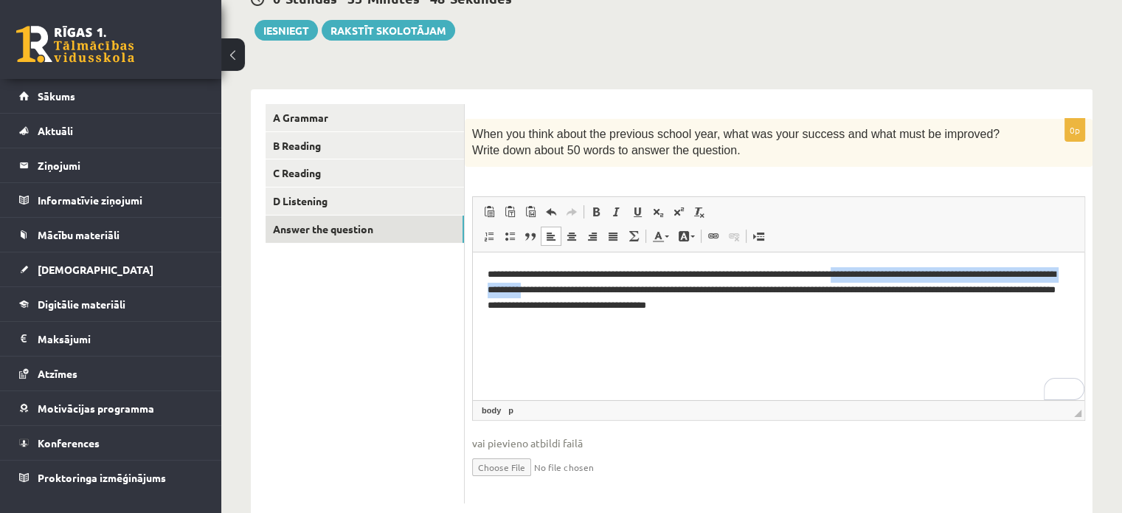
drag, startPoint x: 603, startPoint y: 291, endPoint x: 868, endPoint y: 269, distance: 266.4
click at [868, 269] on p "**********" at bounding box center [778, 289] width 583 height 46
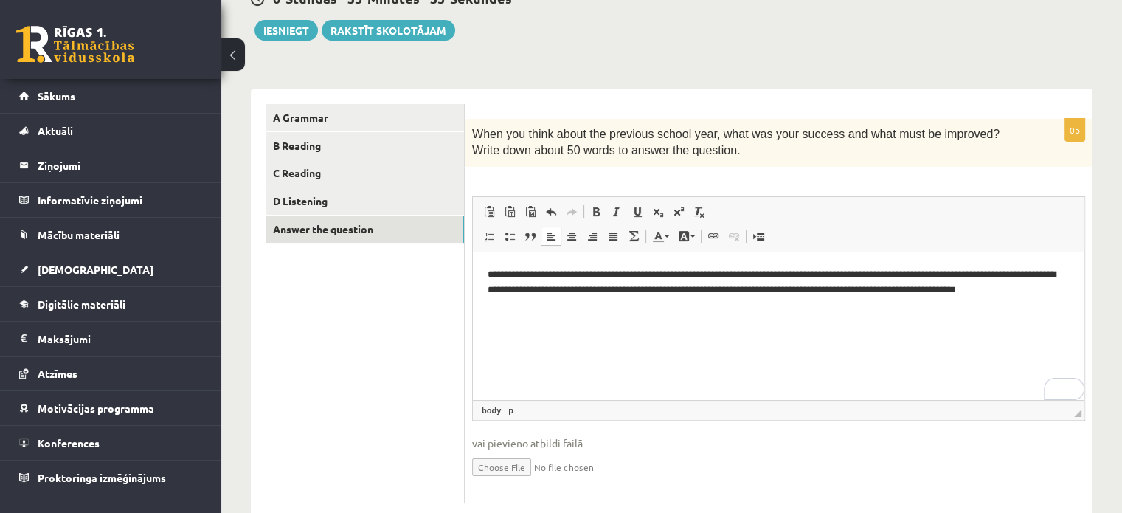
click at [558, 308] on p "**********" at bounding box center [778, 289] width 583 height 46
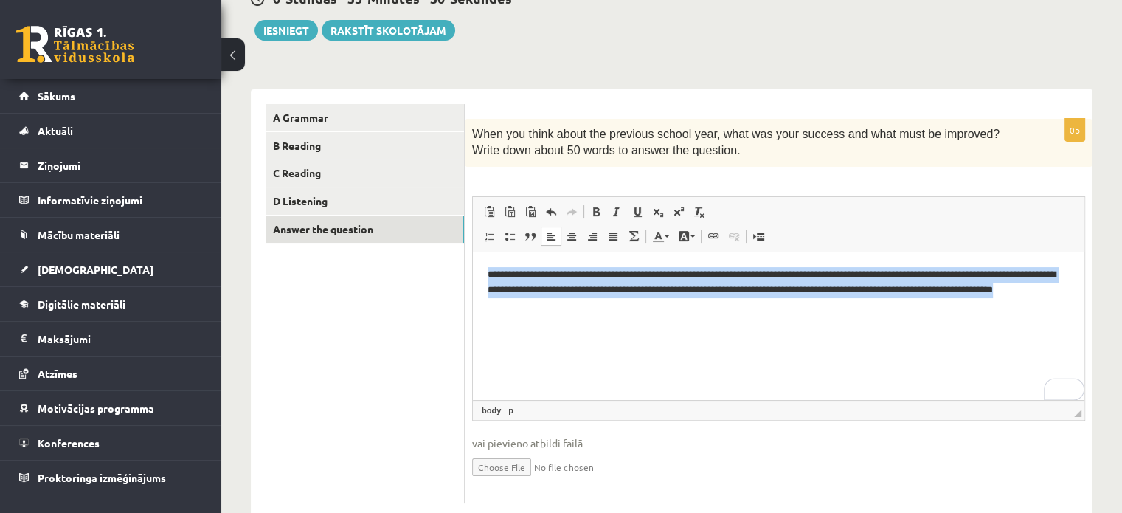
drag, startPoint x: 558, startPoint y: 308, endPoint x: 449, endPoint y: 271, distance: 115.2
click at [473, 271] on html "**********" at bounding box center [778, 288] width 611 height 75
click at [731, 327] on html "**********" at bounding box center [778, 288] width 611 height 75
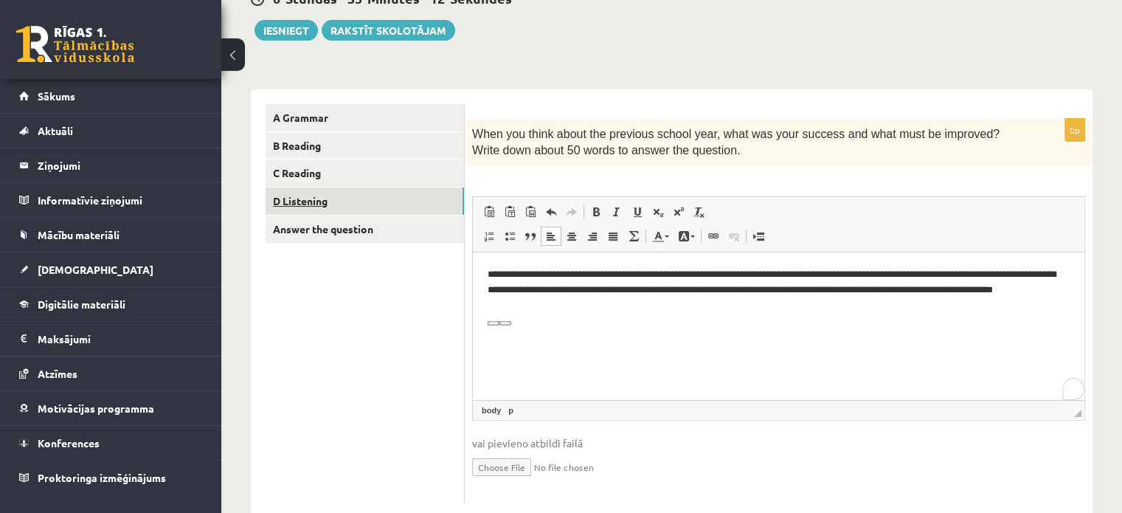
click at [403, 200] on link "D Listening" at bounding box center [364, 200] width 198 height 27
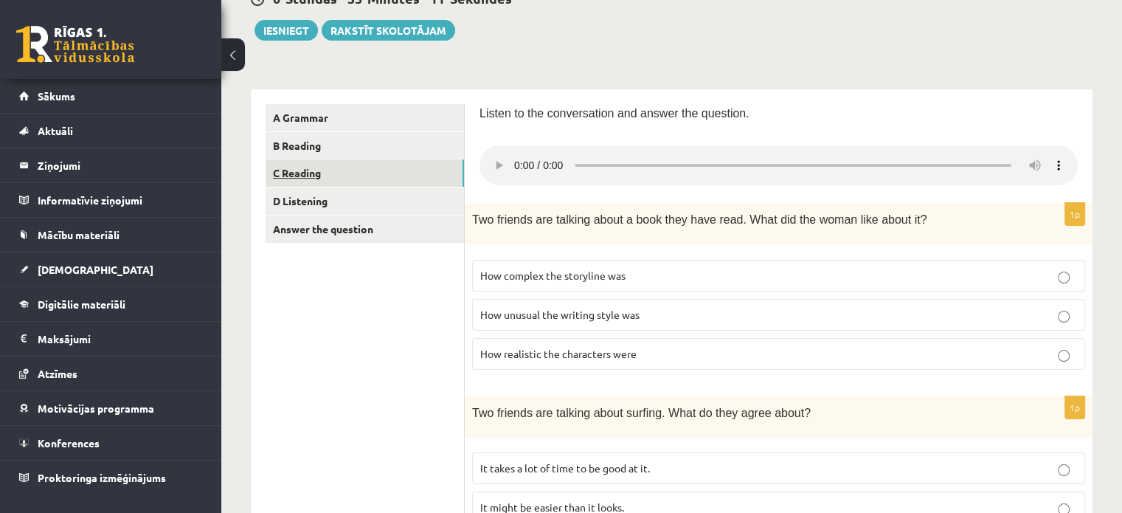
click at [395, 170] on link "C Reading" at bounding box center [364, 172] width 198 height 27
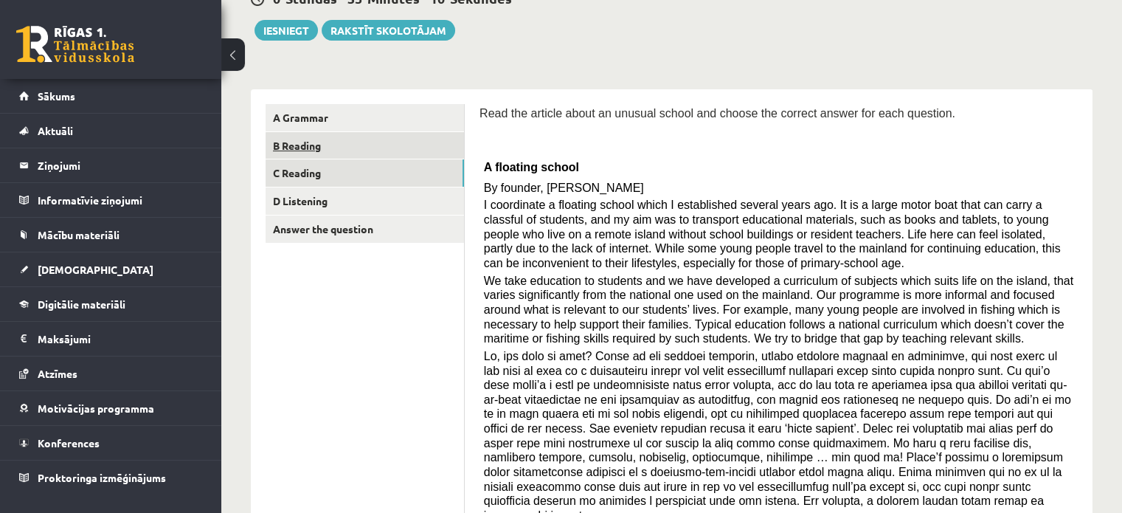
click at [378, 145] on link "B Reading" at bounding box center [364, 145] width 198 height 27
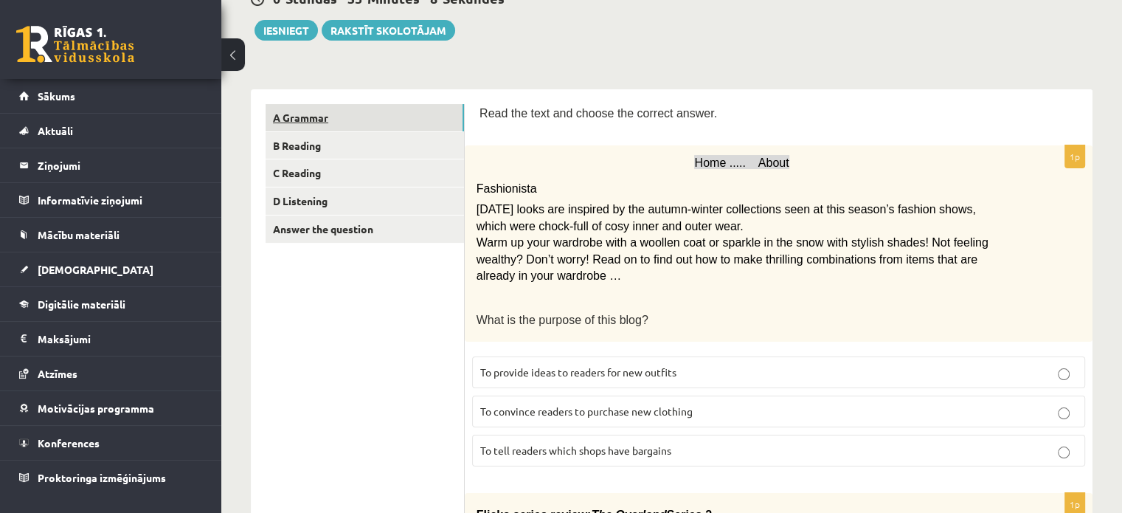
click at [377, 124] on link "A Grammar" at bounding box center [364, 117] width 198 height 27
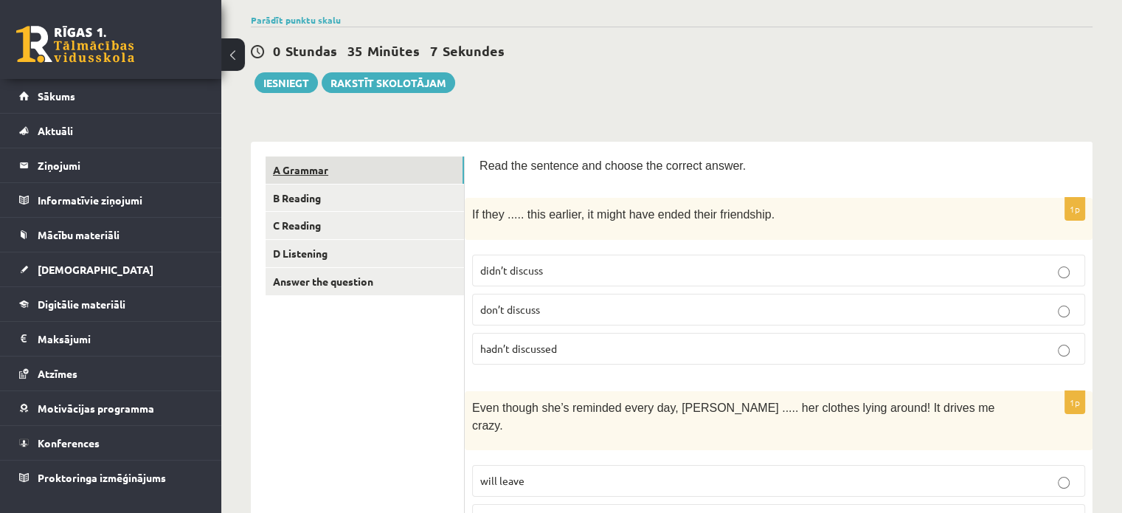
scroll to position [108, 0]
click at [299, 90] on button "Iesniegt" at bounding box center [285, 83] width 63 height 21
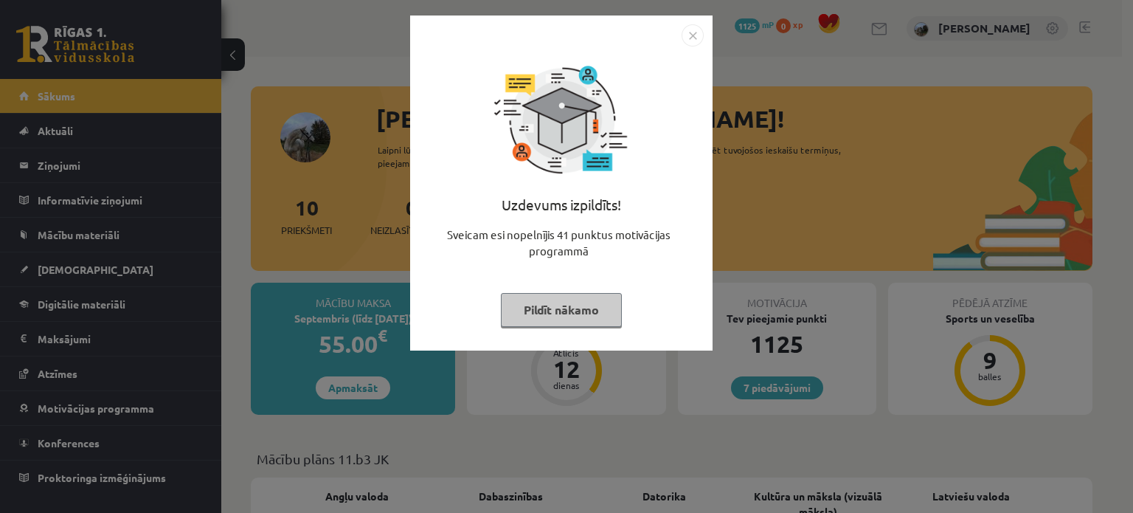
click at [596, 309] on button "Pildīt nākamo" at bounding box center [561, 310] width 121 height 34
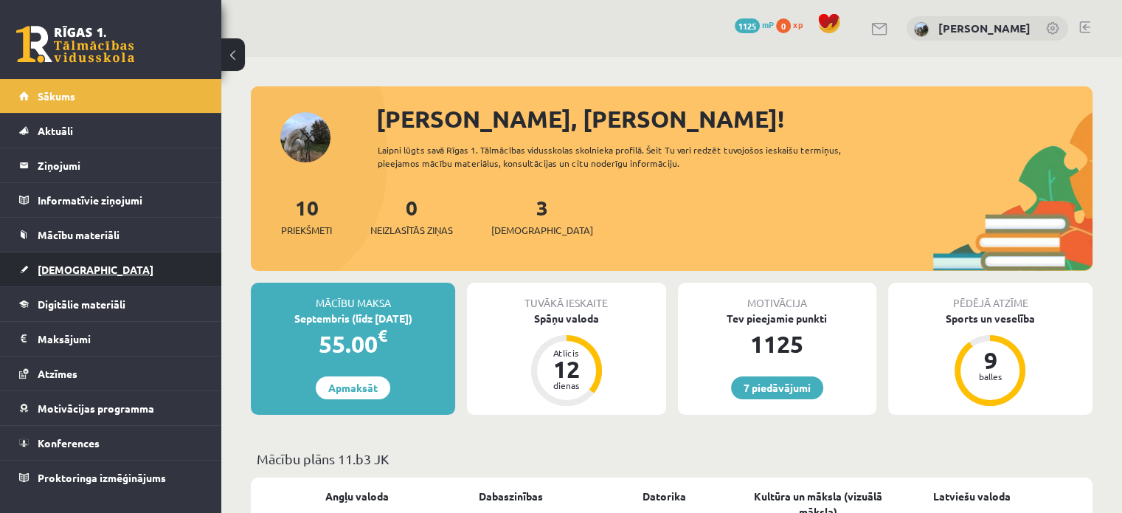
click at [77, 262] on link "[DEMOGRAPHIC_DATA]" at bounding box center [111, 269] width 184 height 34
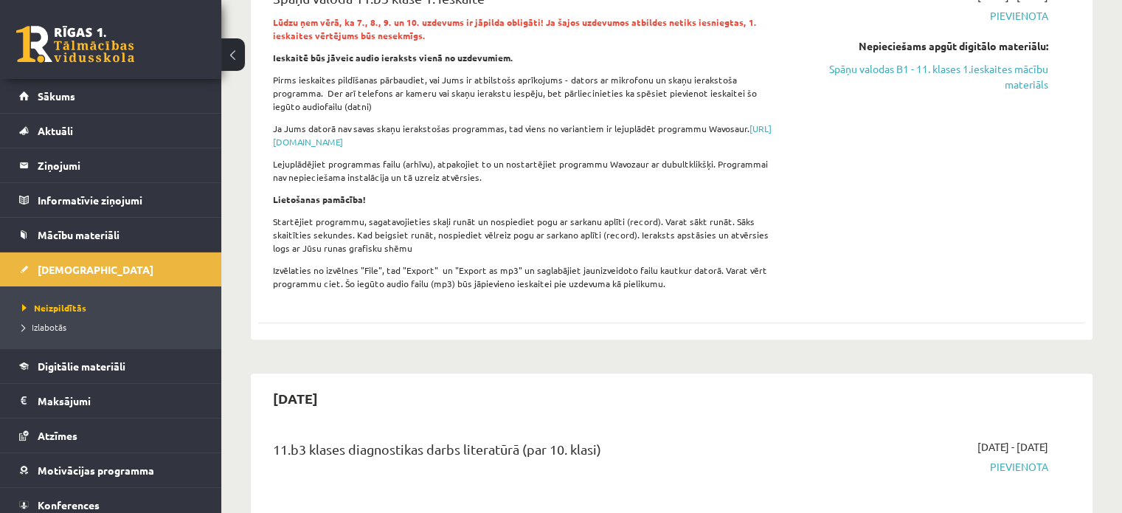
scroll to position [563, 0]
click at [49, 329] on span "Izlabotās" at bounding box center [44, 327] width 44 height 12
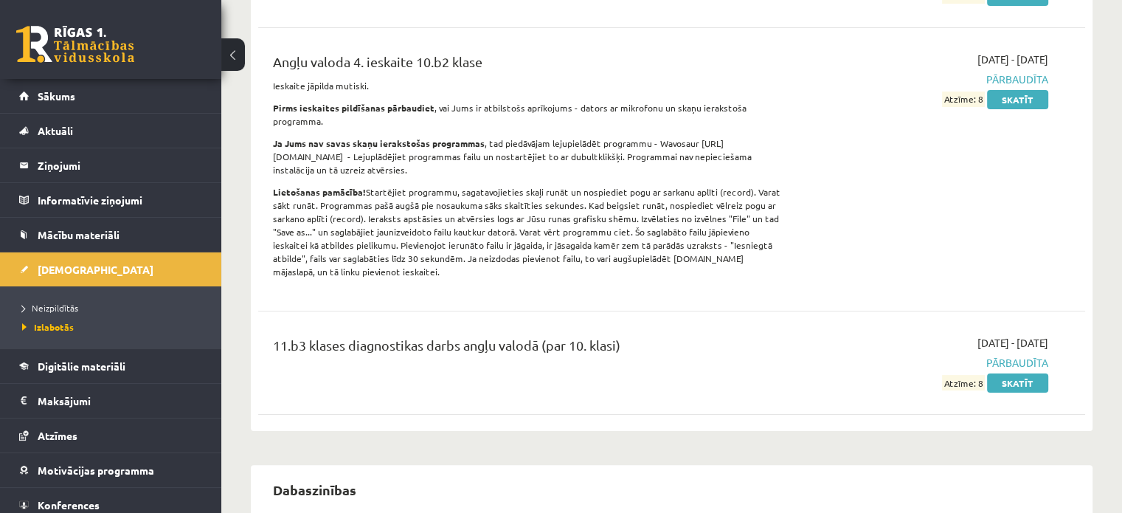
scroll to position [262, 0]
click at [1000, 374] on link "Skatīt" at bounding box center [1017, 383] width 61 height 19
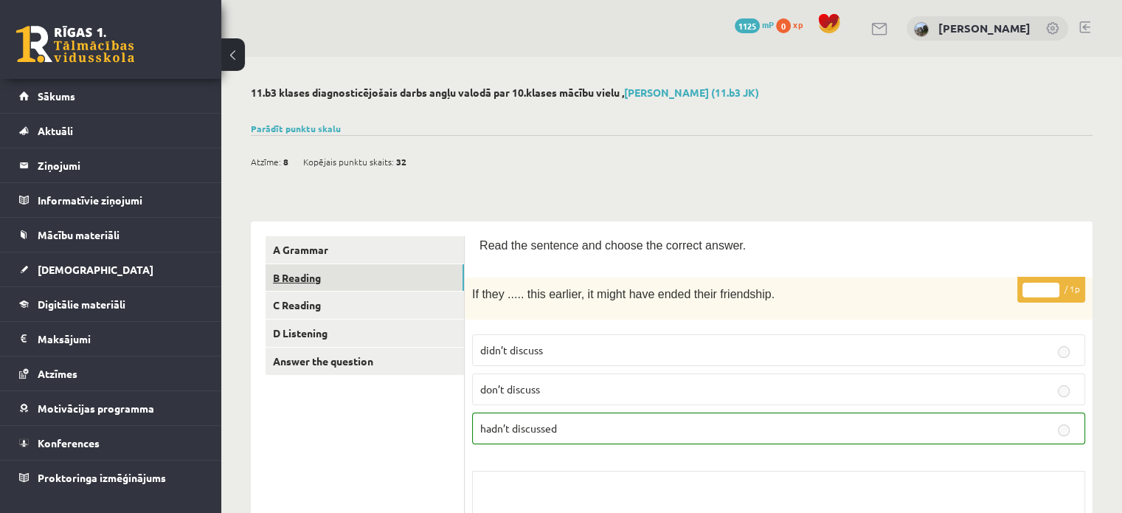
click at [313, 280] on link "B Reading" at bounding box center [364, 277] width 198 height 27
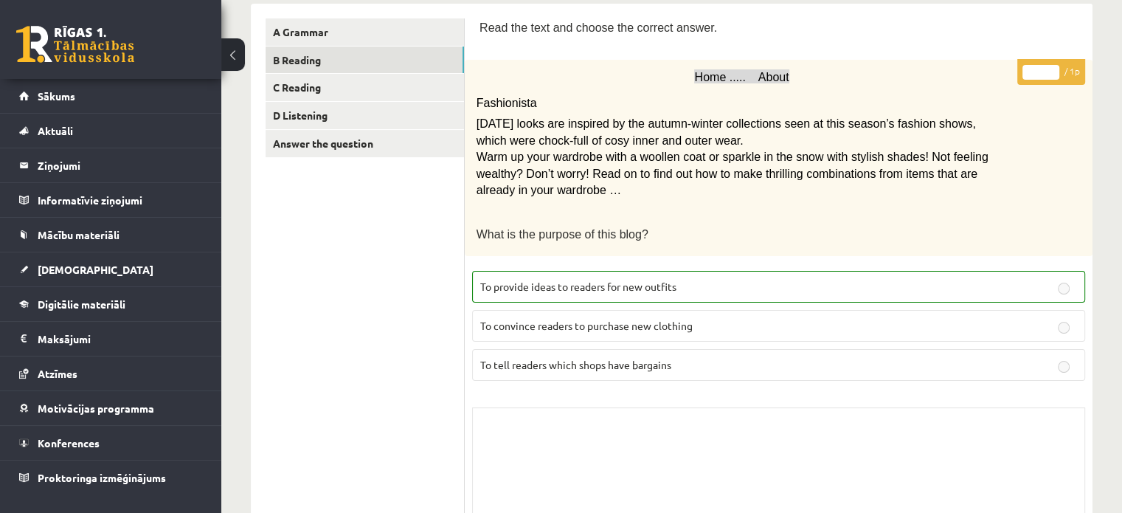
scroll to position [162, 0]
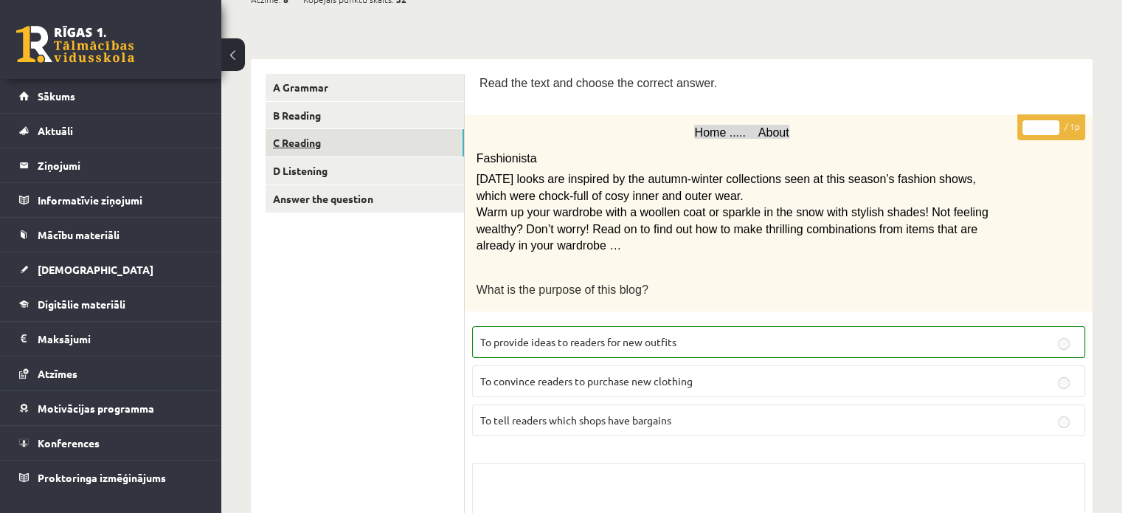
click at [317, 141] on link "C Reading" at bounding box center [364, 142] width 198 height 27
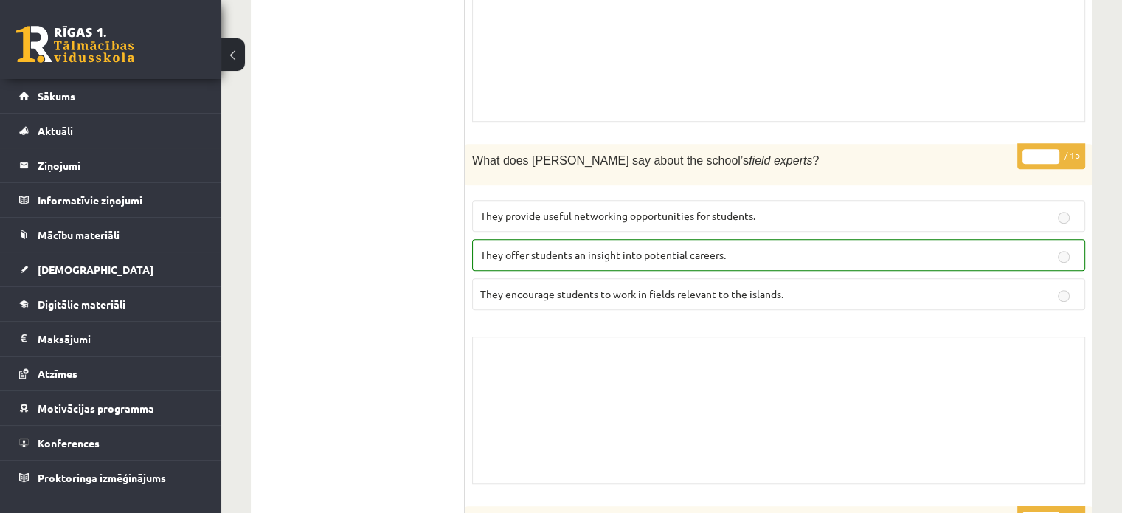
scroll to position [0, 0]
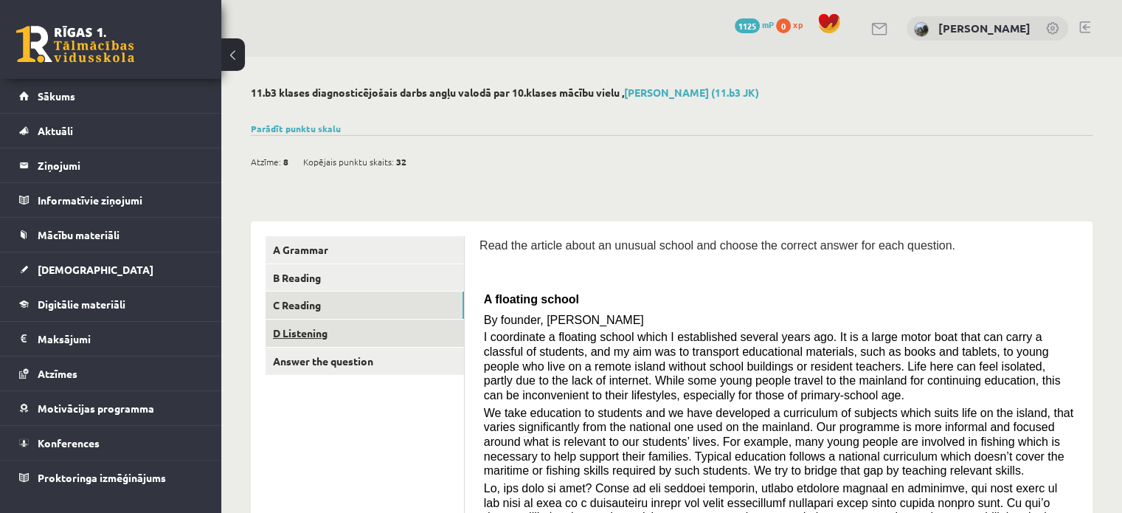
click at [301, 324] on link "D Listening" at bounding box center [364, 332] width 198 height 27
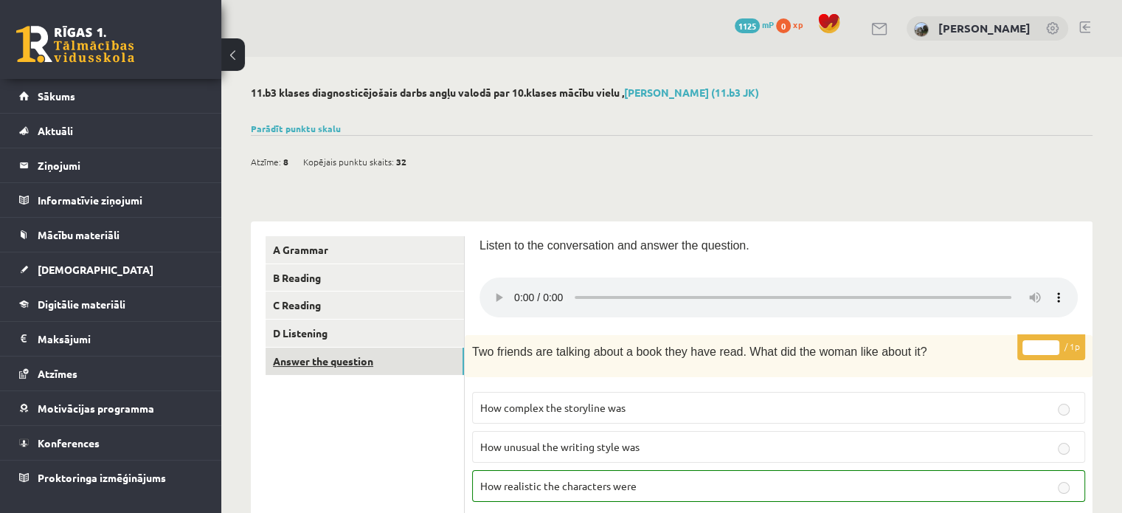
click at [339, 361] on link "Answer the question" at bounding box center [364, 360] width 198 height 27
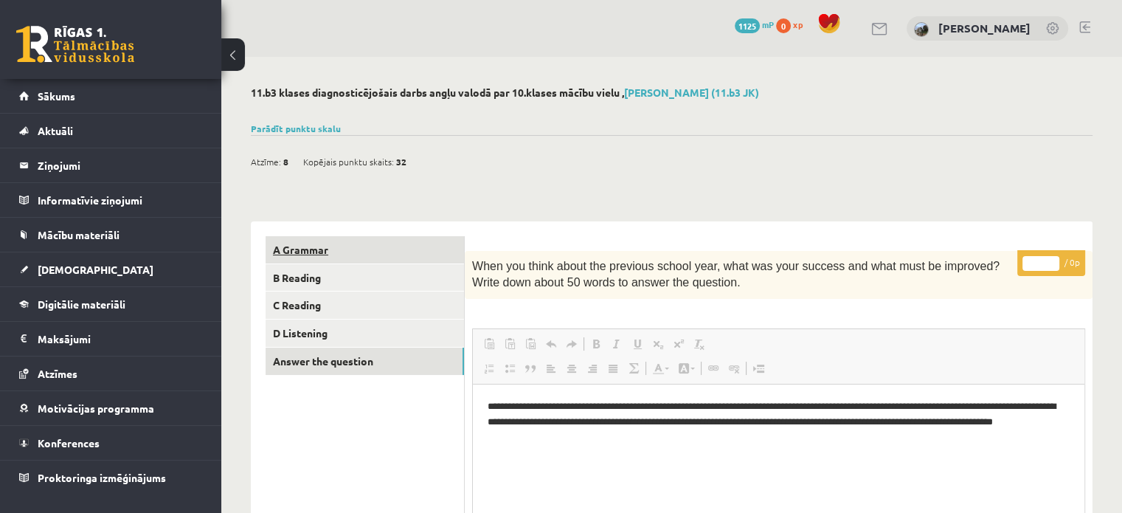
click at [316, 252] on link "A Grammar" at bounding box center [364, 249] width 198 height 27
